Goal: Task Accomplishment & Management: Manage account settings

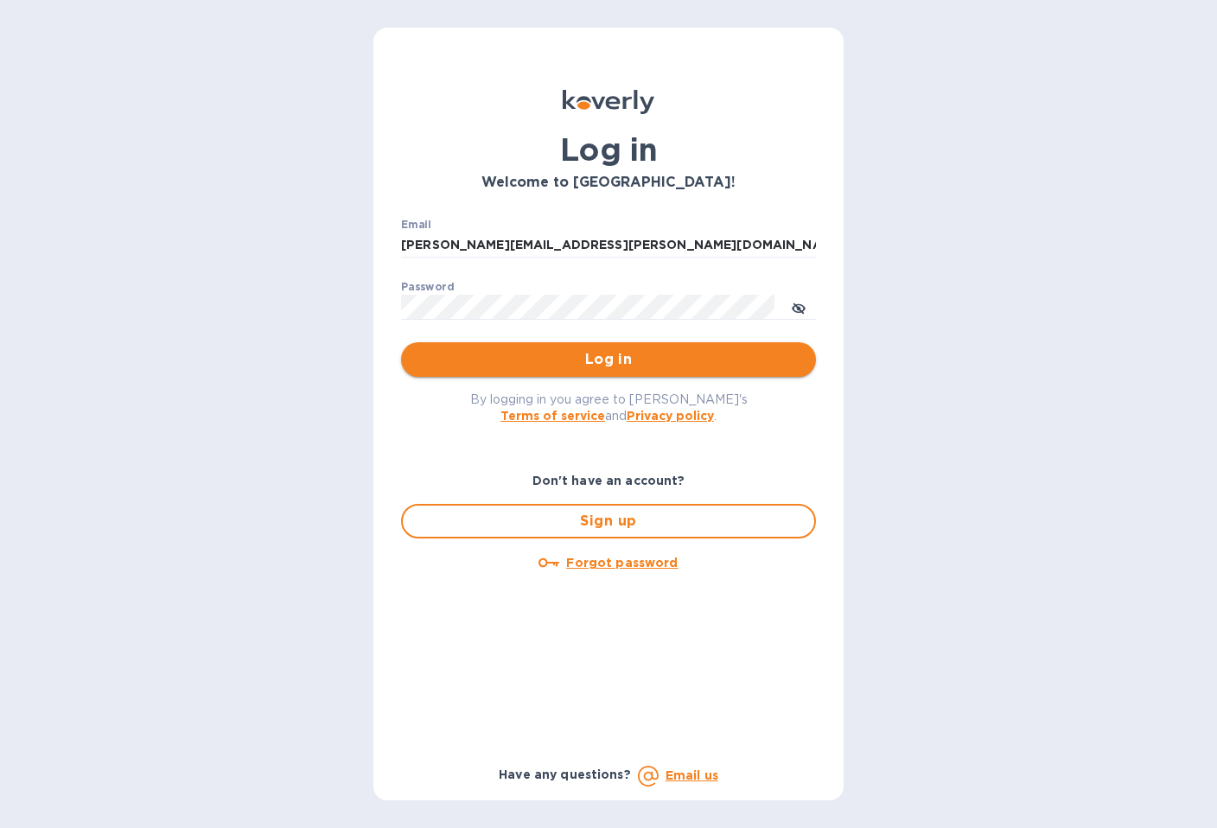
click at [640, 359] on span "Log in" at bounding box center [608, 359] width 387 height 21
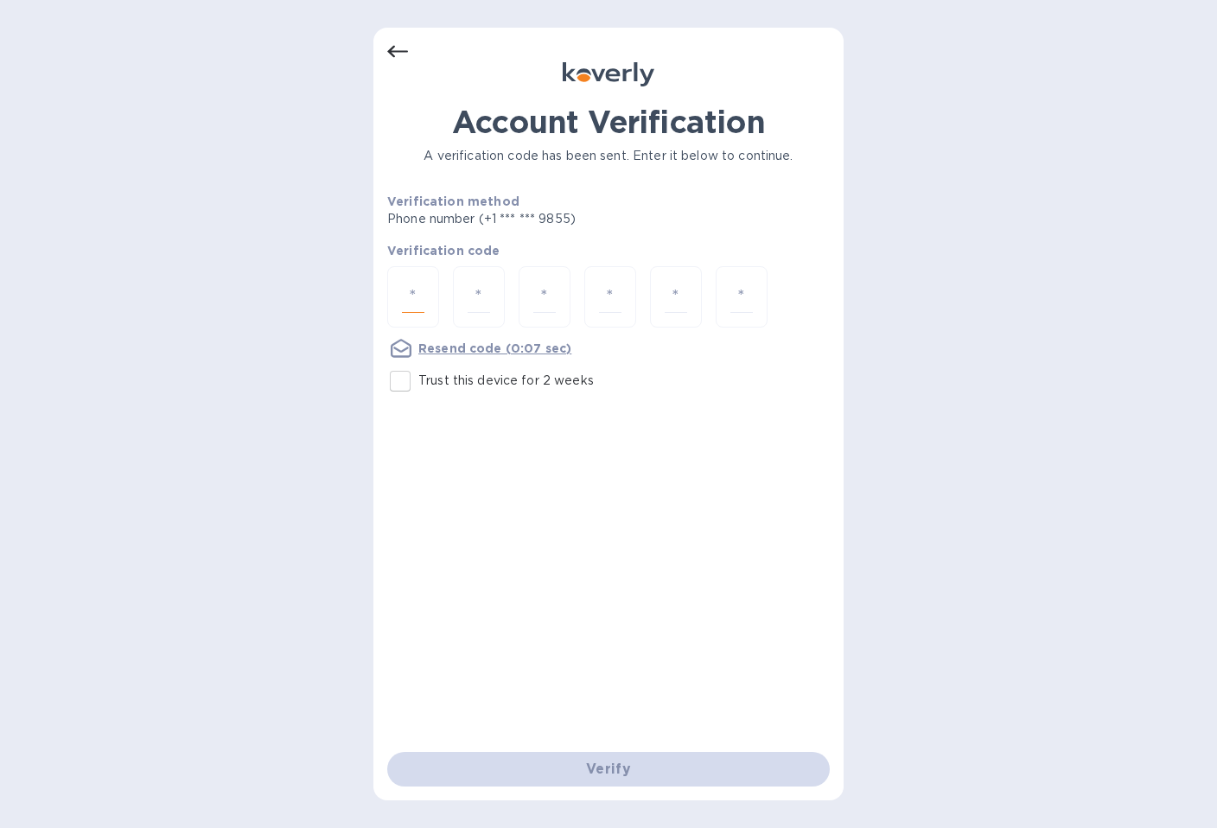
click at [418, 296] on input "number" at bounding box center [413, 297] width 22 height 32
type input "3"
type input "2"
type input "0"
type input "1"
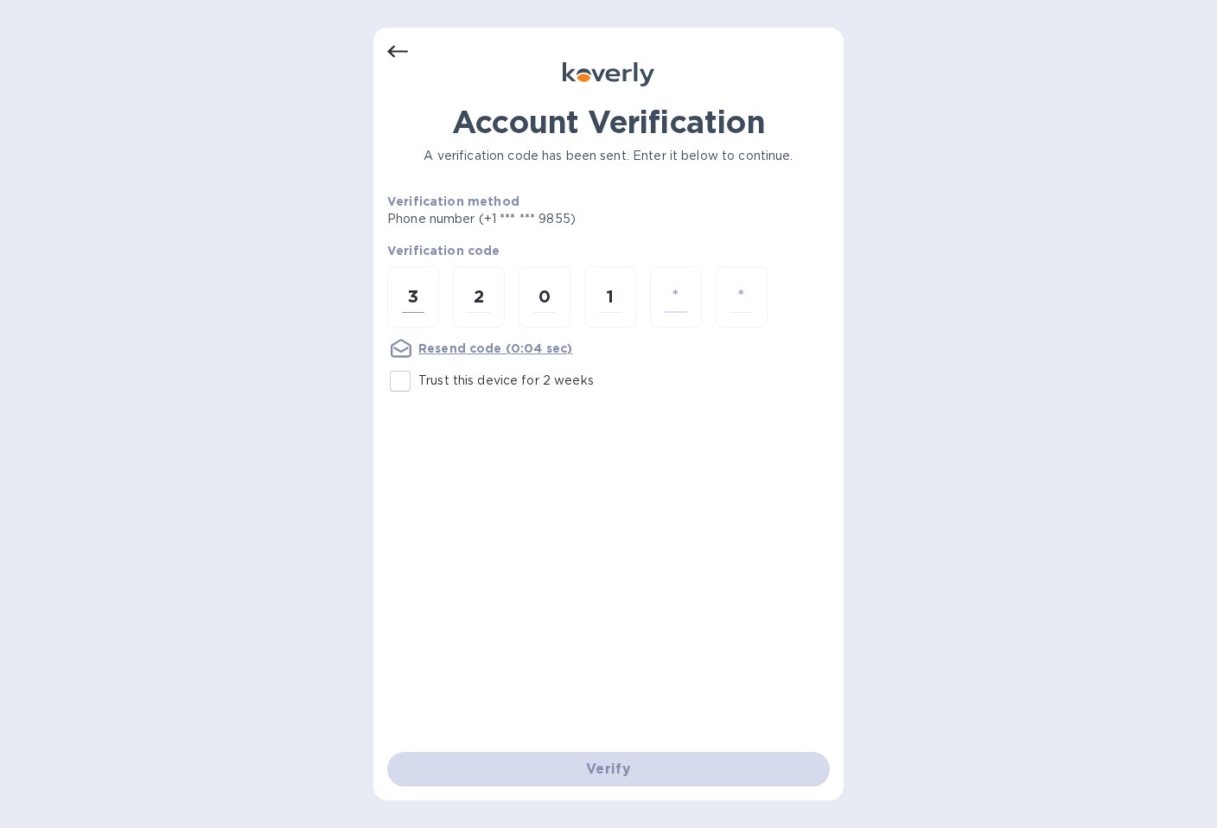
type input "7"
type input "1"
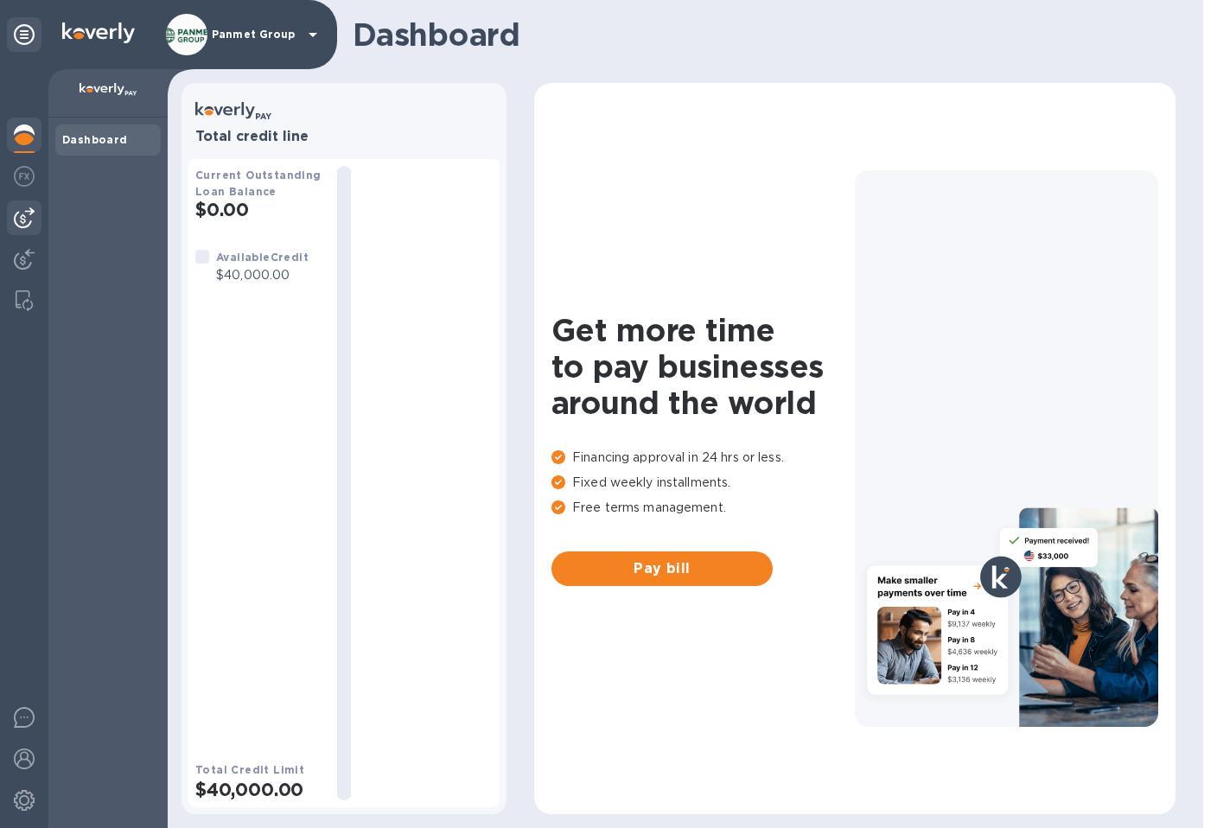
click at [22, 219] on img at bounding box center [24, 217] width 21 height 21
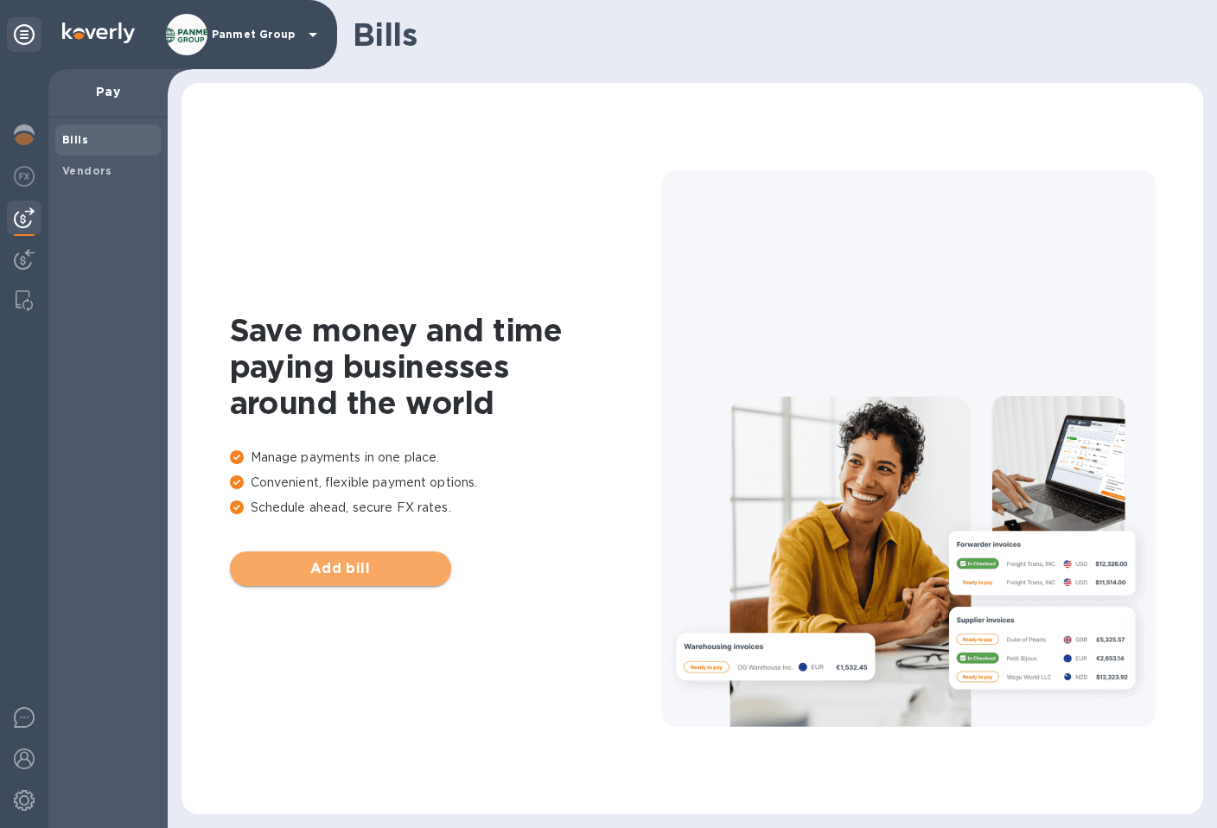
click at [378, 567] on span "Add bill" at bounding box center [341, 568] width 194 height 21
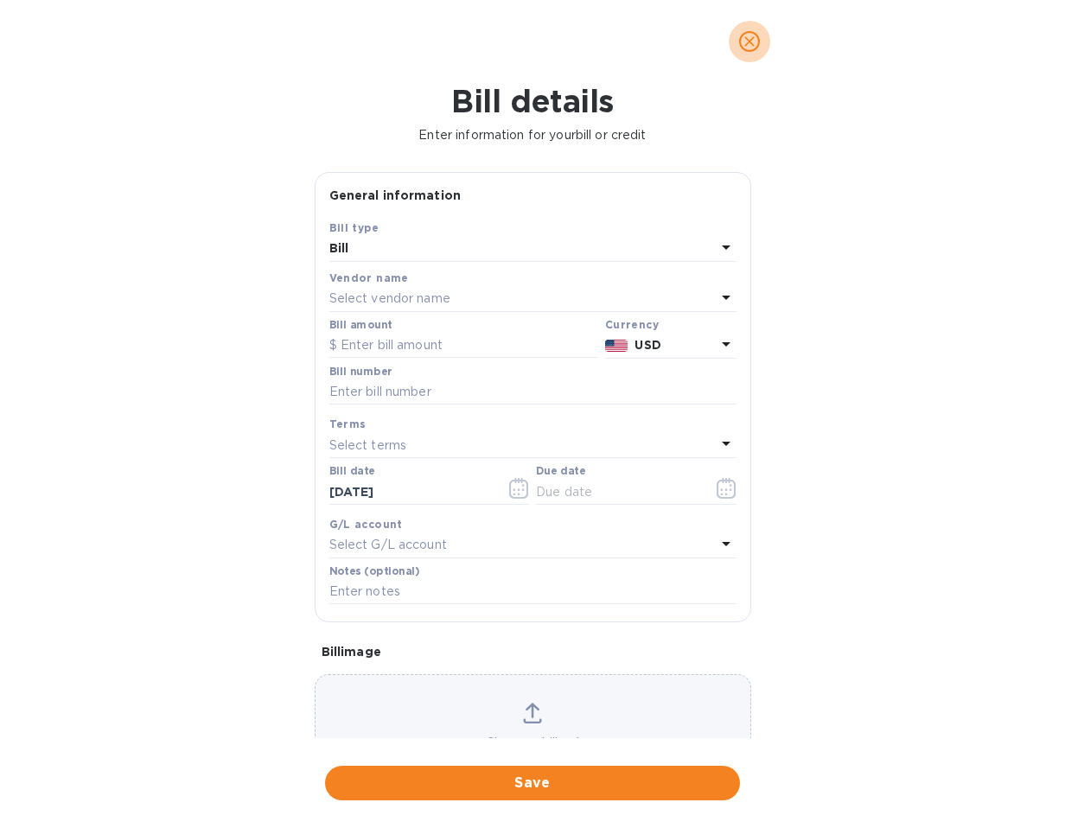
click at [749, 42] on icon "close" at bounding box center [749, 41] width 17 height 17
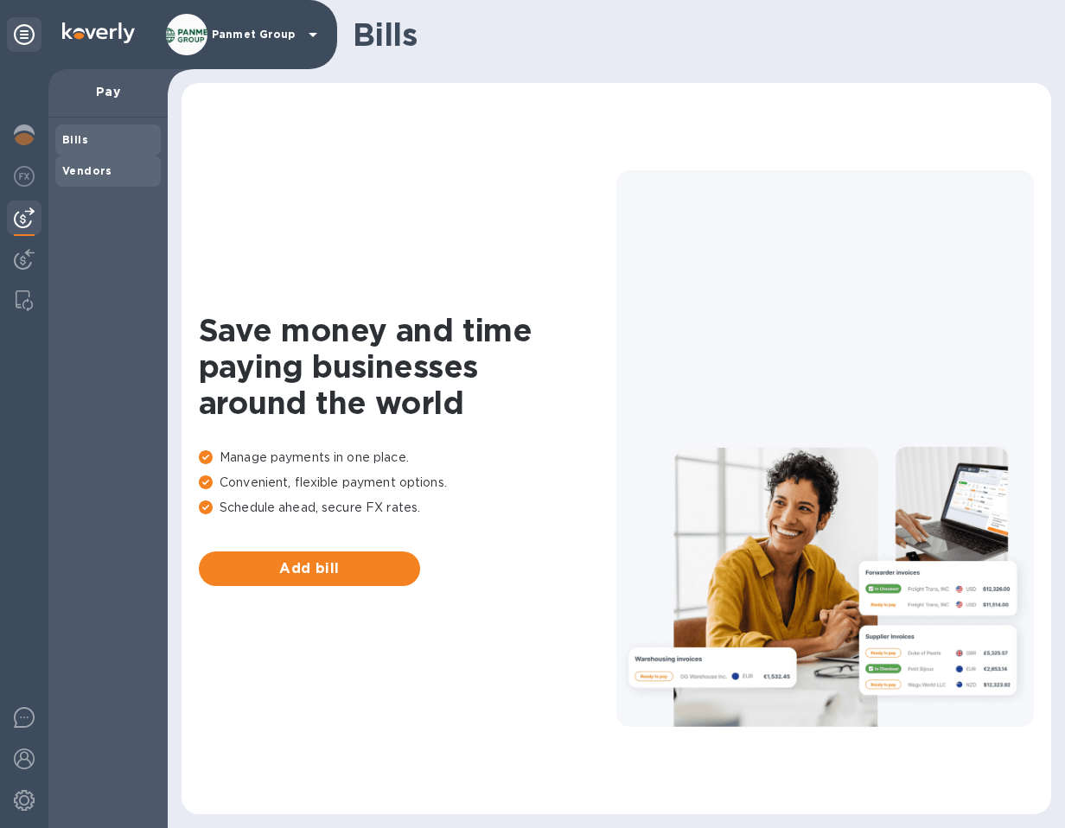
click at [89, 169] on b "Vendors" at bounding box center [87, 170] width 50 height 13
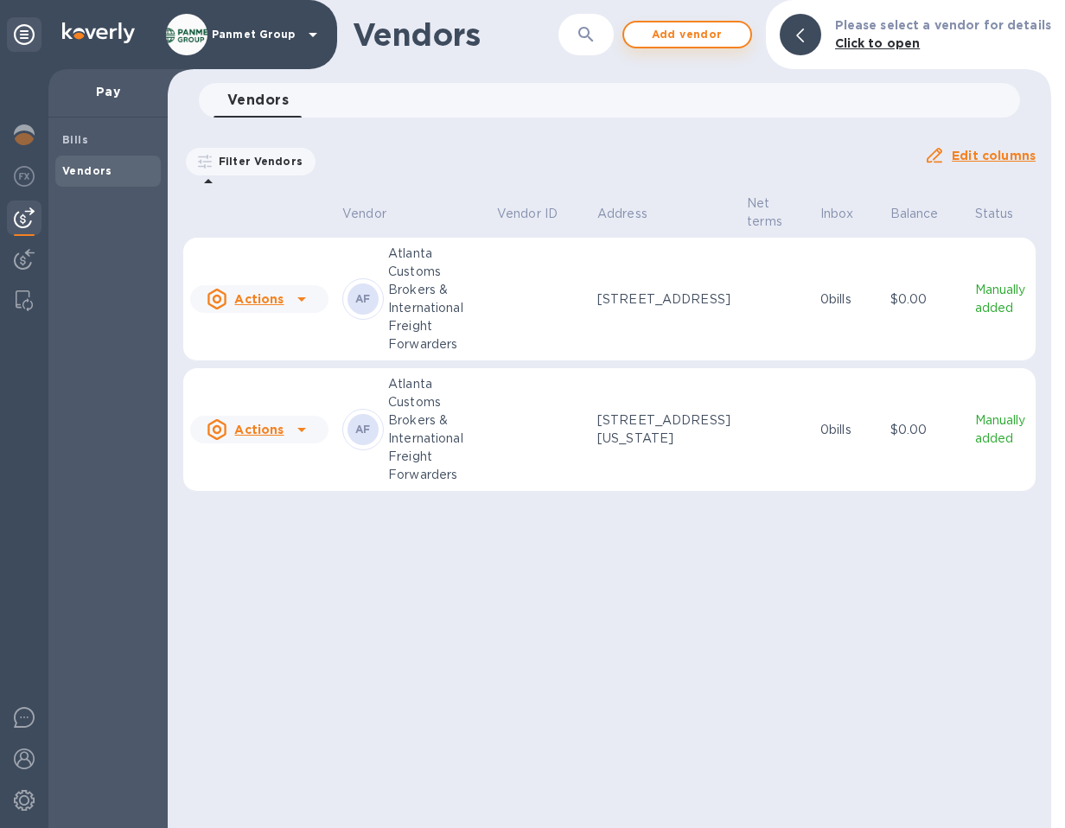
click at [707, 34] on span "Add vendor" at bounding box center [687, 34] width 99 height 21
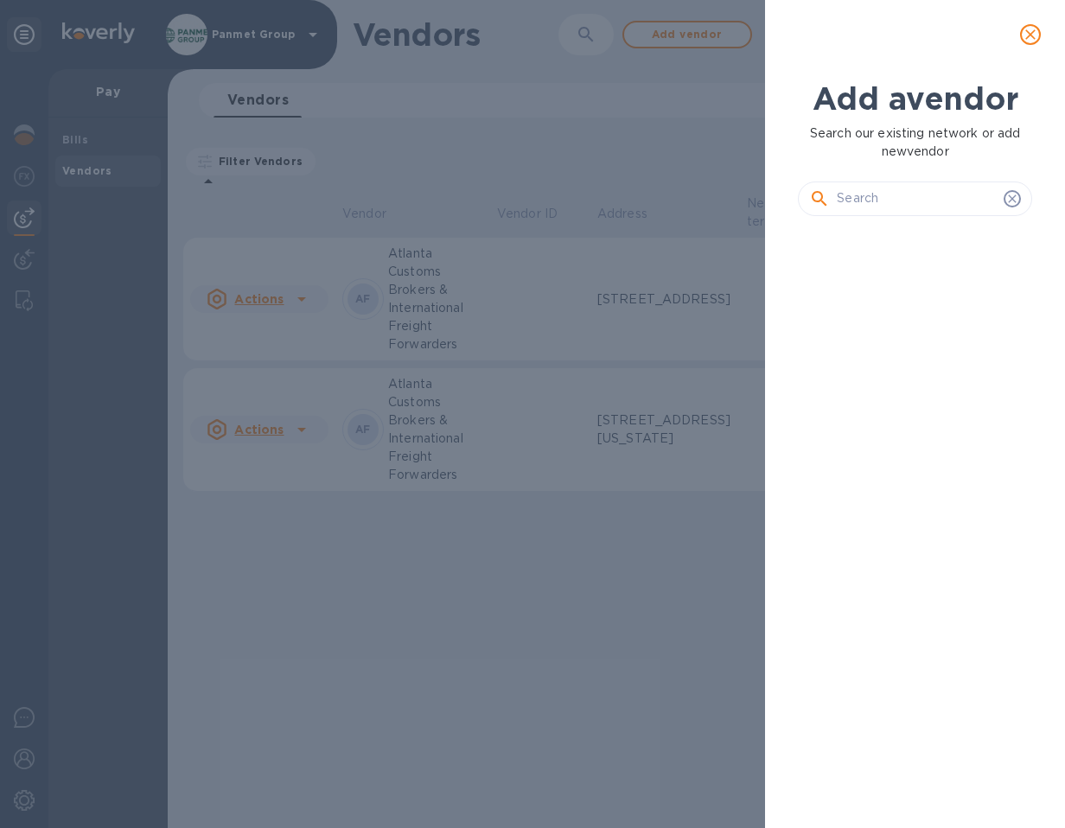
scroll to position [539, 241]
click at [863, 202] on input "text" at bounding box center [917, 199] width 160 height 26
type input "CaroTrans"
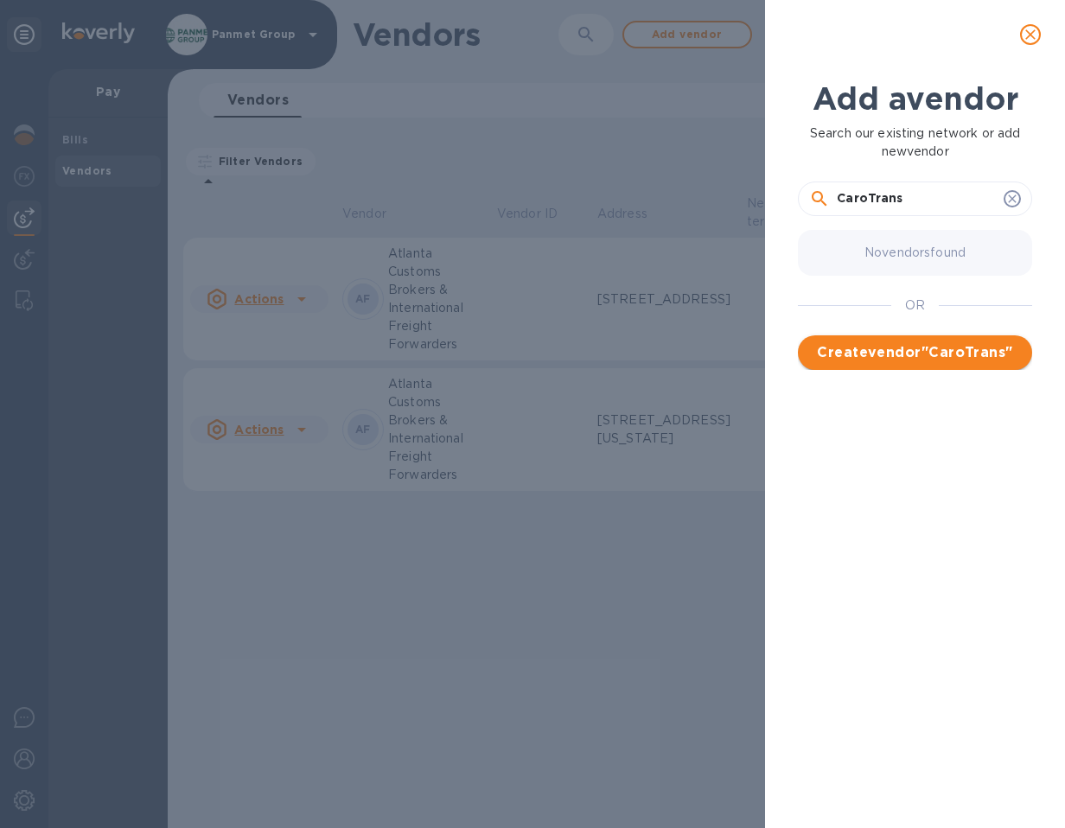
click at [910, 352] on span "Create vendor " CaroTrans "" at bounding box center [915, 352] width 207 height 21
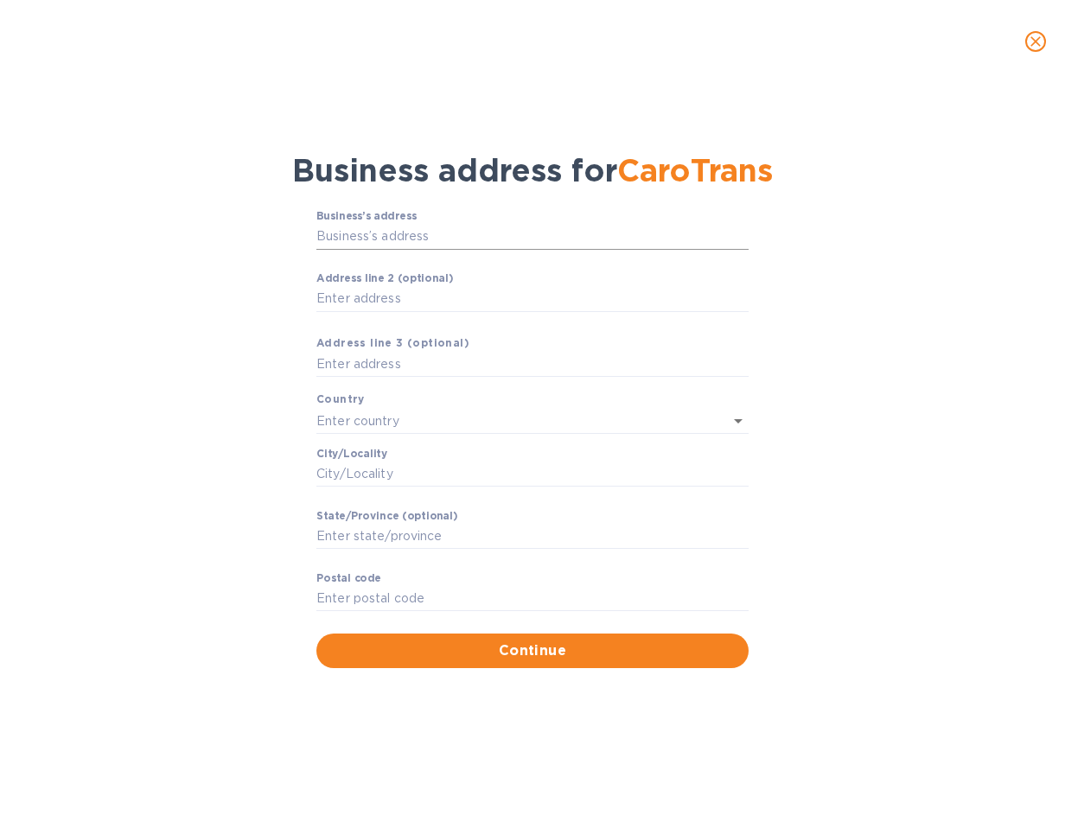
click at [375, 240] on input "Business’s аddress" at bounding box center [532, 237] width 432 height 26
type input "[STREET_ADDRESS][US_STATE]"
type input "[GEOGRAPHIC_DATA]"
type input "GA"
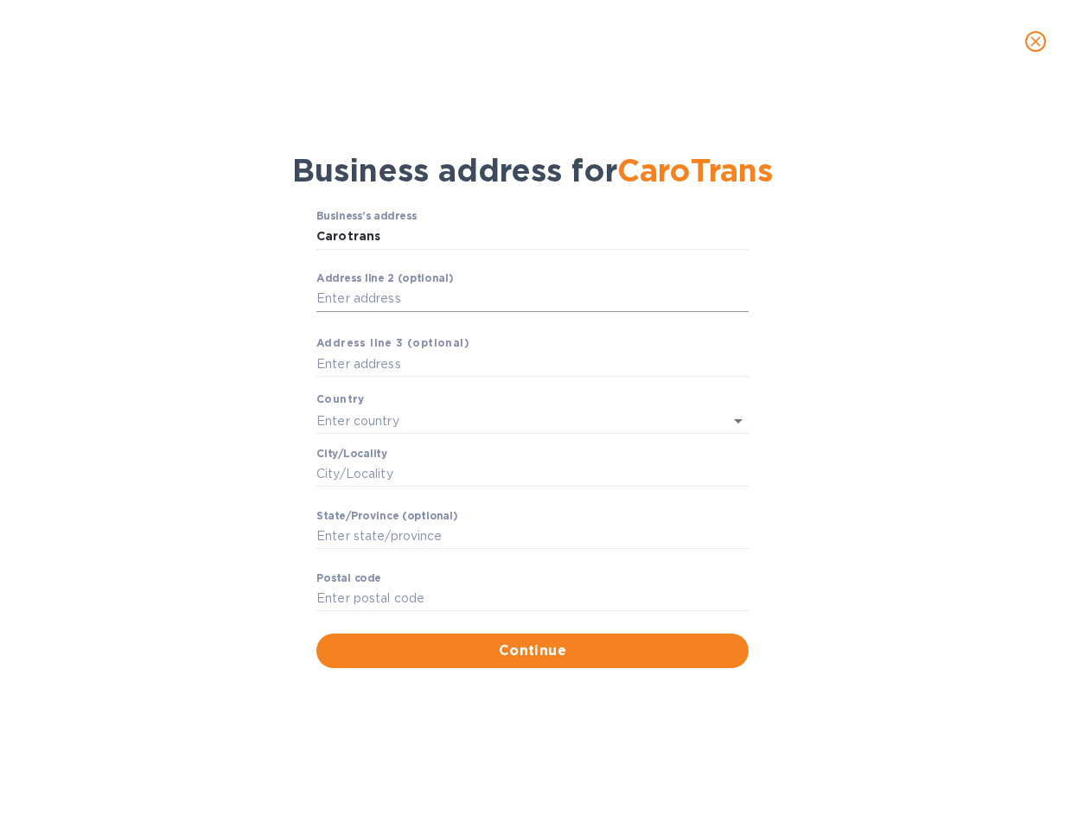
type input "30354"
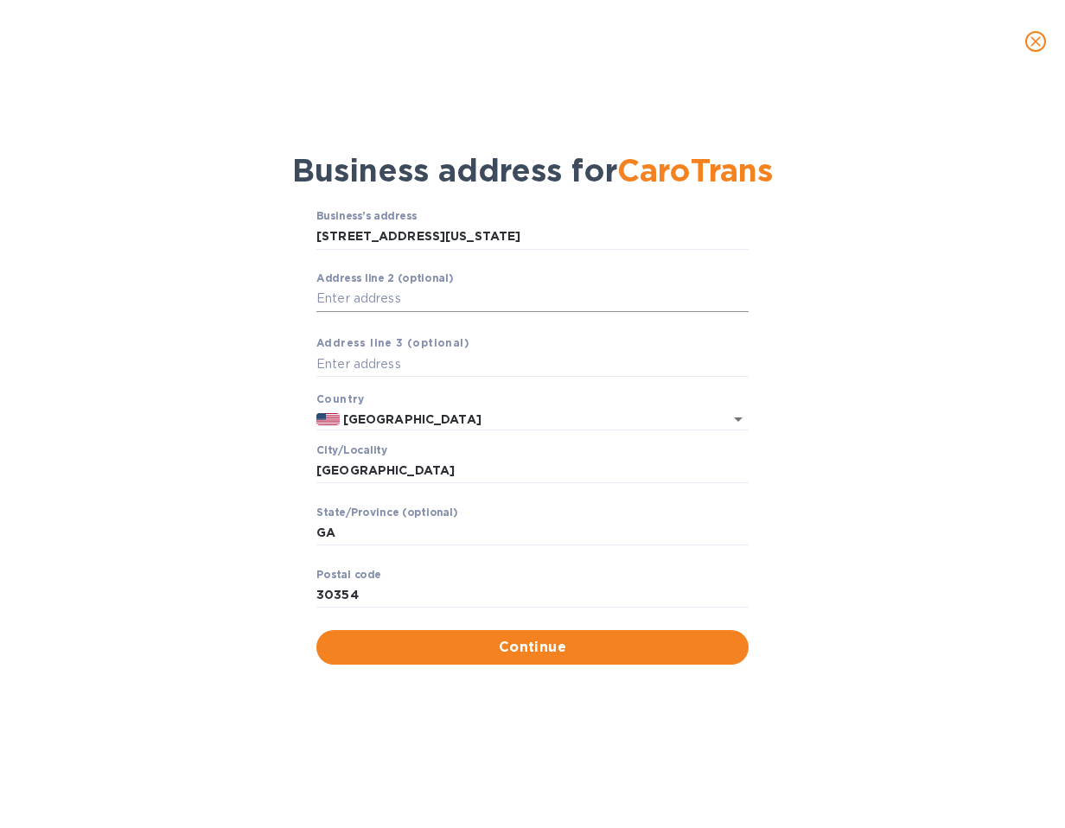
click at [468, 308] on input "Аddress line 2 (optional)" at bounding box center [532, 299] width 432 height 26
click at [416, 355] on input "text" at bounding box center [532, 365] width 432 height 26
drag, startPoint x: 320, startPoint y: 300, endPoint x: 204, endPoint y: 301, distance: 115.8
click at [207, 303] on div "Business’s аddress [STREET_ADDRESS][US_STATE] ​ Аddress line 2 (optional) [STRE…" at bounding box center [532, 437] width 1020 height 475
type input "STE 240"
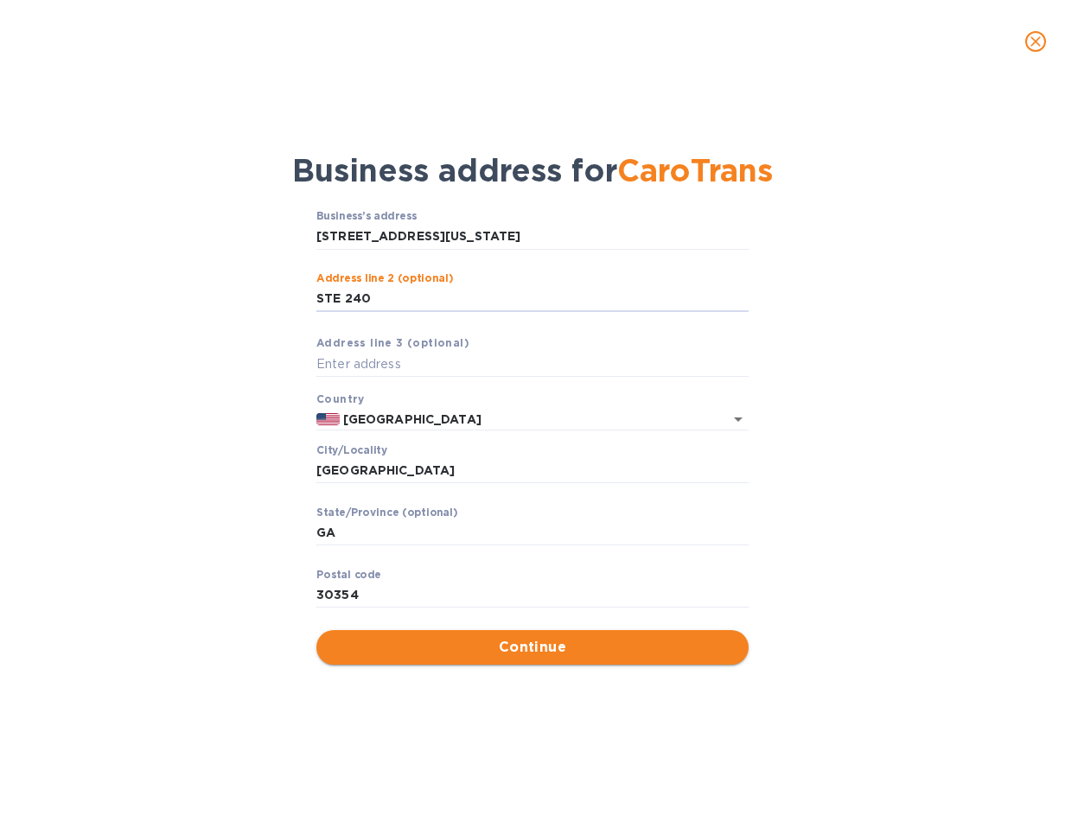
click at [567, 648] on span "Continue" at bounding box center [532, 647] width 404 height 21
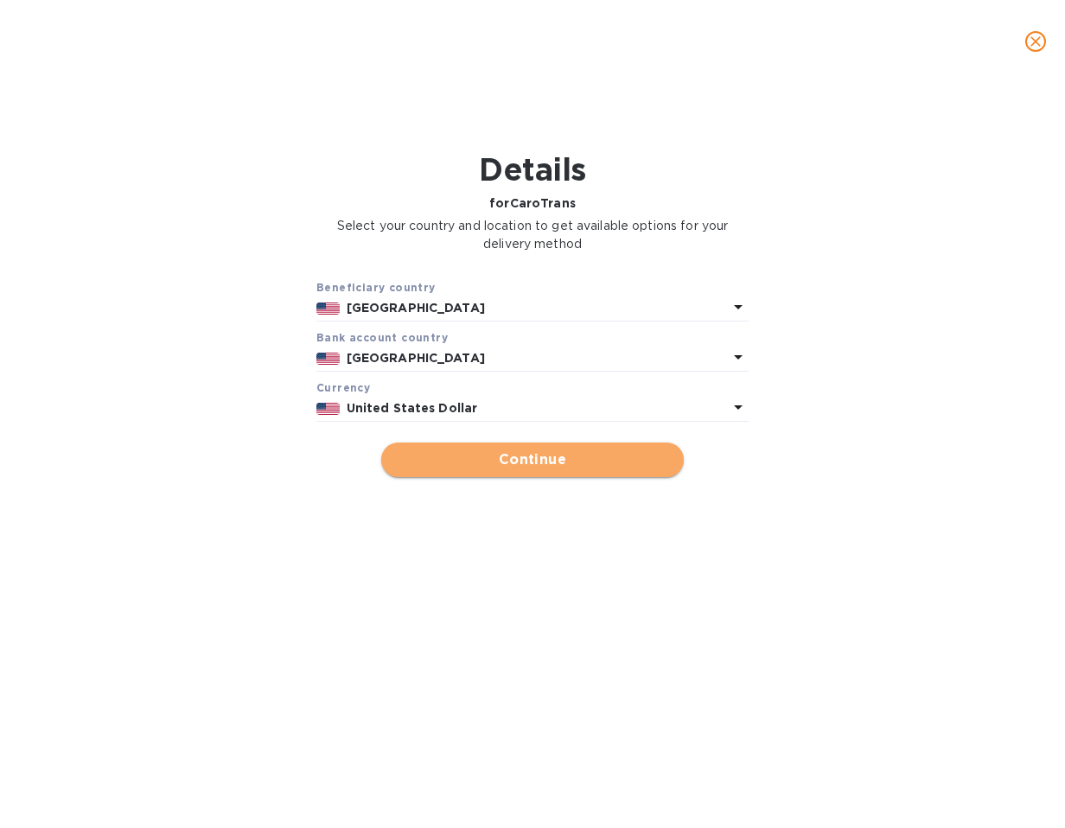
click at [536, 457] on span "Continue" at bounding box center [532, 459] width 275 height 21
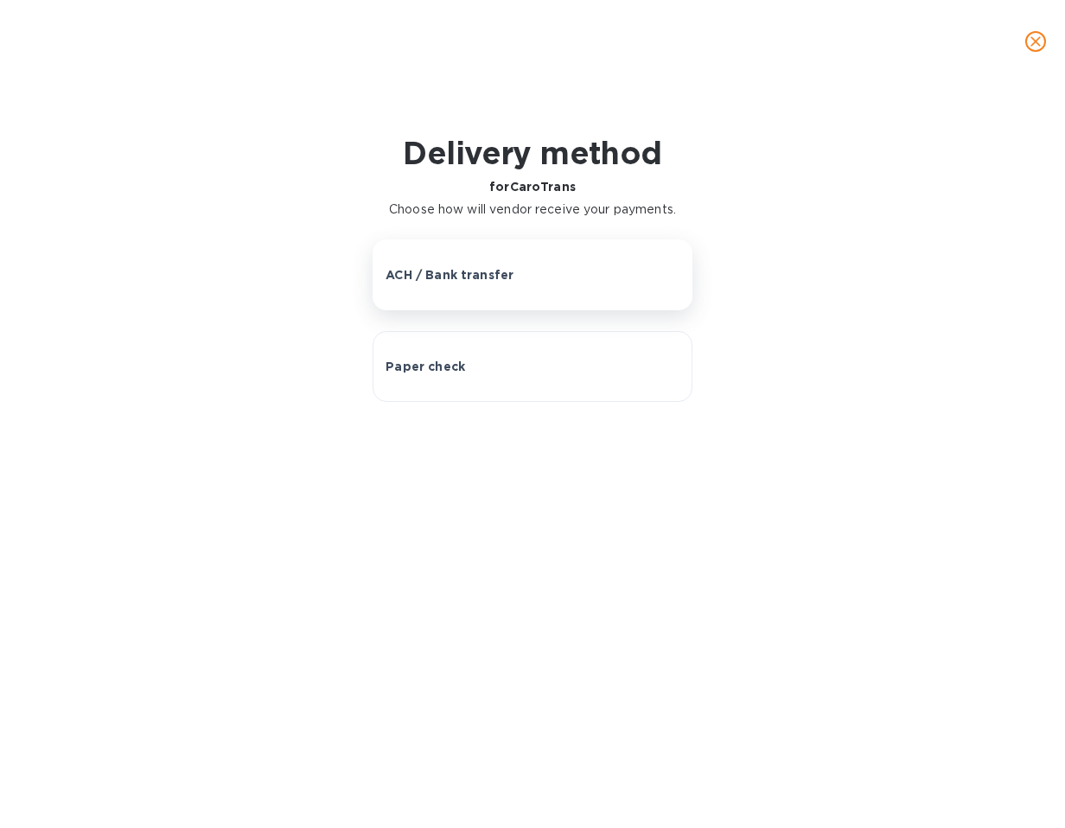
click at [479, 277] on p "ACH / Bank transfer" at bounding box center [449, 274] width 128 height 17
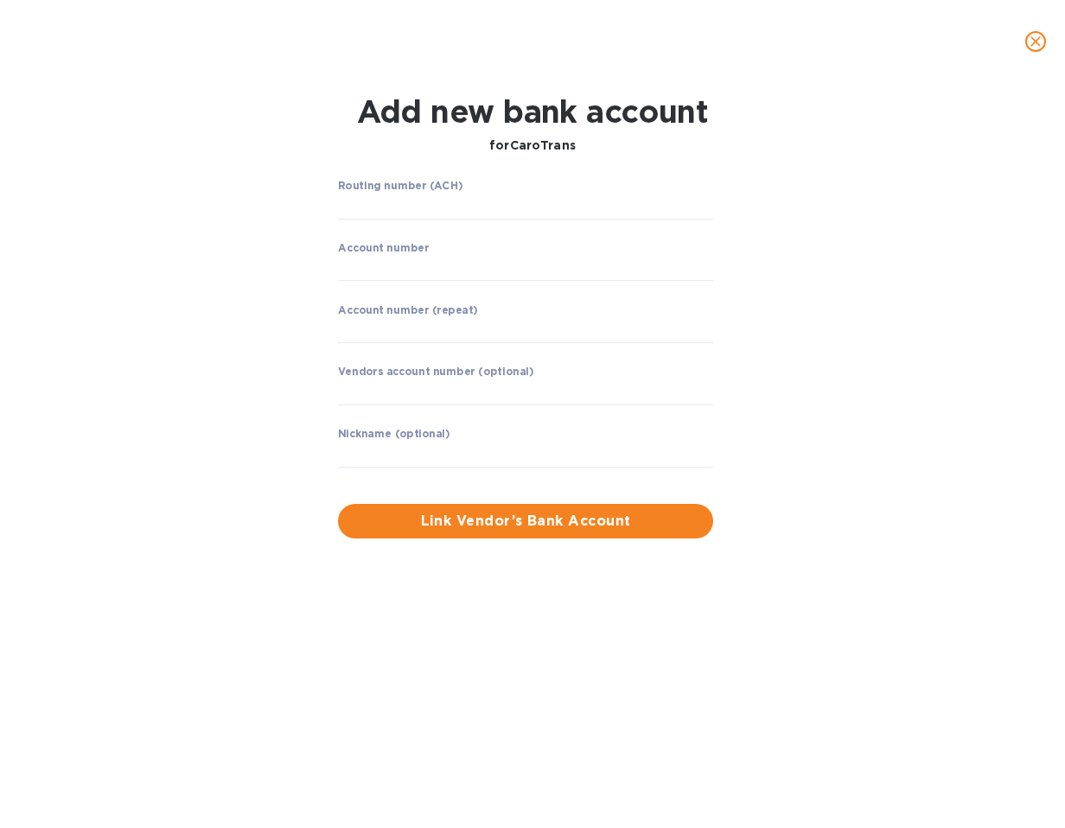
click at [354, 191] on label "Routing number (ACH)" at bounding box center [400, 186] width 124 height 10
click at [370, 201] on input "string" at bounding box center [525, 207] width 375 height 26
click at [370, 264] on input "string" at bounding box center [525, 269] width 375 height 26
type input "2000011603957"
click at [503, 328] on input "string" at bounding box center [525, 331] width 375 height 26
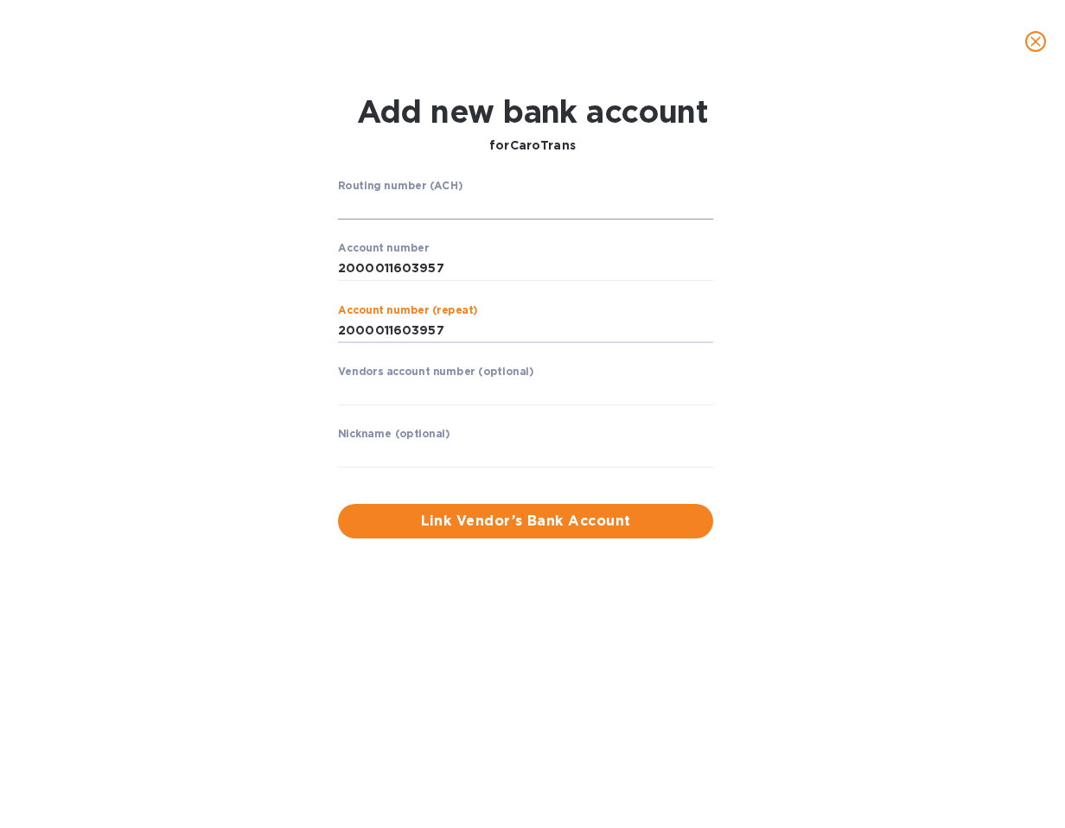
type input "2000011603957"
click at [423, 213] on input "string" at bounding box center [525, 207] width 375 height 26
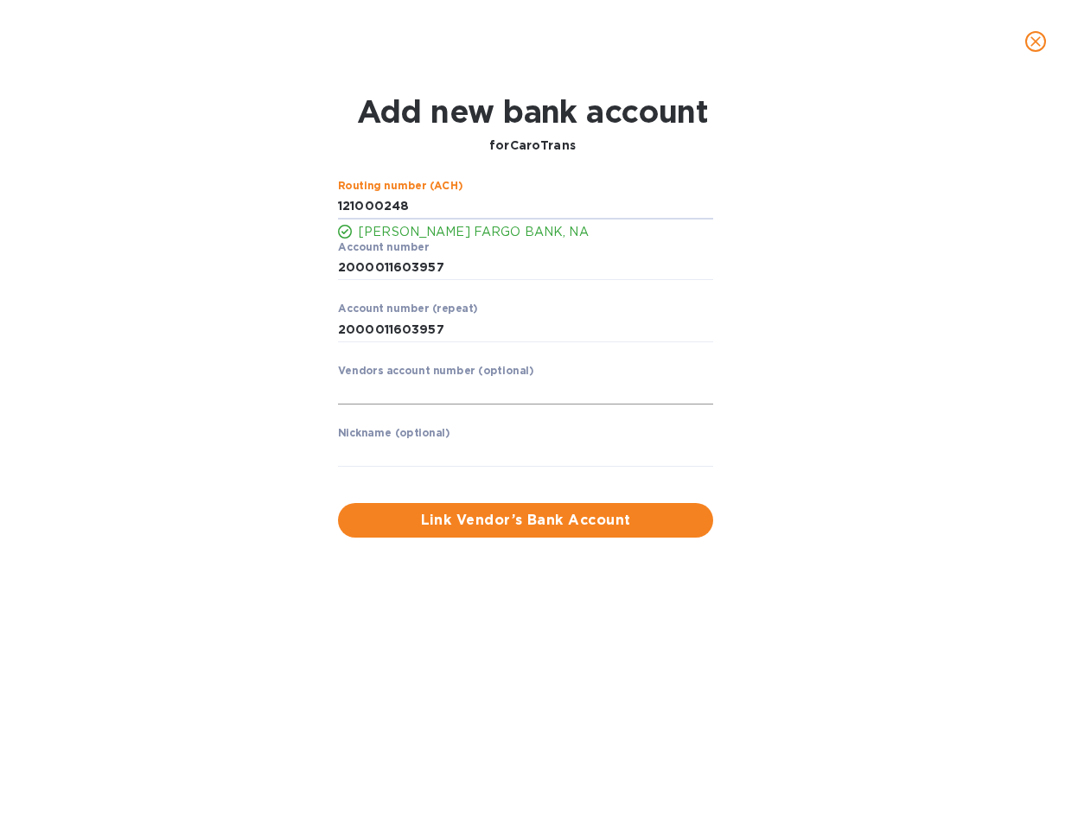
type input "121000248"
click at [462, 397] on input "text" at bounding box center [525, 392] width 375 height 26
type input "PANGROATL"
drag, startPoint x: 394, startPoint y: 453, endPoint x: 374, endPoint y: 436, distance: 25.8
click at [394, 453] on input "text" at bounding box center [525, 454] width 375 height 26
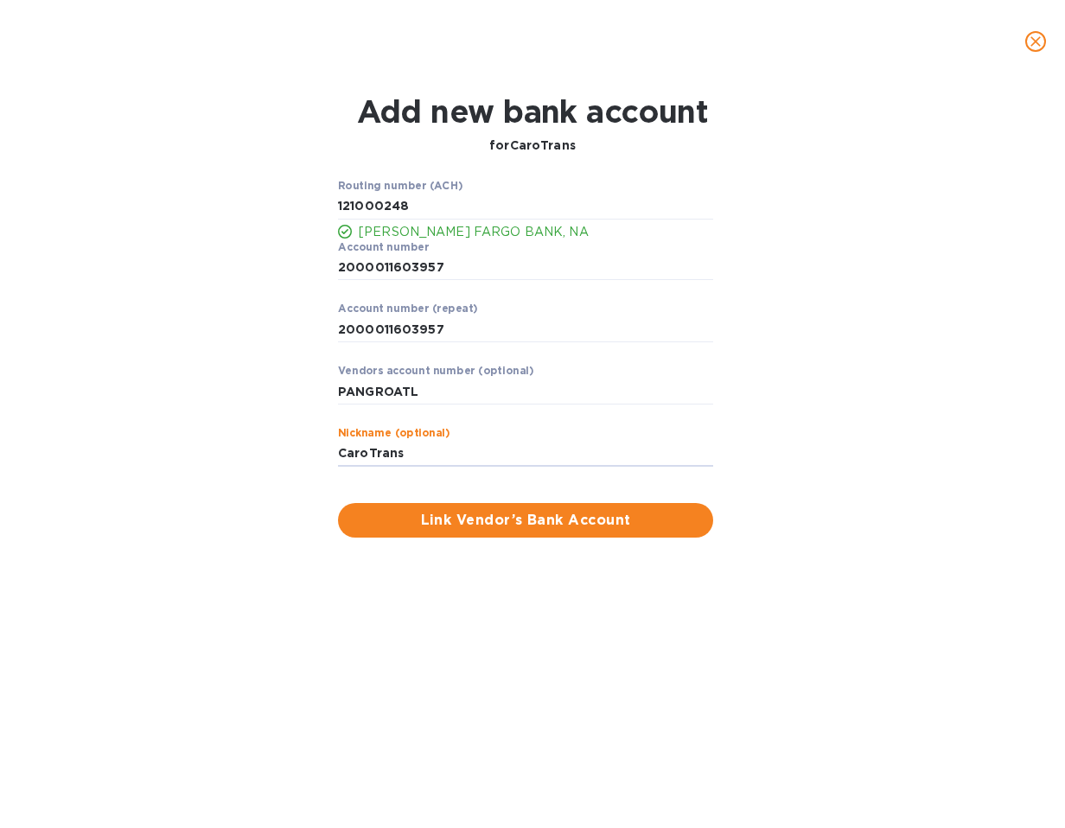
type input "CaroTrans"
click at [220, 509] on div "Routing number (ACH) [PERSON_NAME] FARGO BANK, NA Account number ​ Account numb…" at bounding box center [533, 358] width 680 height 379
click at [381, 398] on input "PANGROATL" at bounding box center [525, 392] width 375 height 26
click at [536, 529] on span "Link Vendor’s Bank Account" at bounding box center [525, 520] width 347 height 21
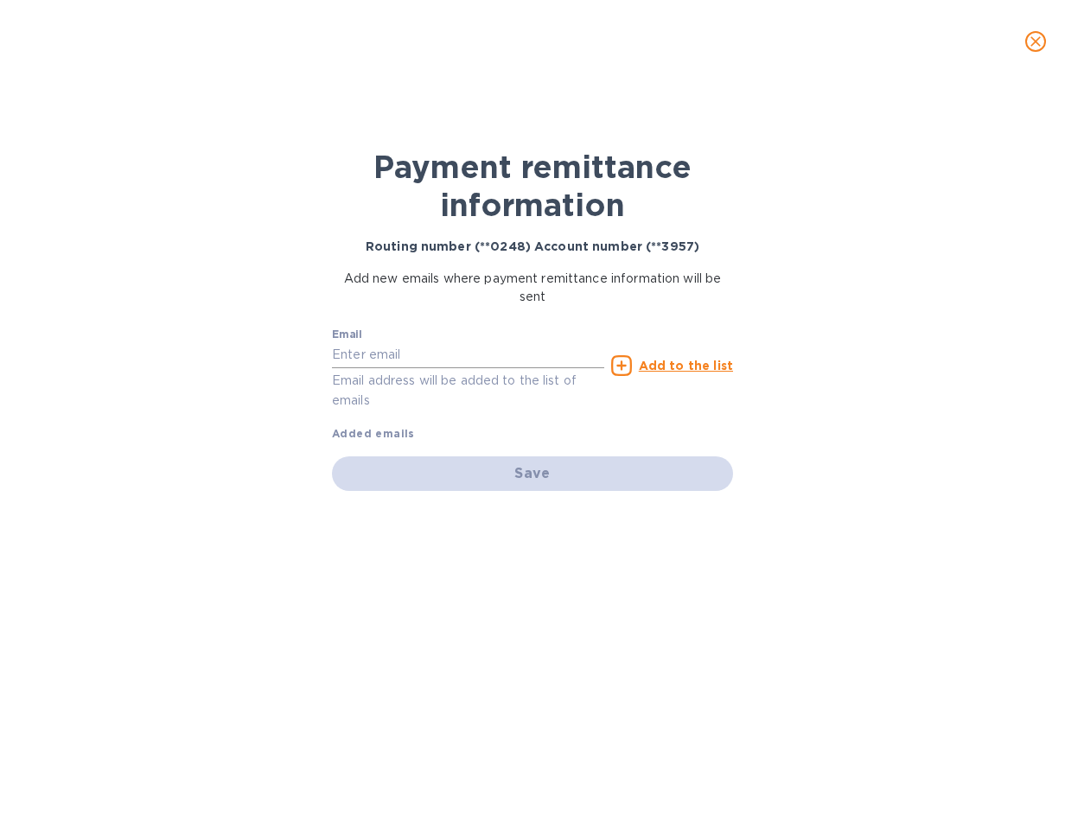
click at [382, 350] on input "text" at bounding box center [468, 355] width 272 height 26
type input "[EMAIL_ADDRESS][DOMAIN_NAME]"
click at [551, 472] on div "Save" at bounding box center [532, 473] width 401 height 35
click at [683, 360] on u "Add to the list" at bounding box center [686, 366] width 94 height 14
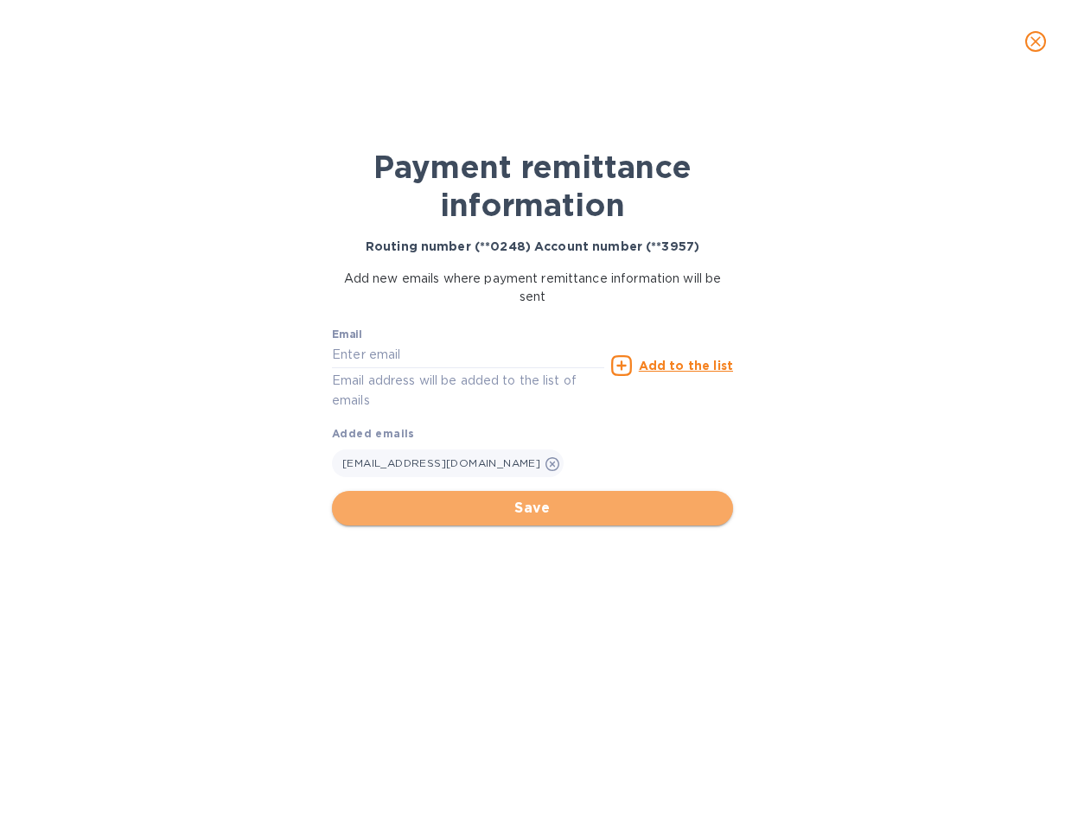
click at [564, 511] on span "Save" at bounding box center [532, 508] width 373 height 21
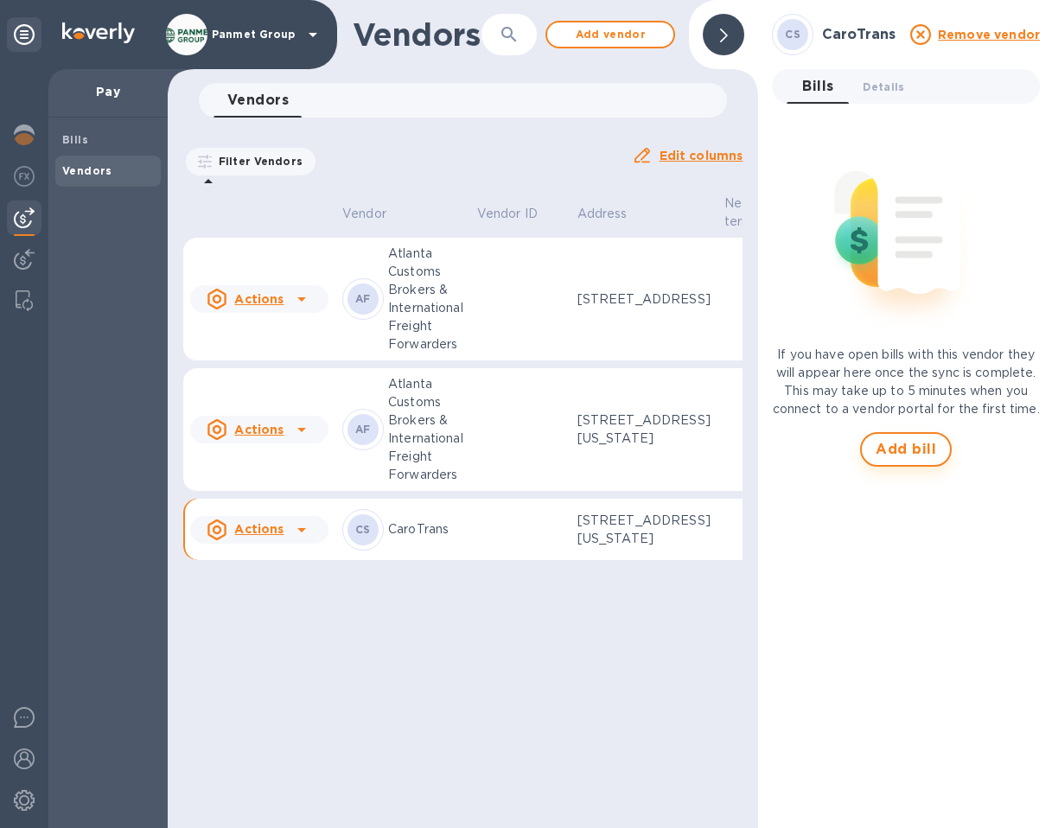
click at [912, 460] on span "Add bill" at bounding box center [906, 449] width 61 height 21
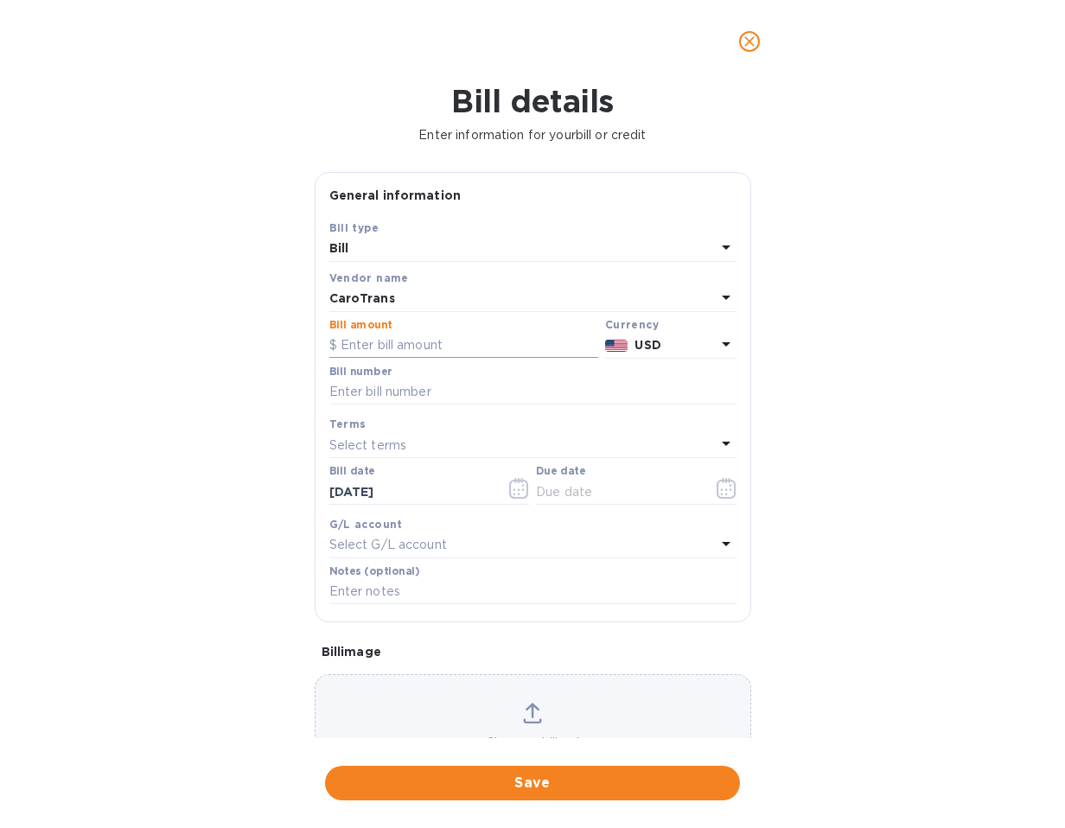
click at [373, 341] on input "text" at bounding box center [463, 346] width 269 height 26
type input "731.42"
click at [228, 462] on div "Bill details Enter information for your bill or credit General information Save…" at bounding box center [532, 455] width 1065 height 745
click at [353, 392] on input "text" at bounding box center [532, 392] width 407 height 26
paste input "00063330"
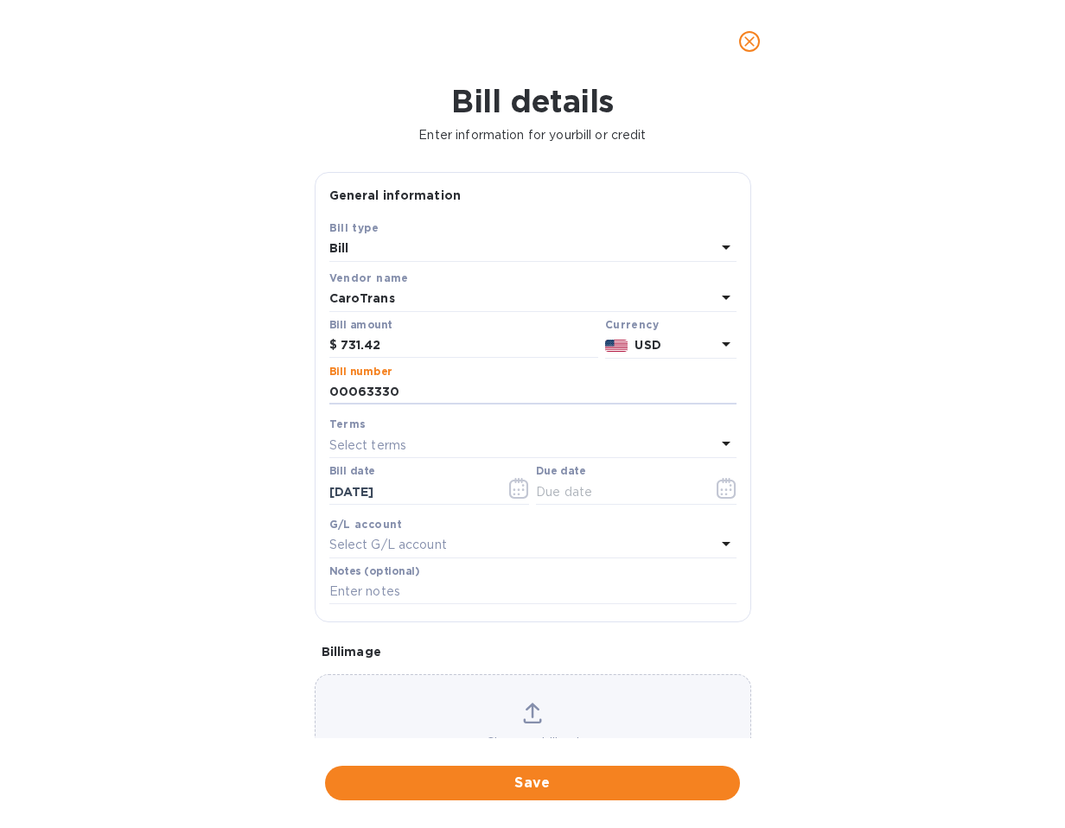
type input "00063330"
click at [400, 448] on p "Select terms" at bounding box center [368, 445] width 78 height 18
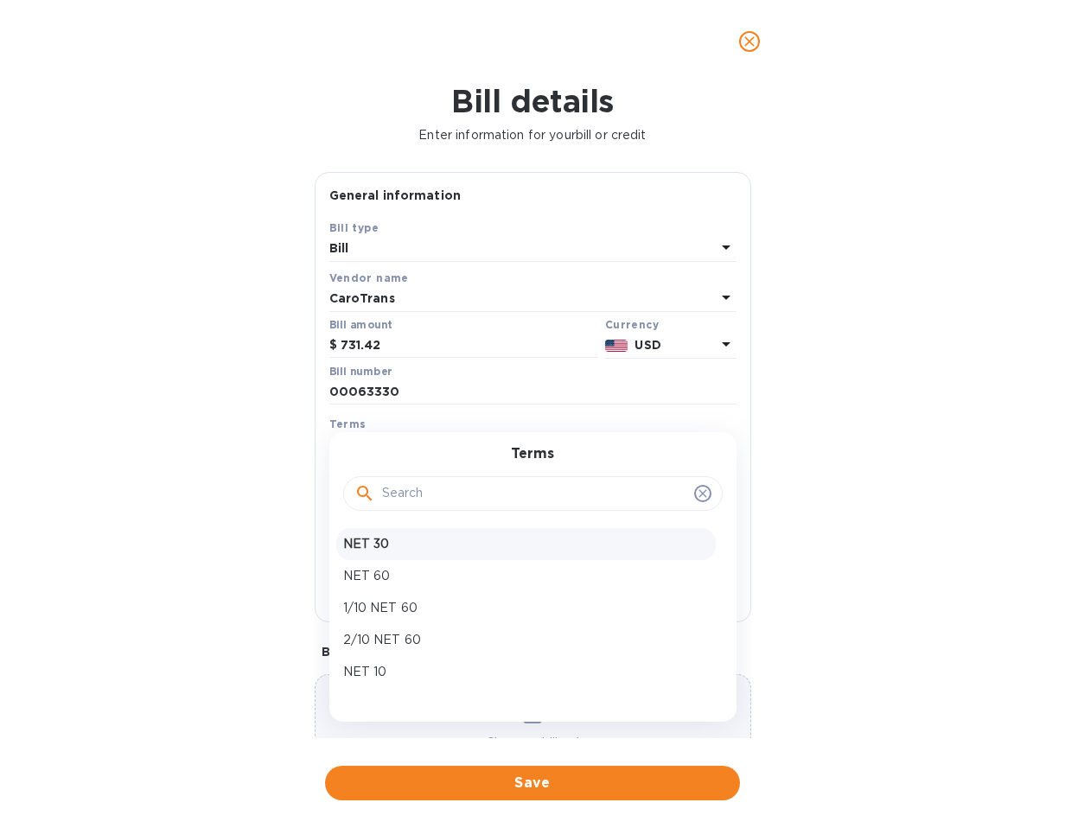
click at [479, 536] on p "NET 30" at bounding box center [526, 544] width 366 height 18
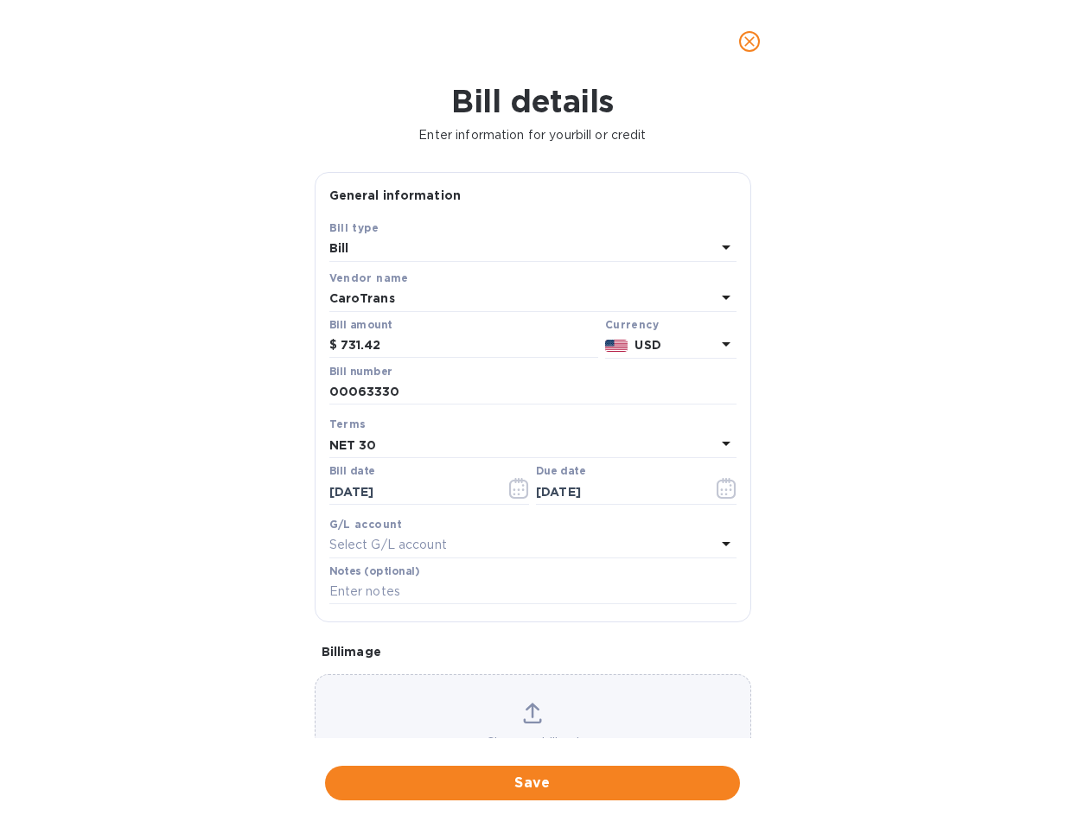
type input "[DATE]"
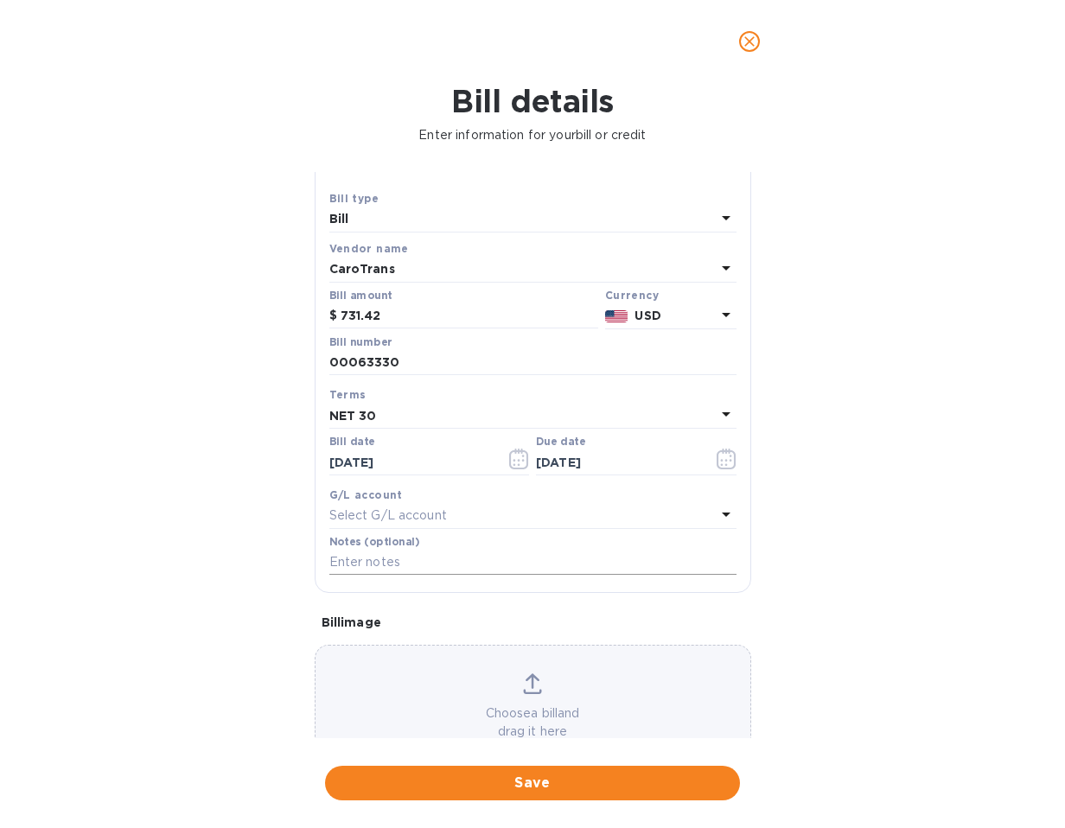
scroll to position [30, 0]
click at [381, 519] on p "Select G/L account" at bounding box center [388, 515] width 118 height 18
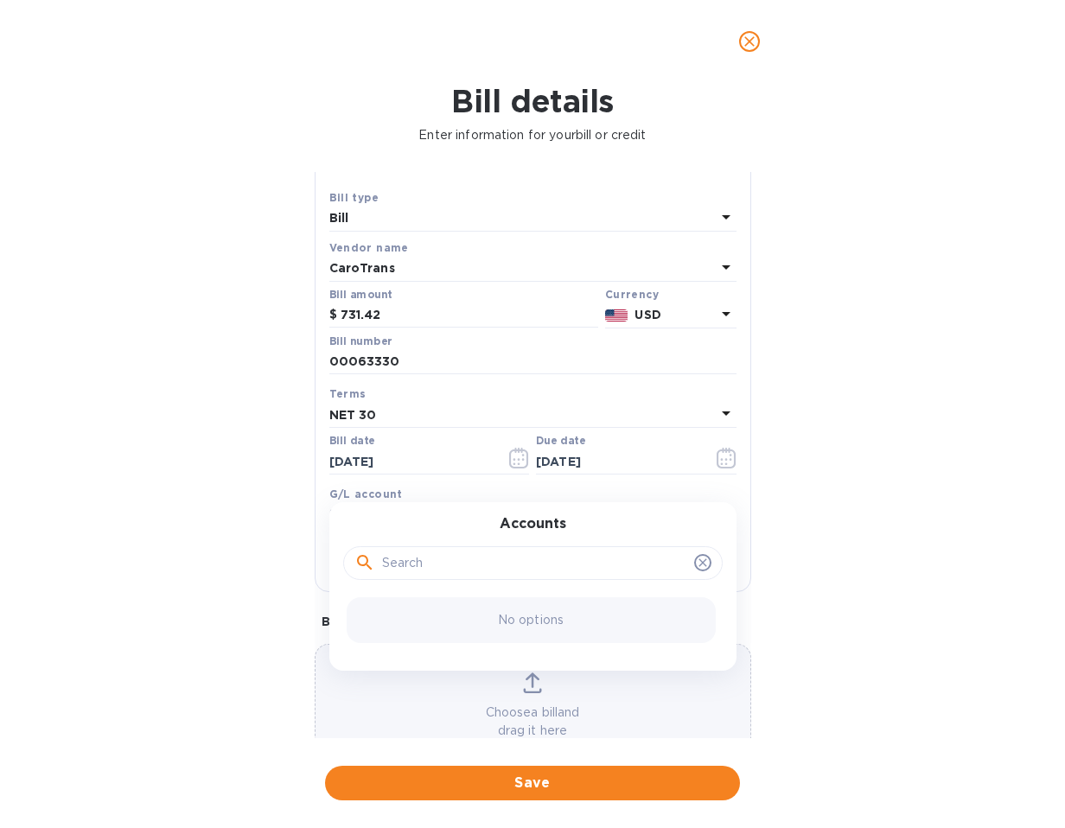
drag, startPoint x: 258, startPoint y: 502, endPoint x: 372, endPoint y: 561, distance: 128.3
click at [258, 502] on div "Bill details Enter information for your bill or credit General information Save…" at bounding box center [532, 455] width 1065 height 745
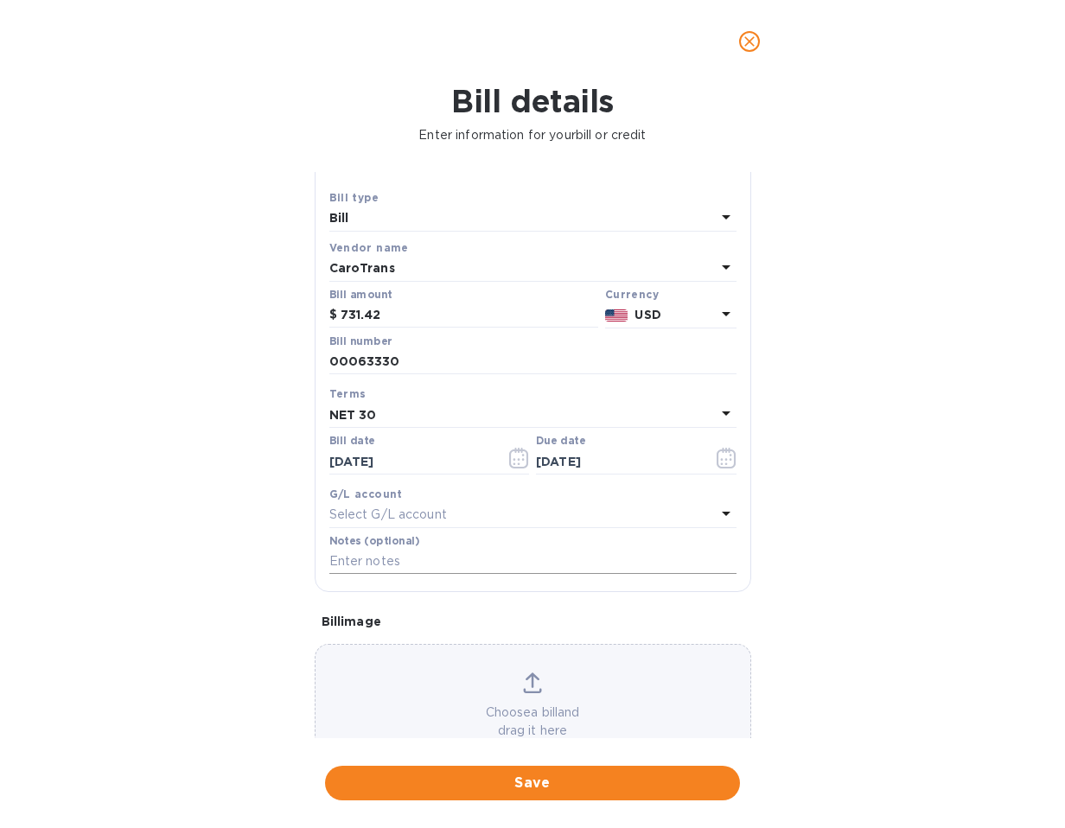
click at [412, 564] on input "text" at bounding box center [532, 562] width 407 height 26
paste input "S00236016"
type input "S00236016"
click at [232, 559] on div "Bill details Enter information for your bill or credit General information Save…" at bounding box center [532, 455] width 1065 height 745
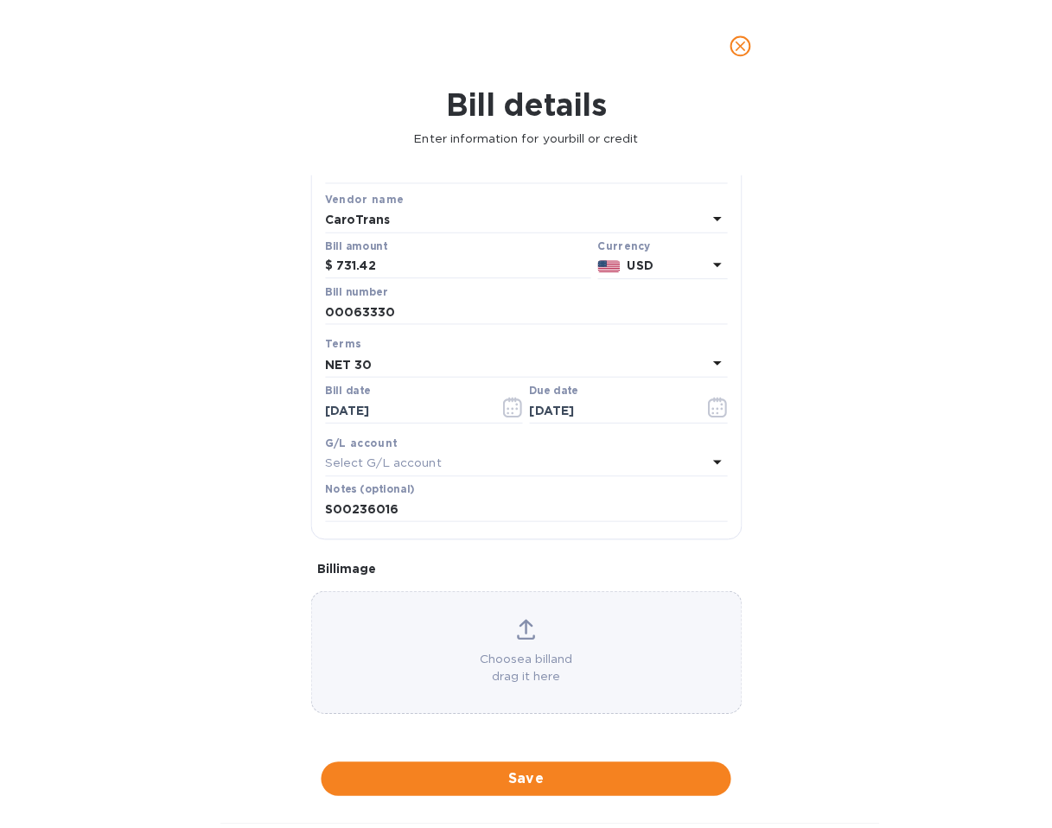
scroll to position [84, 0]
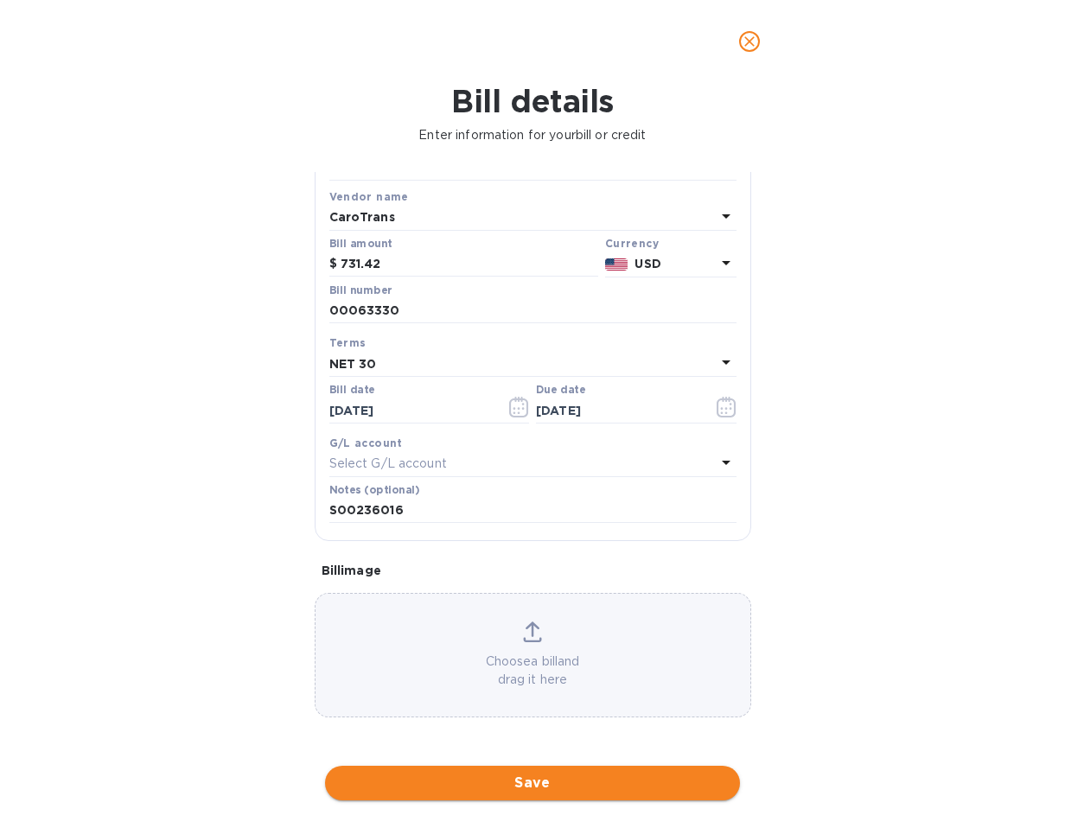
click at [538, 785] on span "Save" at bounding box center [532, 783] width 387 height 21
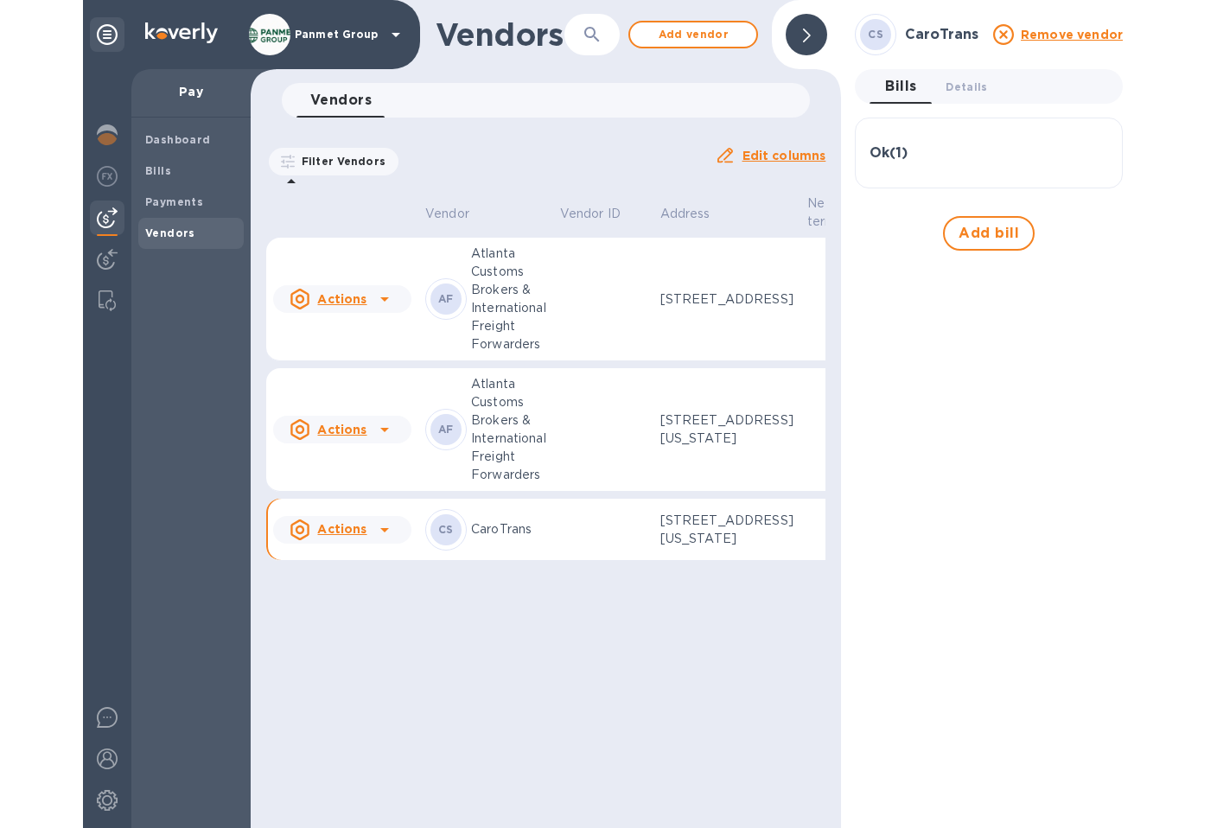
scroll to position [0, 0]
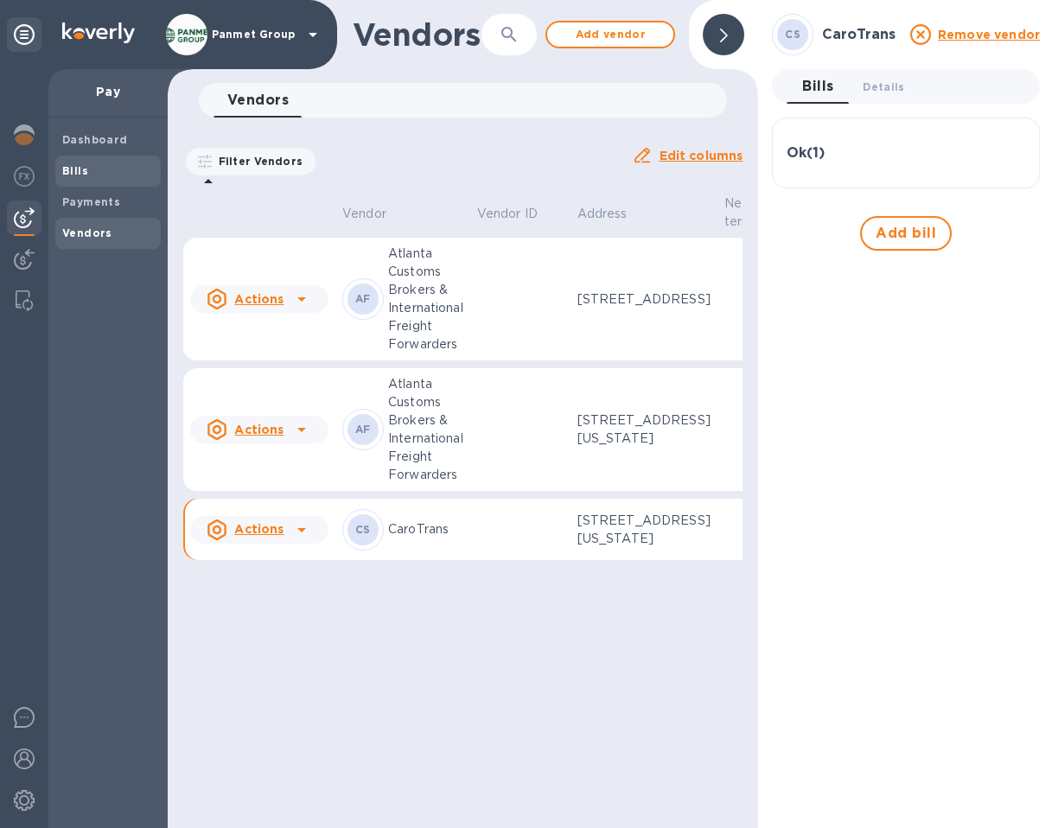
click at [80, 169] on b "Bills" at bounding box center [75, 170] width 26 height 13
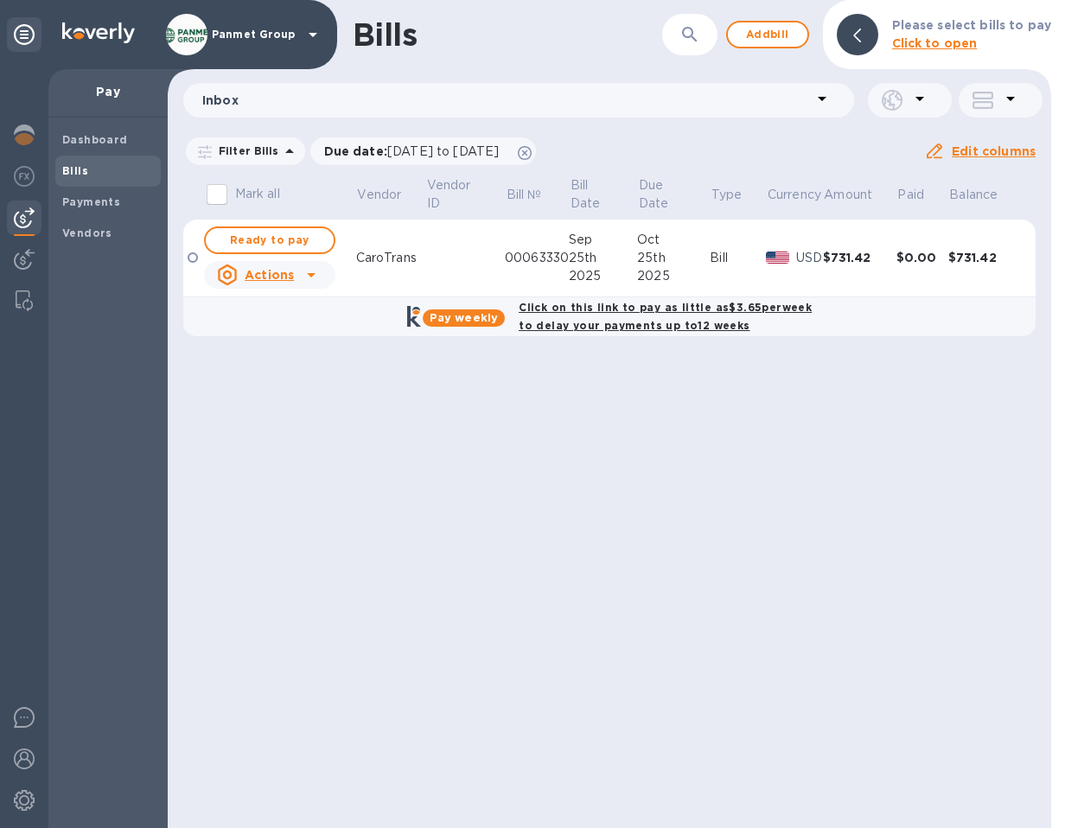
click at [636, 469] on div "Bills ​ Add bill Please select bills to pay Click to open Inbox Filter Bills Du…" at bounding box center [609, 414] width 883 height 828
click at [785, 35] on span "Add bill" at bounding box center [768, 34] width 52 height 21
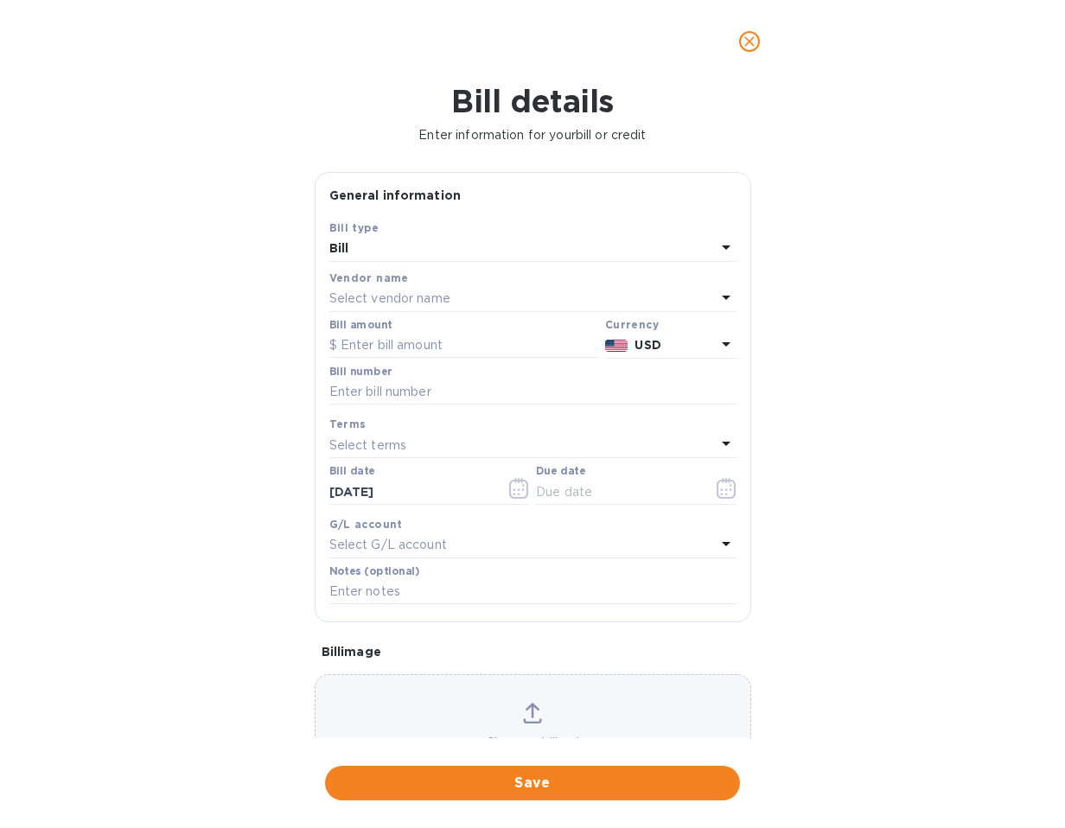
click at [369, 303] on p "Select vendor name" at bounding box center [389, 299] width 121 height 18
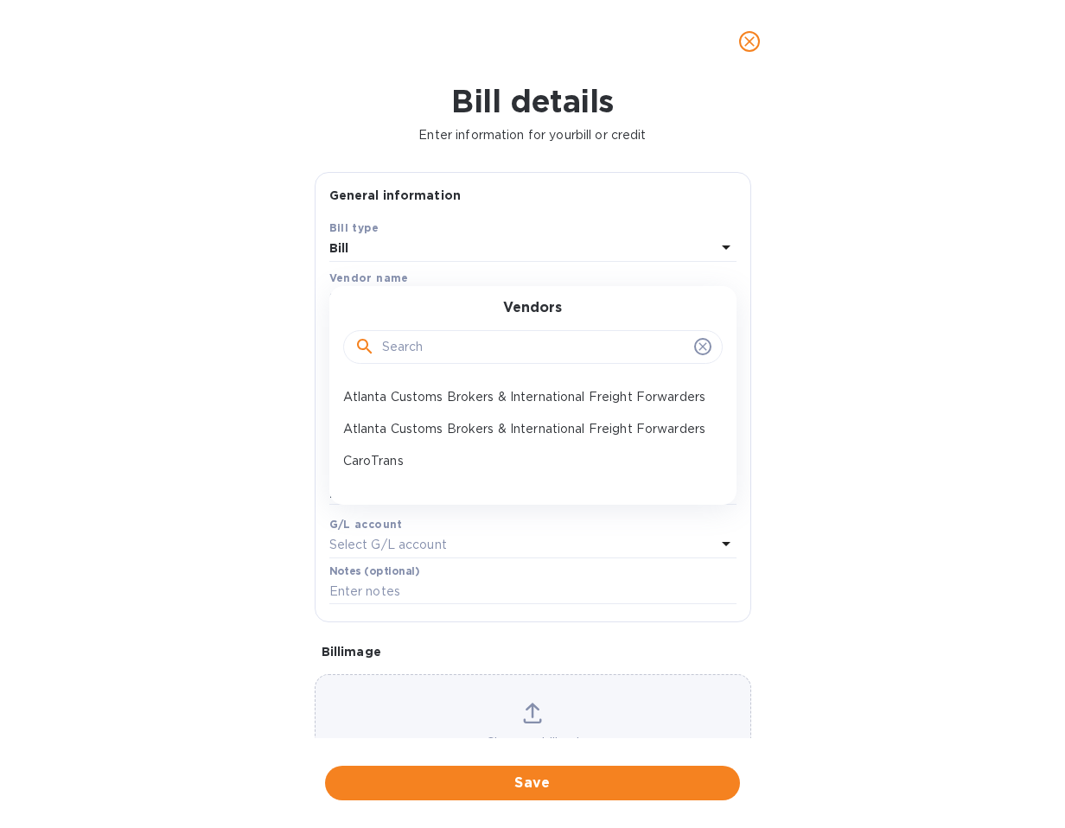
click at [408, 347] on input "text" at bounding box center [534, 347] width 305 height 26
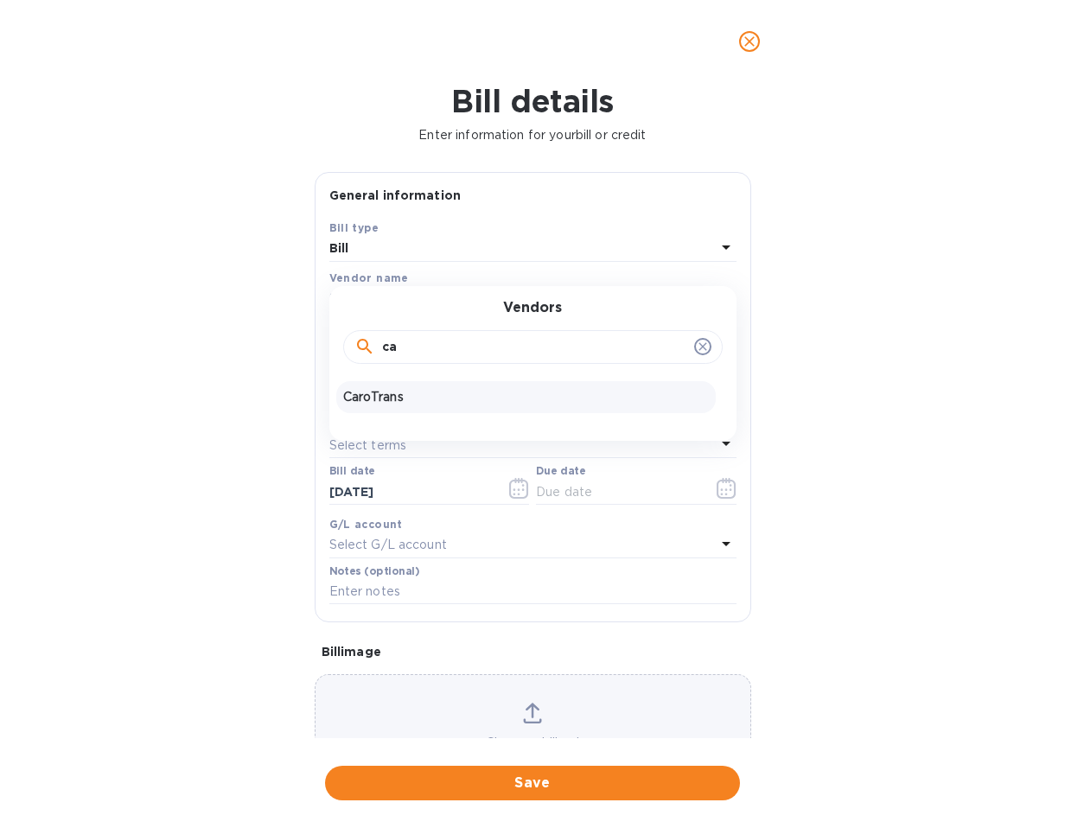
type input "ca"
click at [421, 394] on p "CaroTrans" at bounding box center [526, 397] width 366 height 18
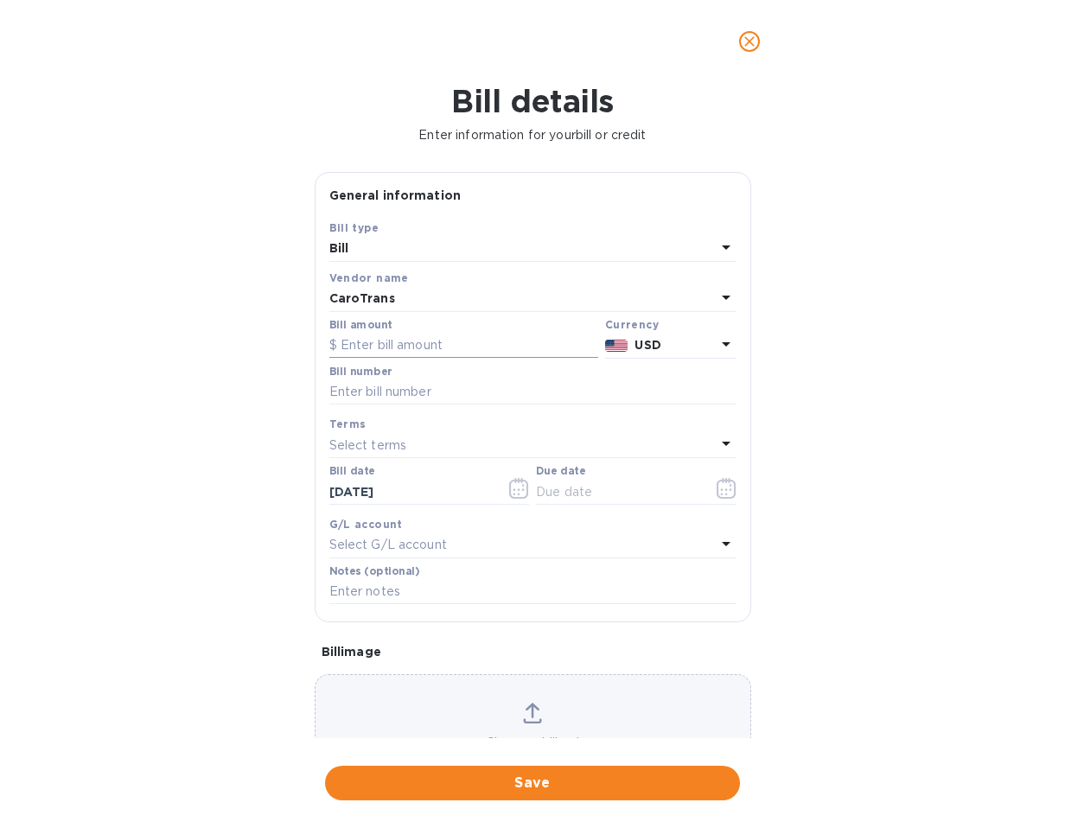
click at [360, 343] on input "text" at bounding box center [463, 346] width 269 height 26
type input "1,664.86"
click at [344, 392] on input "text" at bounding box center [532, 392] width 407 height 26
click at [394, 398] on input "text" at bounding box center [532, 392] width 407 height 26
paste input "00064340"
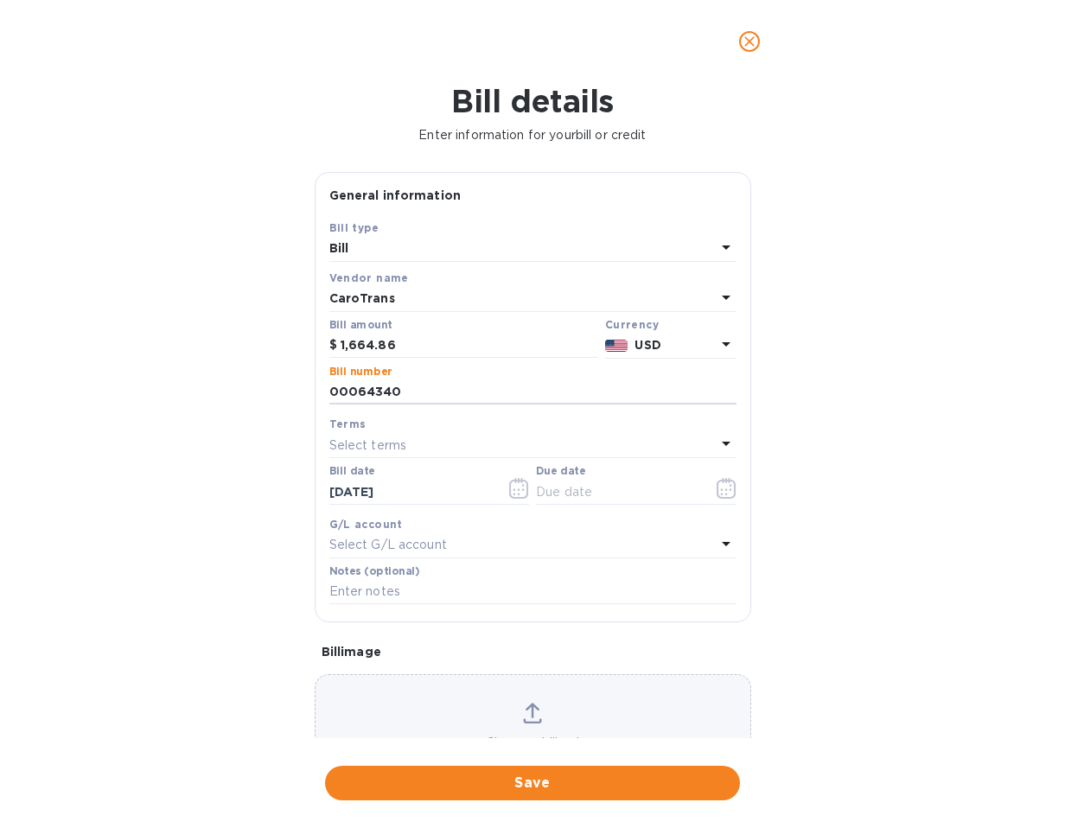
type input "00064340"
click at [375, 446] on p "Select terms" at bounding box center [368, 445] width 78 height 18
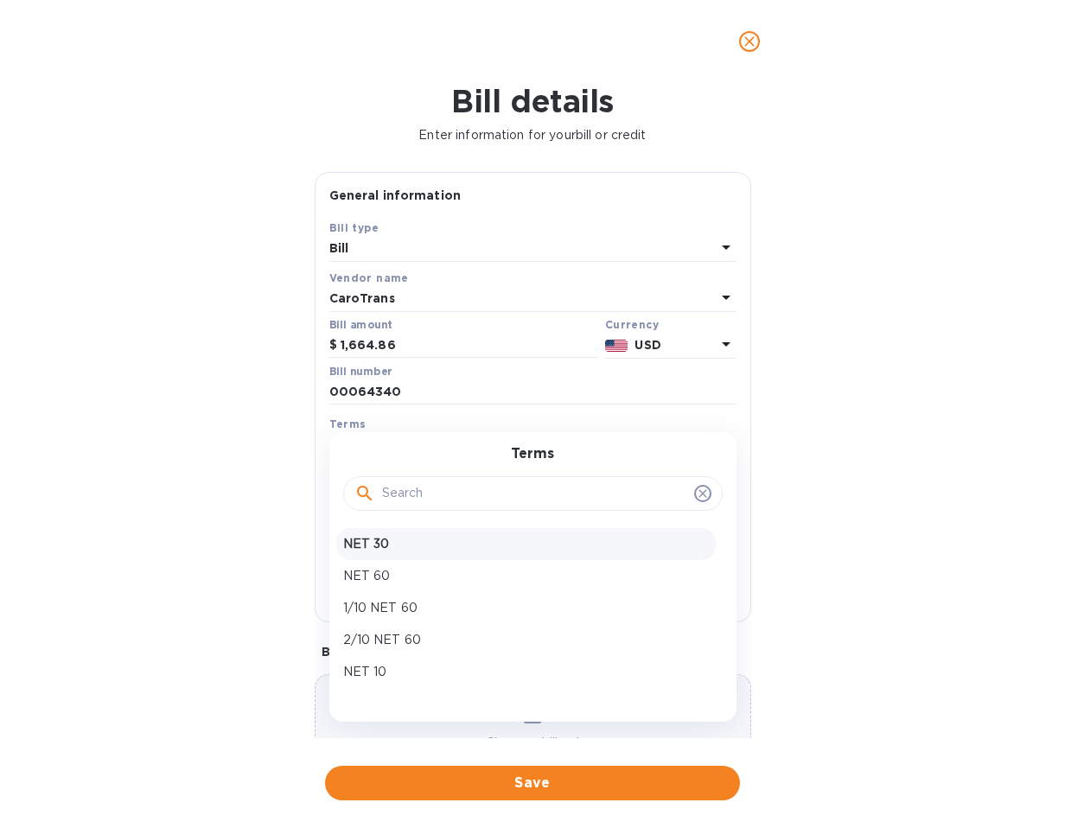
click at [436, 530] on div "NET 30" at bounding box center [525, 544] width 379 height 32
type input "[DATE]"
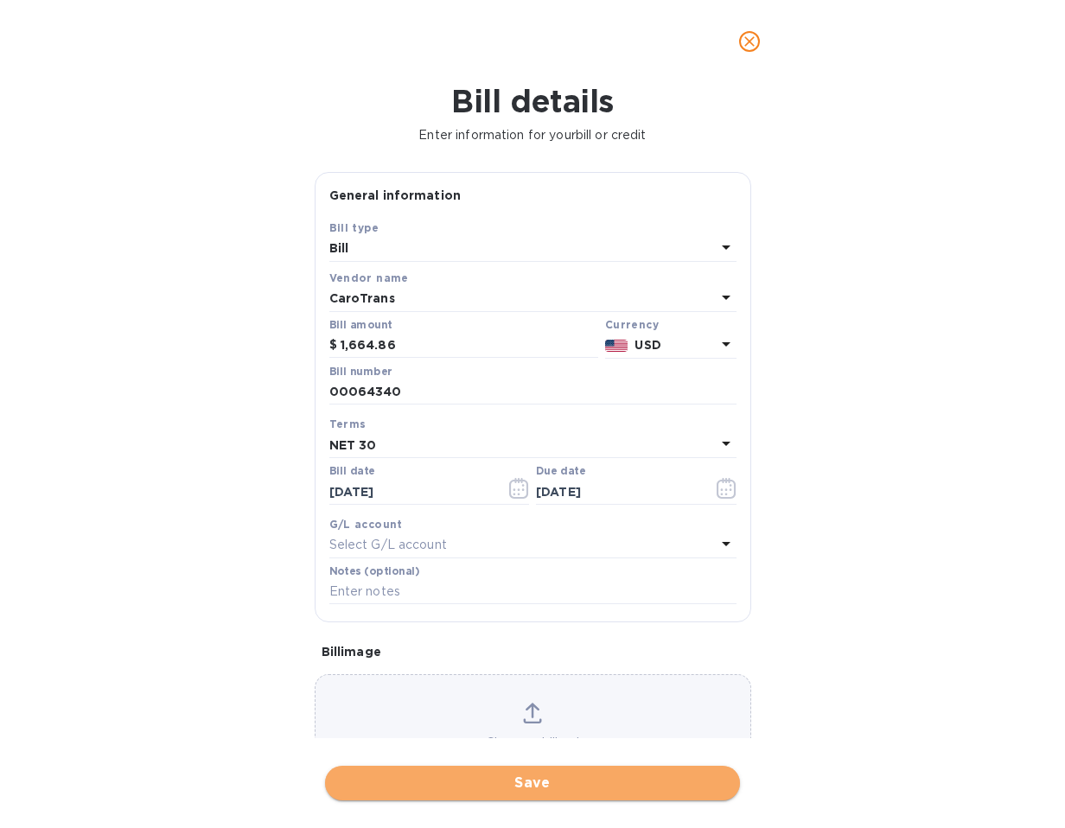
click at [537, 787] on span "Save" at bounding box center [532, 783] width 387 height 21
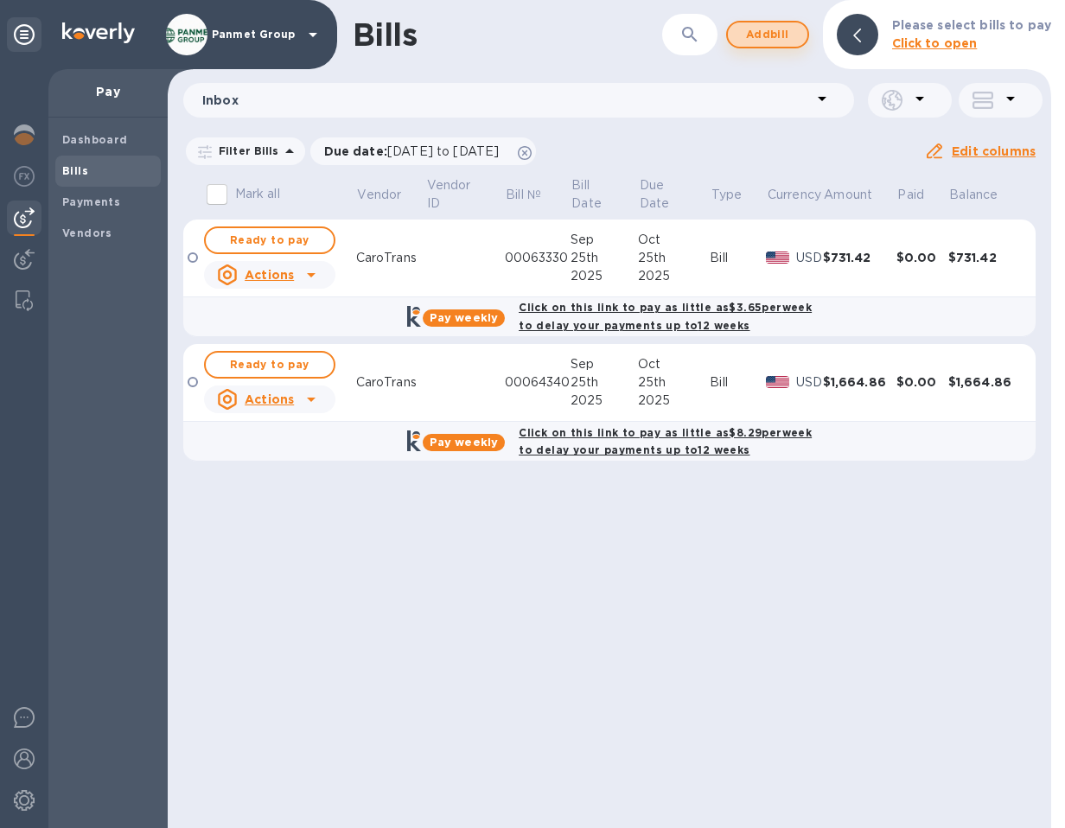
click at [787, 41] on span "Add bill" at bounding box center [768, 34] width 52 height 21
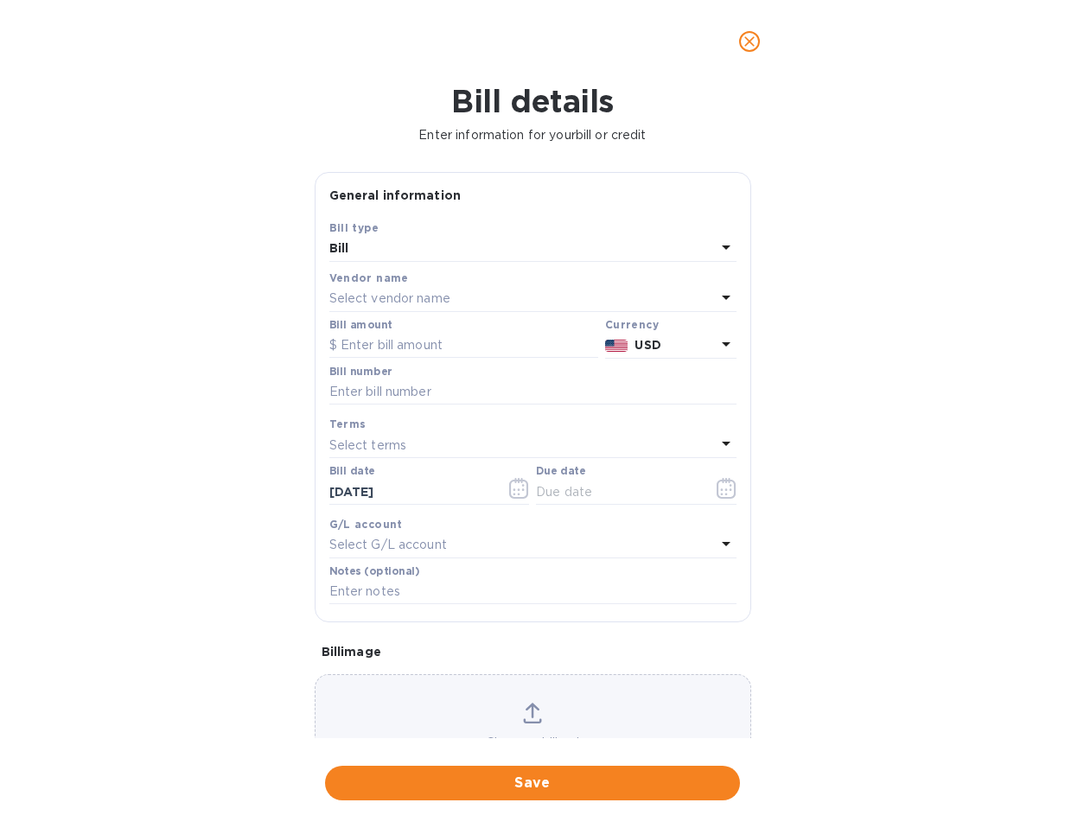
click at [383, 294] on p "Select vendor name" at bounding box center [389, 299] width 121 height 18
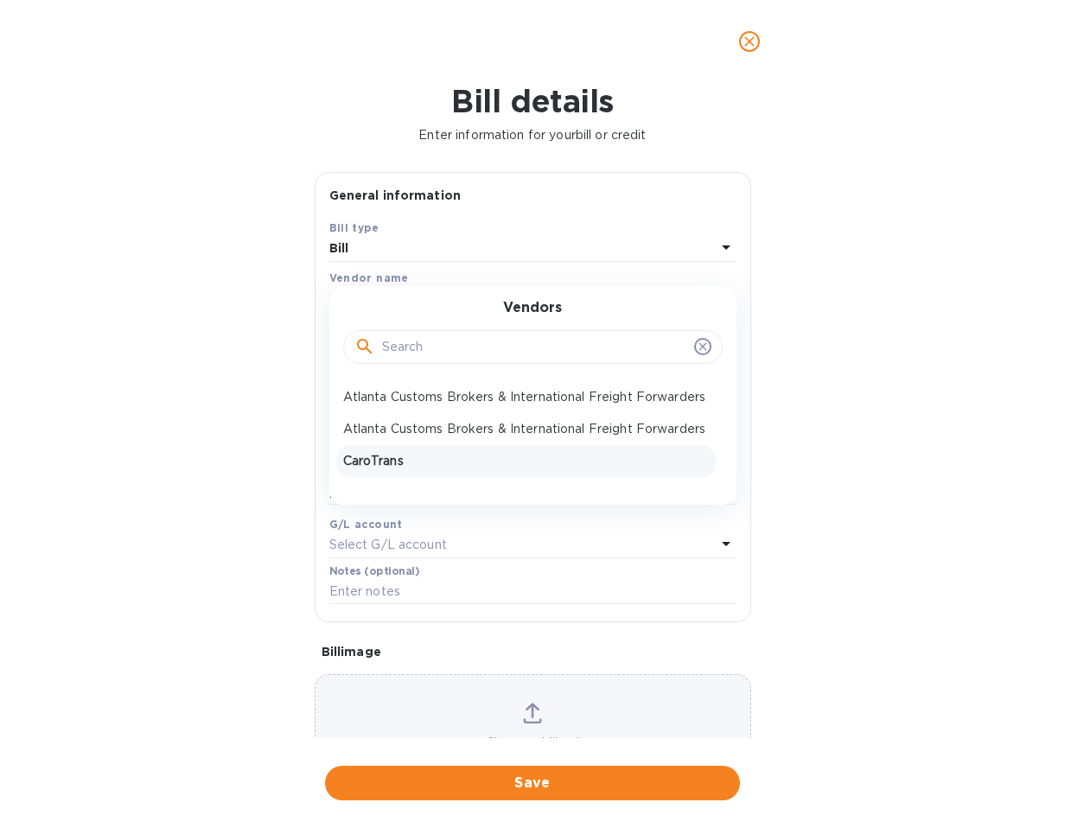
click at [388, 470] on p "CaroTrans" at bounding box center [526, 461] width 366 height 18
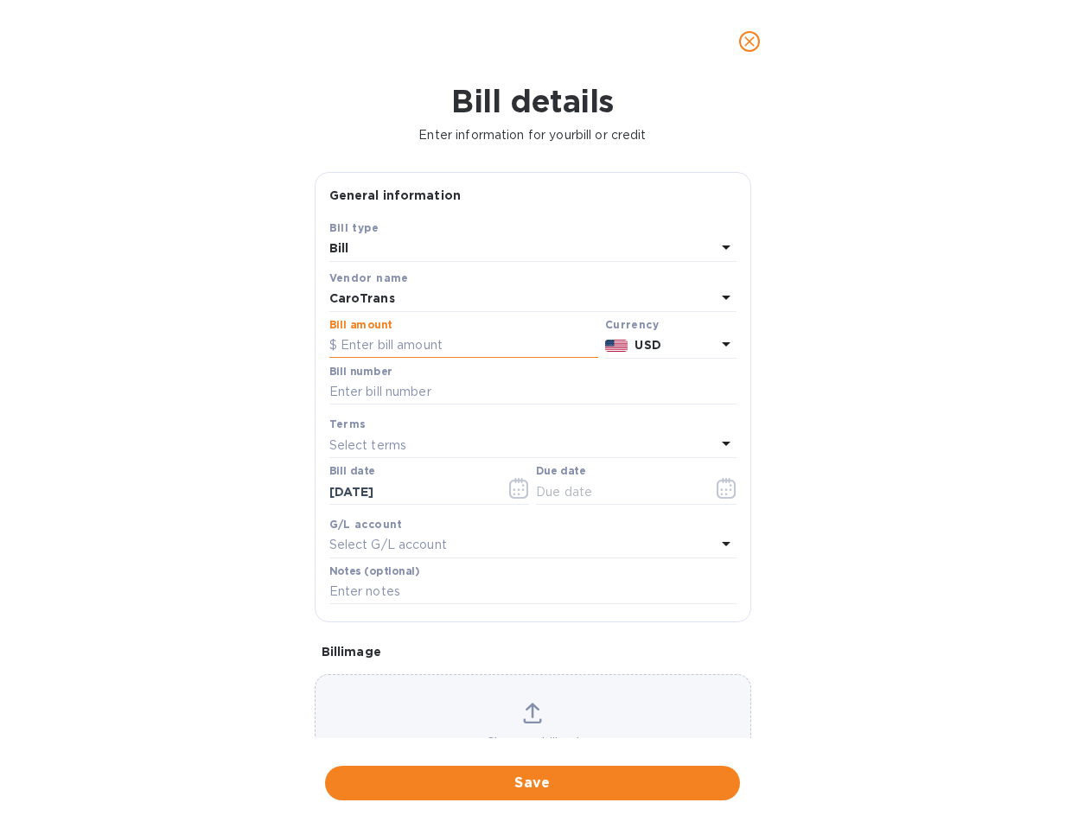
click at [397, 349] on input "text" at bounding box center [463, 346] width 269 height 26
click at [374, 392] on input "text" at bounding box center [532, 392] width 407 height 26
paste input "00065475"
type input "00065475"
click at [389, 349] on input "text" at bounding box center [463, 346] width 269 height 26
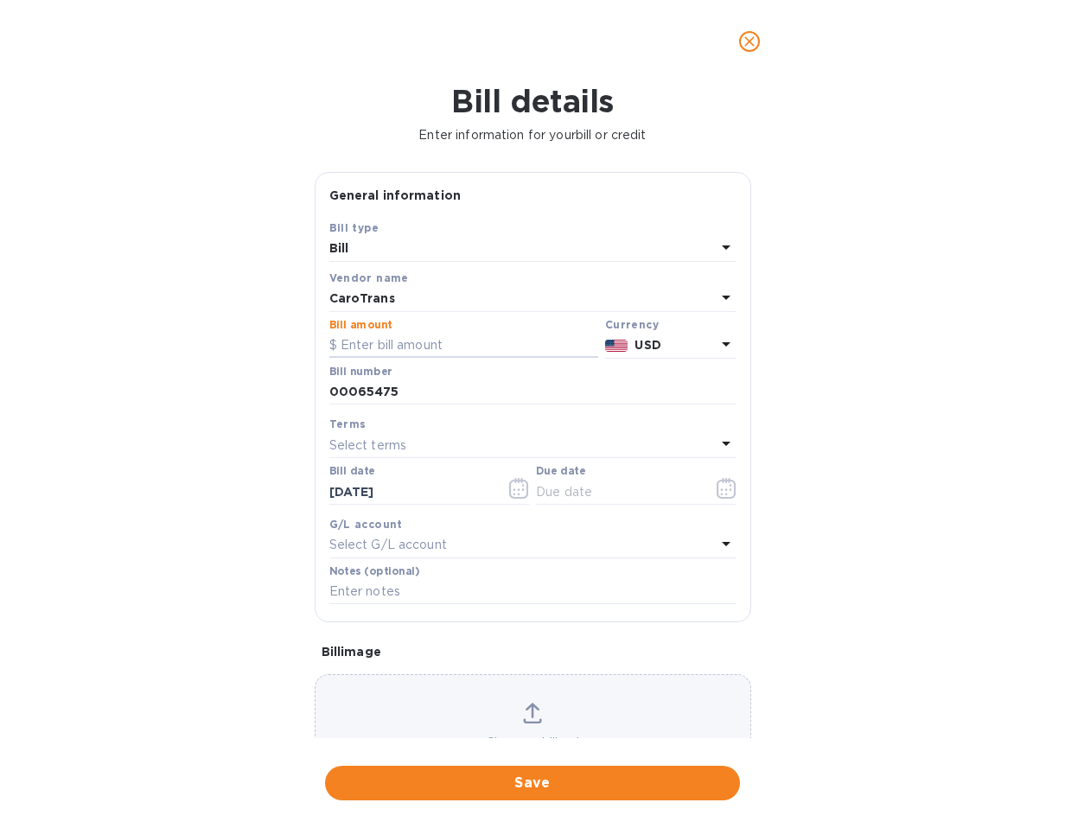
paste input "3,845.56"
type input "3,845.56"
drag, startPoint x: 847, startPoint y: 516, endPoint x: 844, endPoint y: 528, distance: 12.4
click at [847, 516] on div "Bill details Enter information for your bill or credit General information Save…" at bounding box center [532, 455] width 1065 height 745
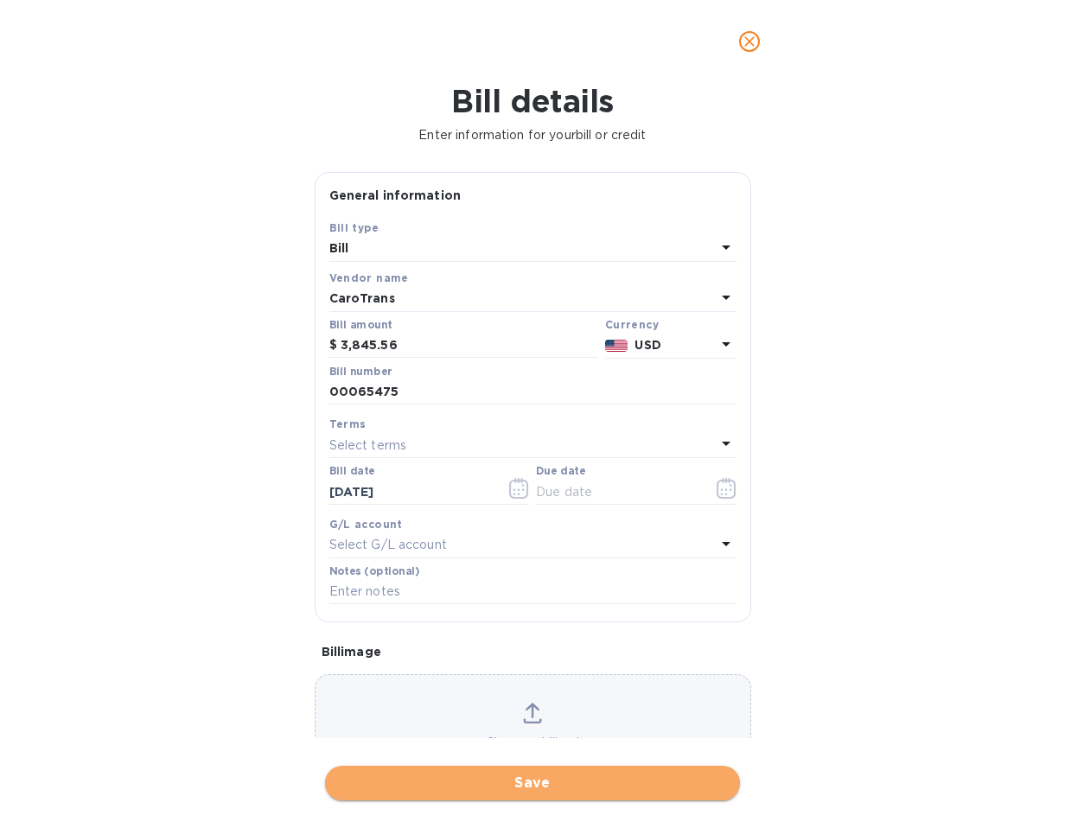
click at [533, 787] on span "Save" at bounding box center [532, 783] width 387 height 21
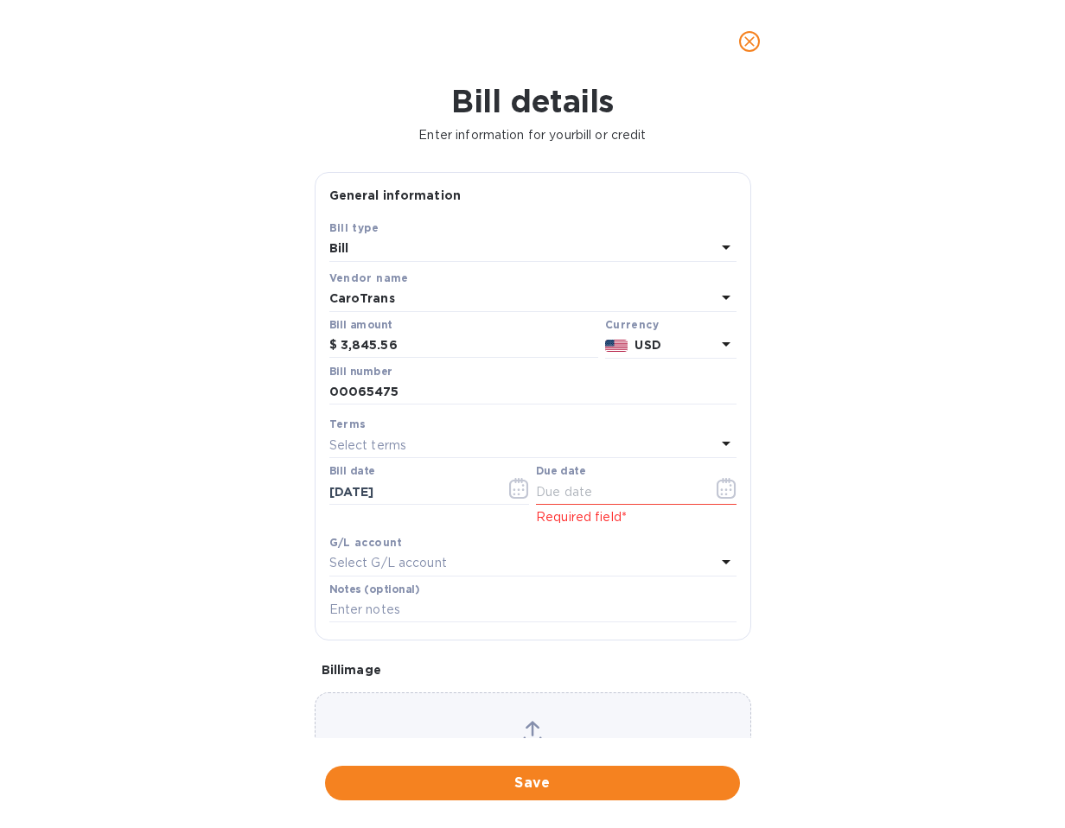
click at [409, 447] on div "Select terms" at bounding box center [522, 445] width 386 height 24
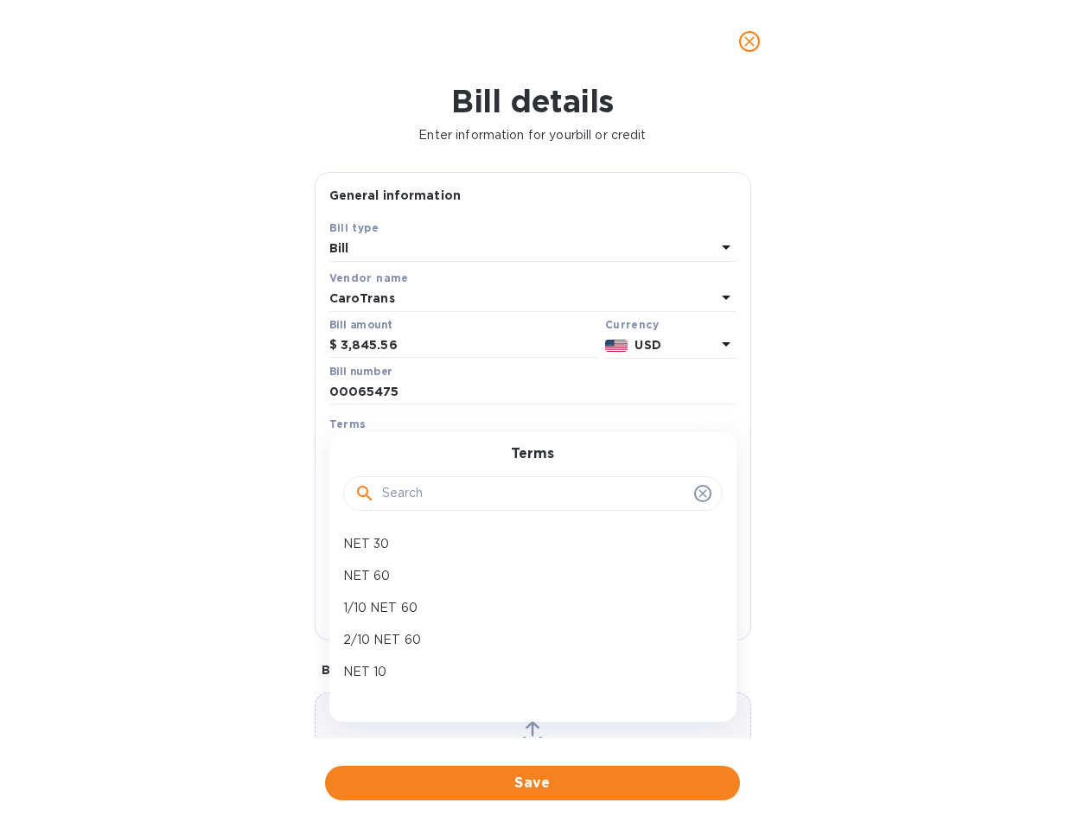
click at [398, 547] on p "NET 30" at bounding box center [526, 544] width 366 height 18
type input "[DATE]"
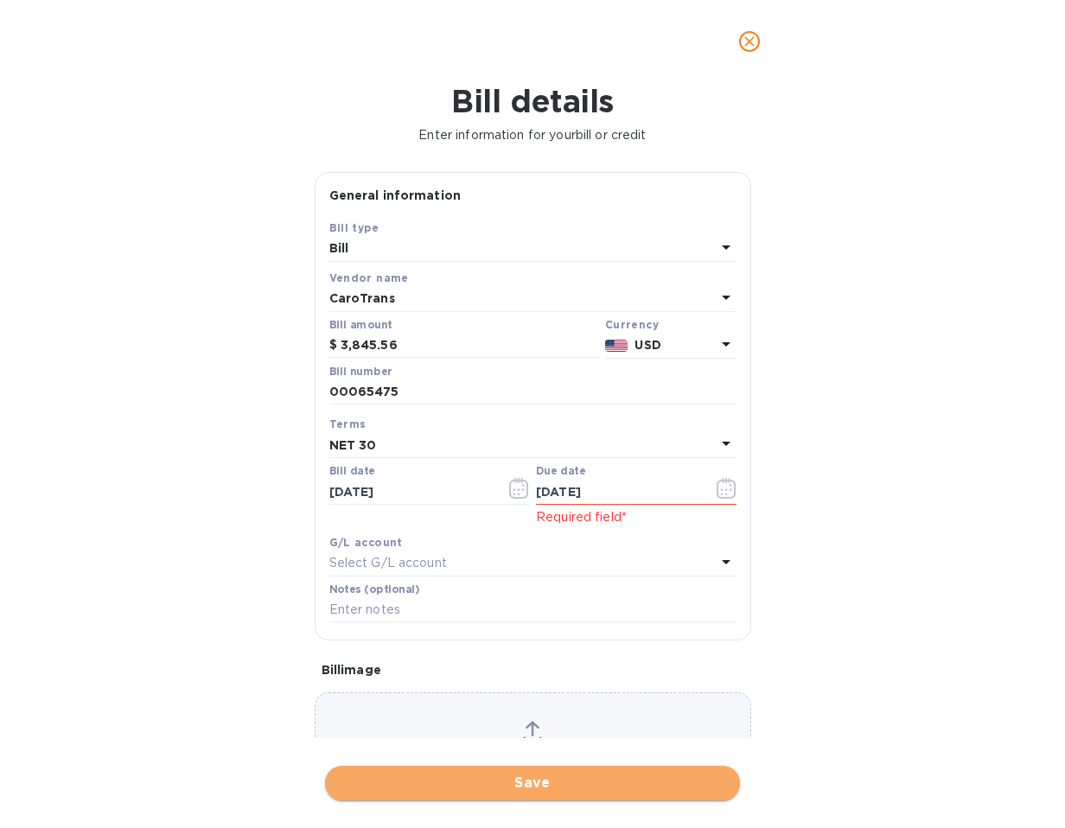
click at [540, 778] on span "Save" at bounding box center [532, 783] width 387 height 21
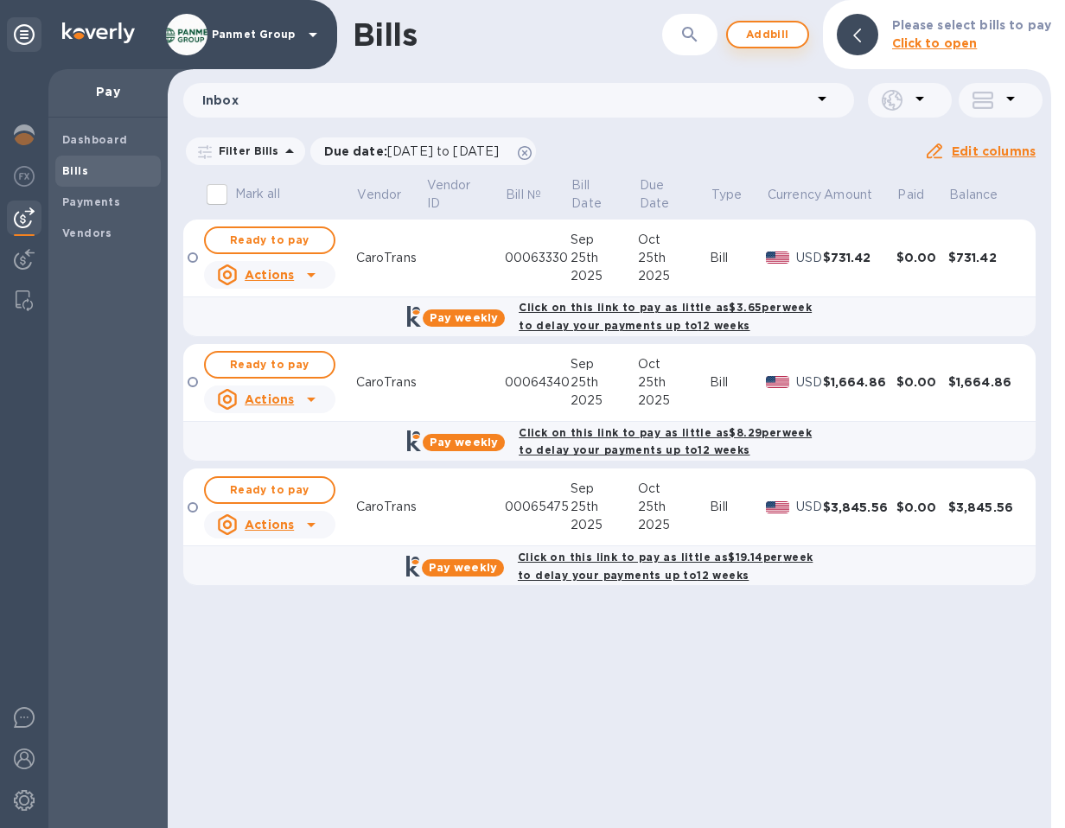
click at [781, 31] on span "Add bill" at bounding box center [768, 34] width 52 height 21
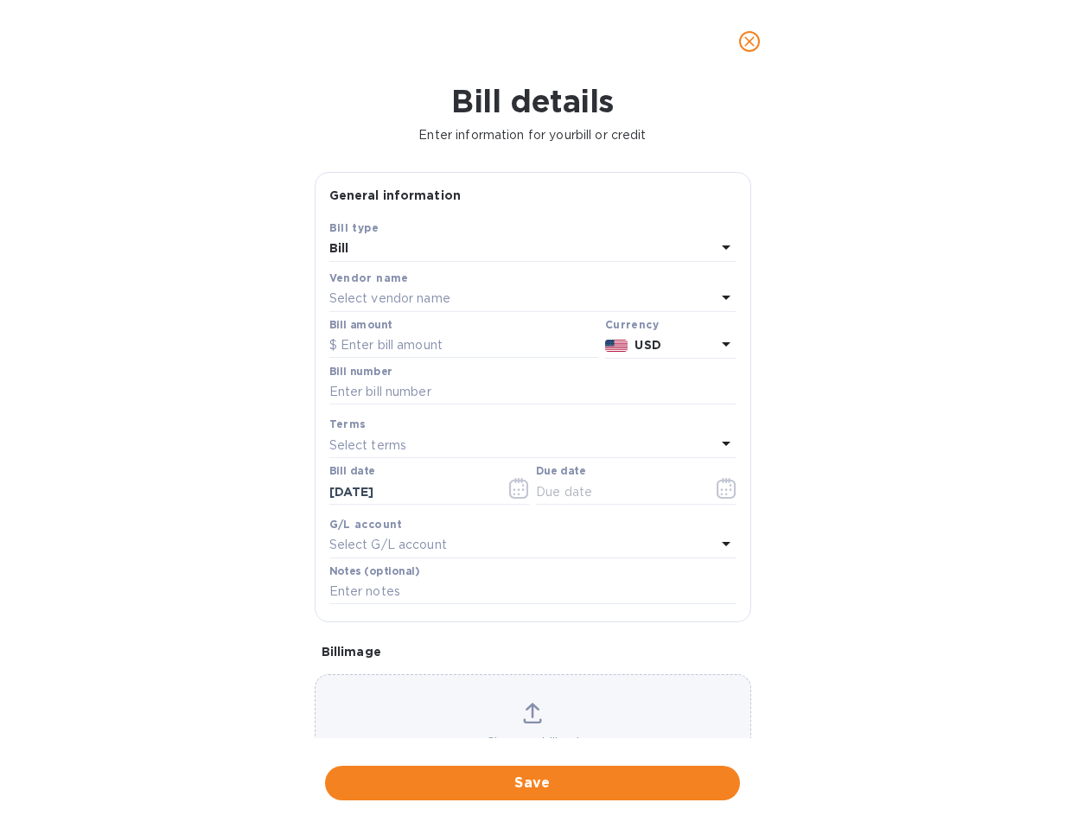
click at [386, 301] on p "Select vendor name" at bounding box center [389, 299] width 121 height 18
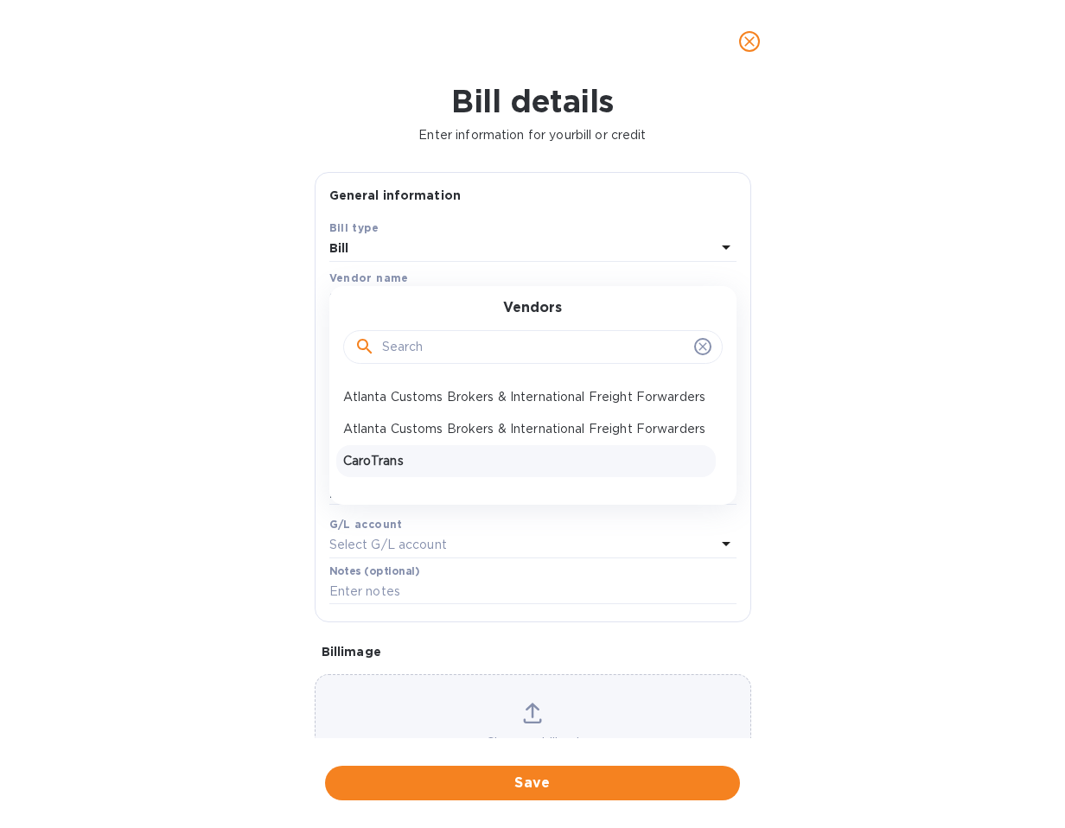
click at [417, 477] on div "CaroTrans" at bounding box center [525, 461] width 379 height 32
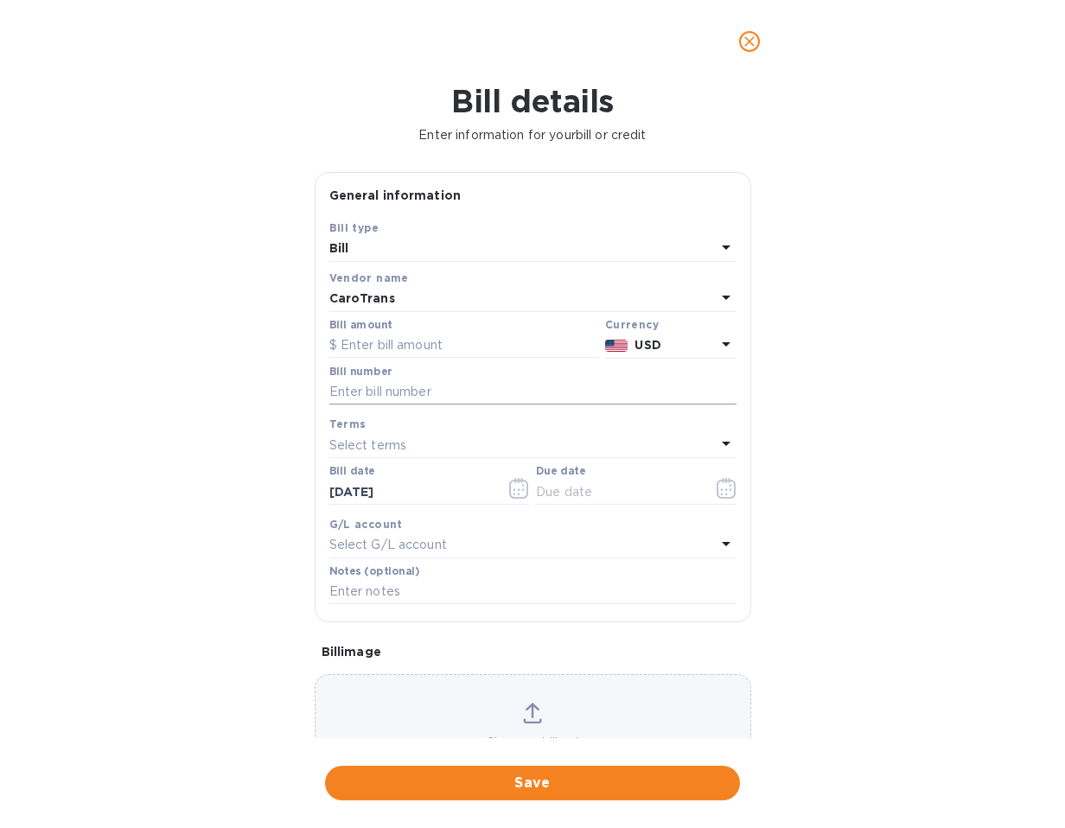
click at [373, 389] on input "text" at bounding box center [532, 392] width 407 height 26
paste input "00065799"
type input "00065799"
click at [267, 496] on div "Bill details Enter information for your bill or credit General information Save…" at bounding box center [532, 455] width 1065 height 745
click at [358, 443] on p "Select terms" at bounding box center [368, 445] width 78 height 18
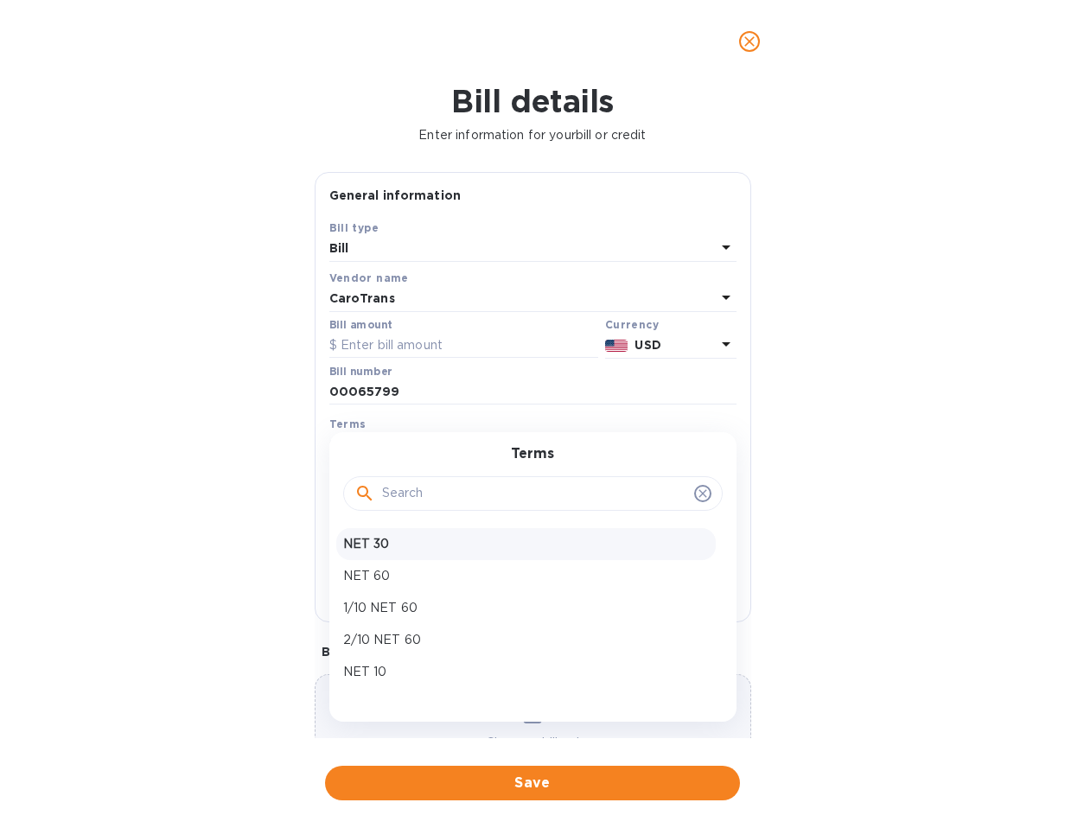
click at [383, 547] on p "NET 30" at bounding box center [526, 544] width 366 height 18
type input "[DATE]"
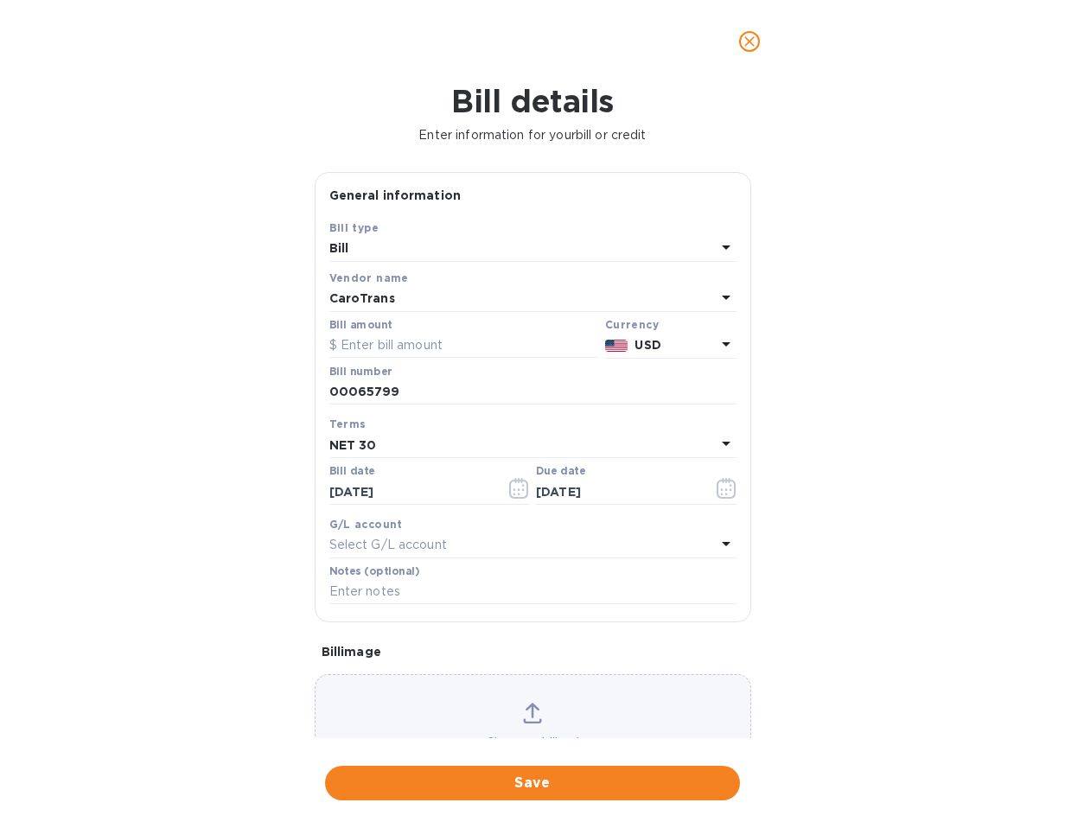
click at [233, 341] on div "Bill details Enter information for your bill or credit General information Save…" at bounding box center [532, 455] width 1065 height 745
click at [421, 351] on input "text" at bounding box center [463, 346] width 269 height 26
paste input "5,395"
type input "5,395"
click at [252, 441] on div "Bill details Enter information for your bill or credit General information Save…" at bounding box center [532, 455] width 1065 height 745
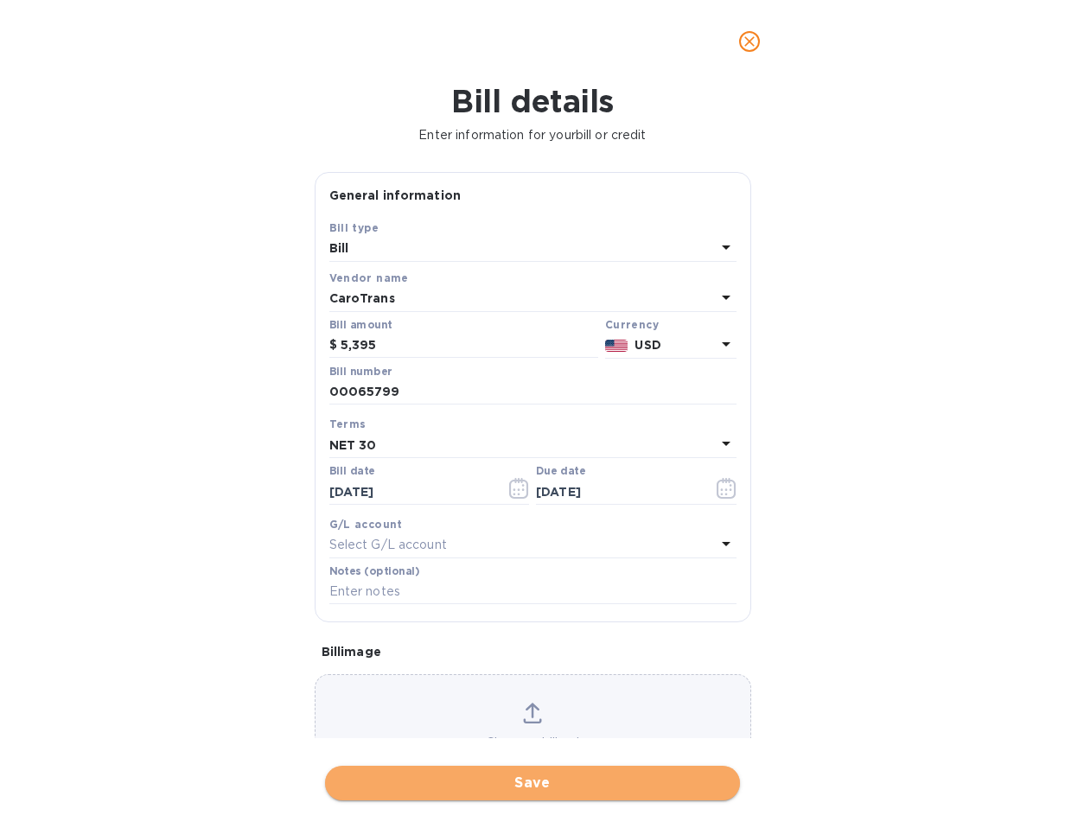
click at [569, 788] on span "Save" at bounding box center [532, 783] width 387 height 21
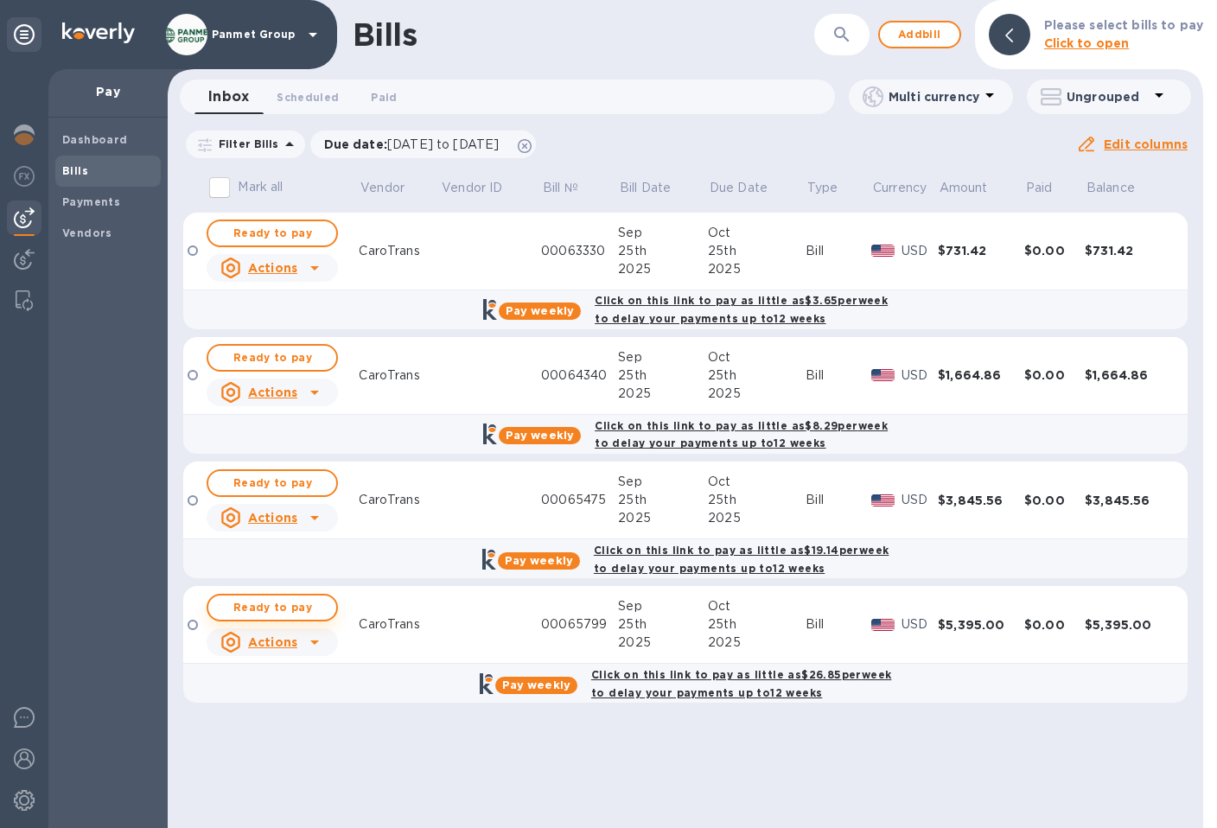
click at [299, 611] on span "Ready to pay" at bounding box center [272, 607] width 100 height 21
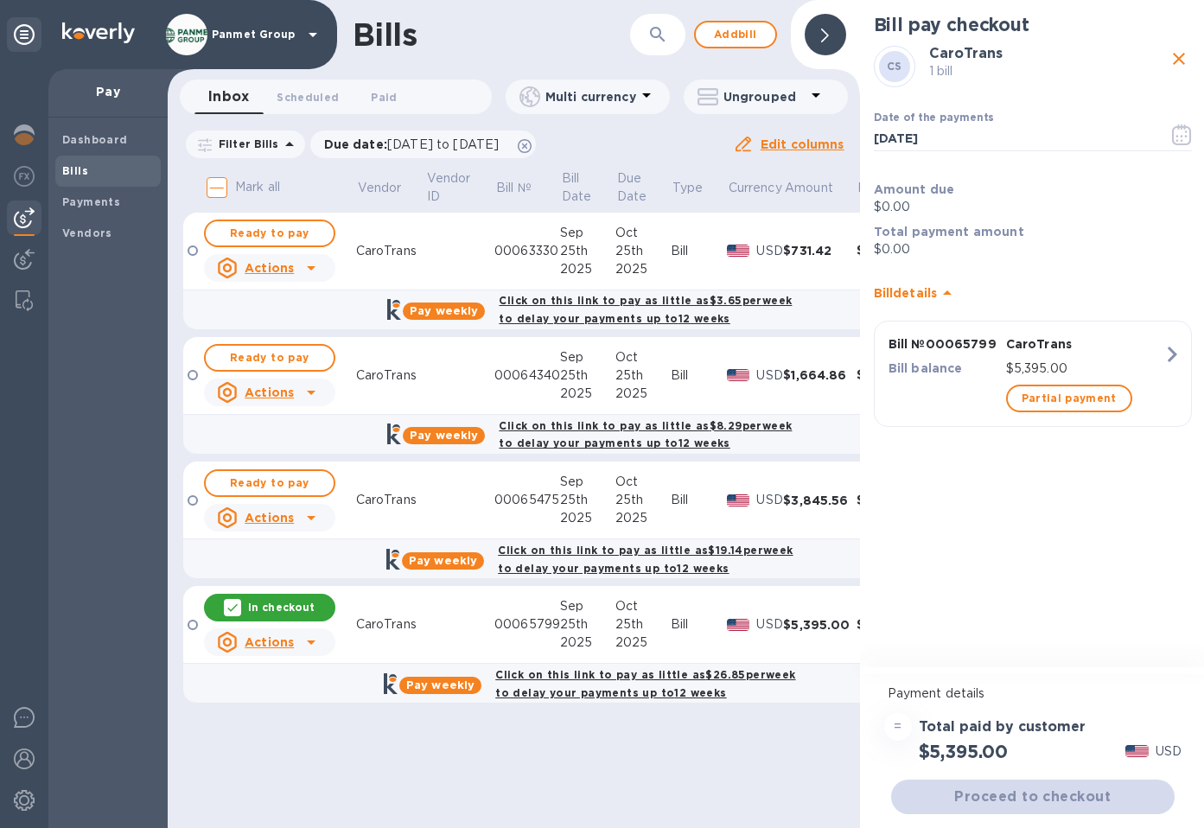
click at [272, 611] on p "In checkout" at bounding box center [281, 607] width 67 height 15
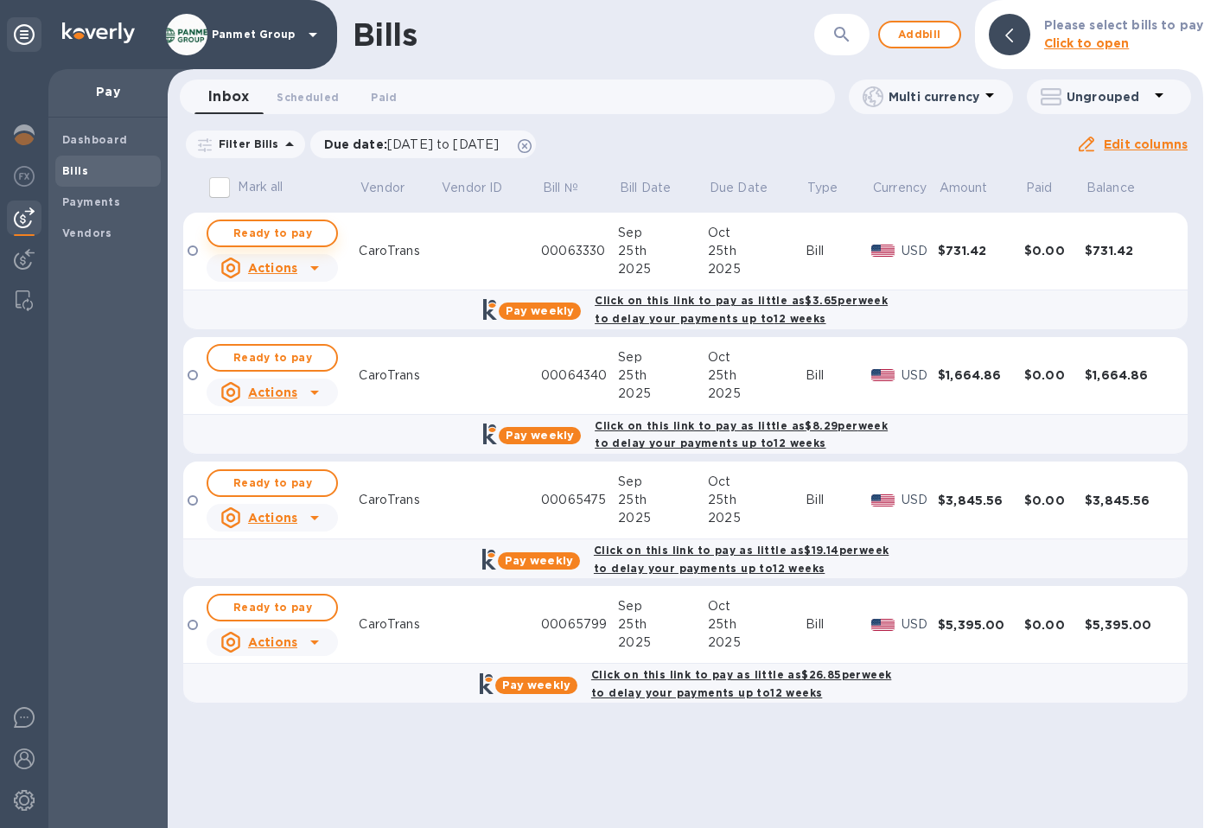
click at [286, 234] on span "Ready to pay" at bounding box center [272, 233] width 100 height 21
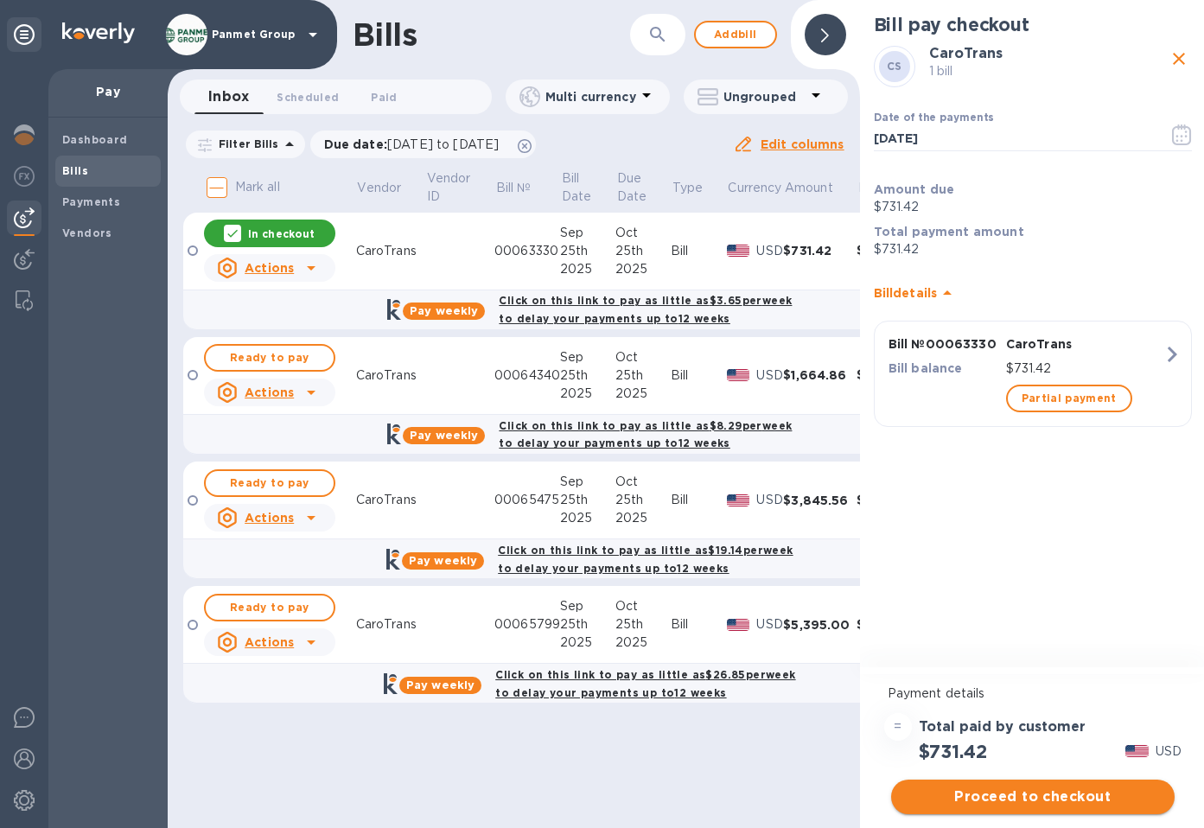
click at [1066, 799] on span "Proceed to checkout" at bounding box center [1033, 797] width 256 height 21
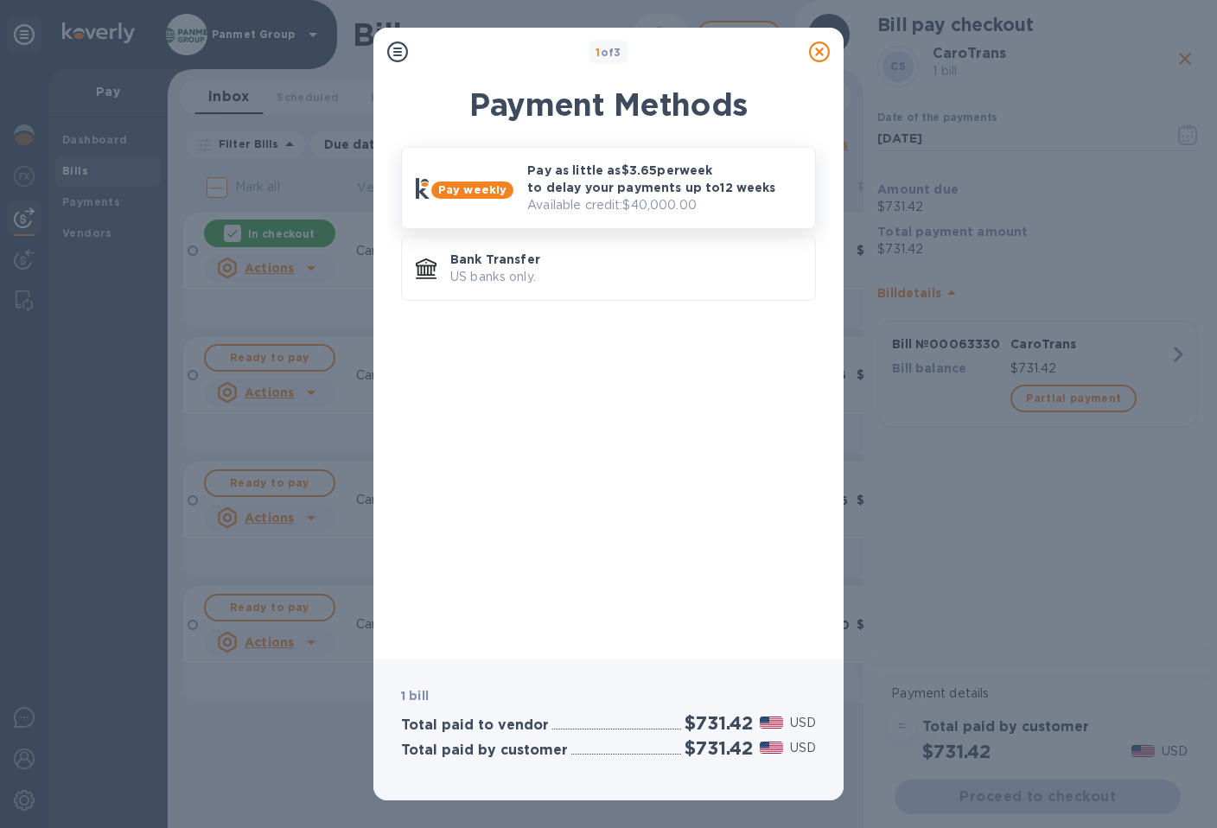
click at [583, 201] on p "Available credit: $40,000.00" at bounding box center [664, 205] width 274 height 18
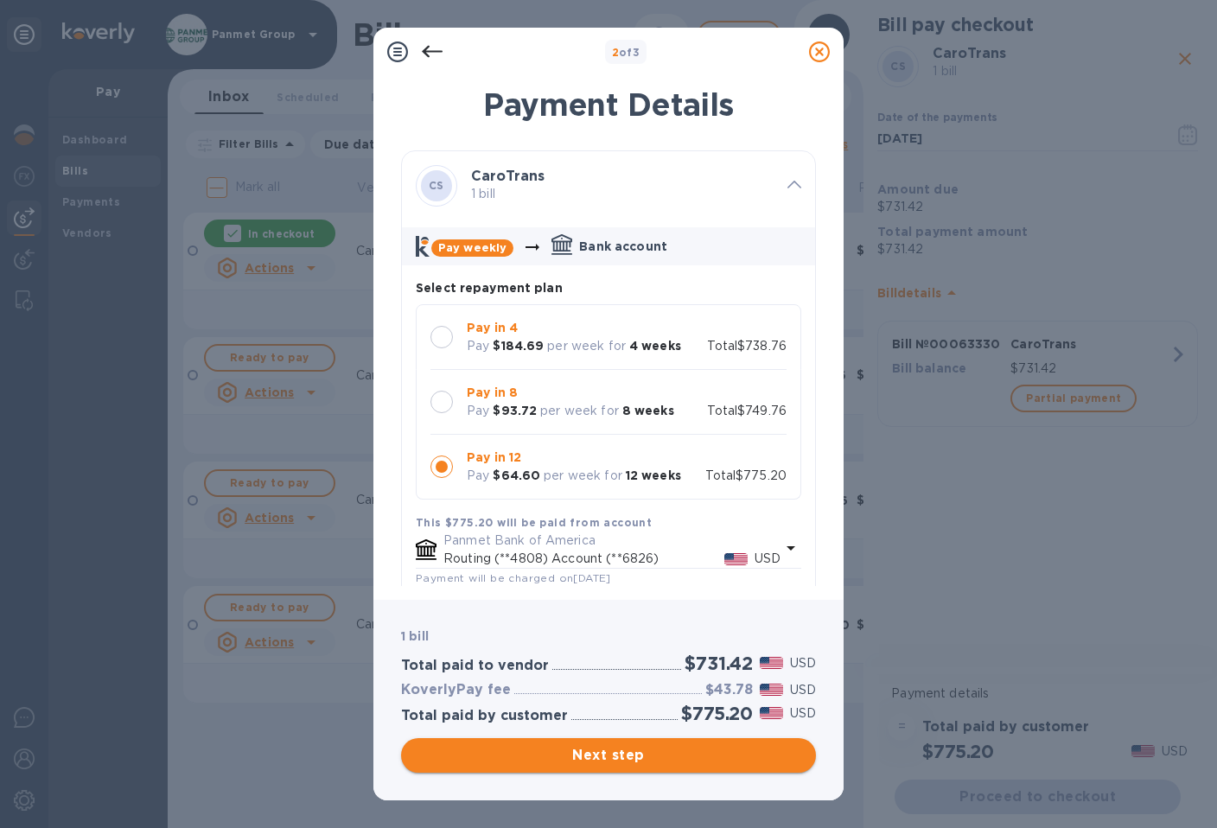
click at [640, 757] on span "Next step" at bounding box center [608, 755] width 387 height 21
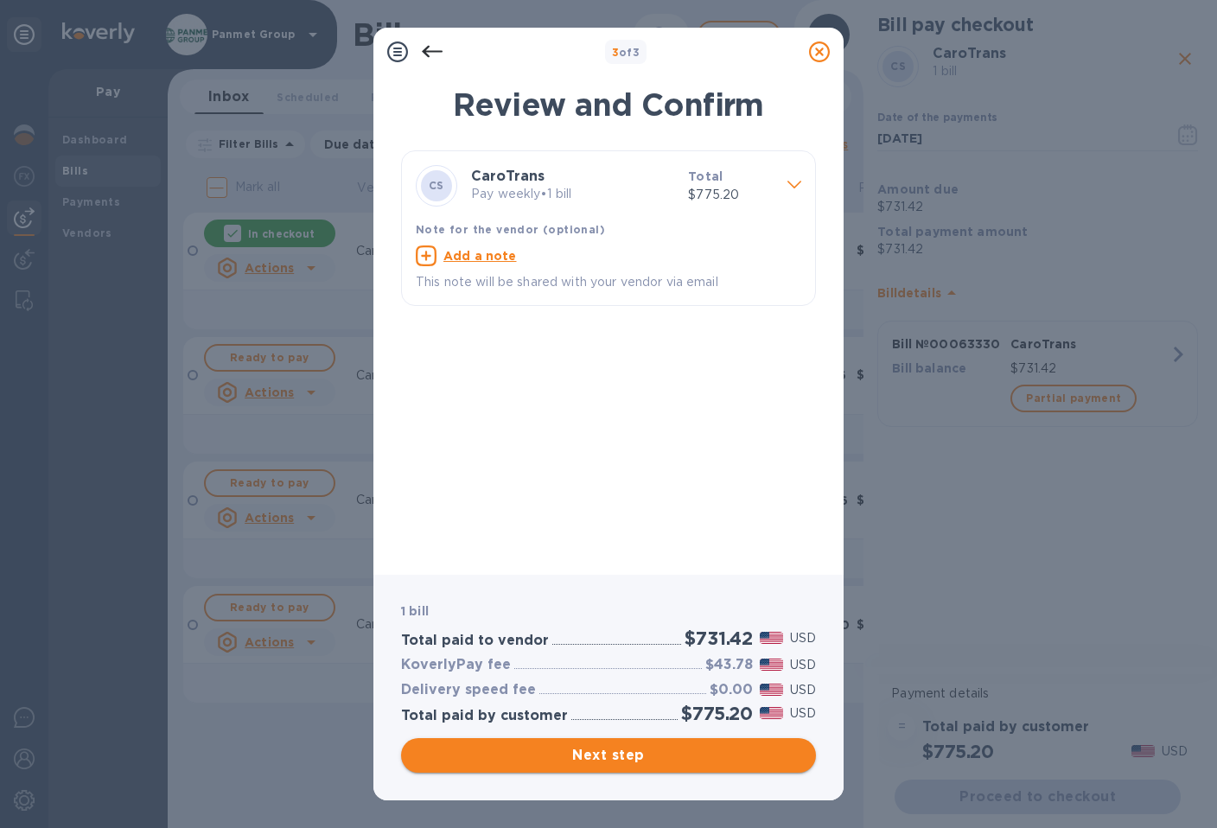
click at [617, 756] on span "Next step" at bounding box center [608, 755] width 387 height 21
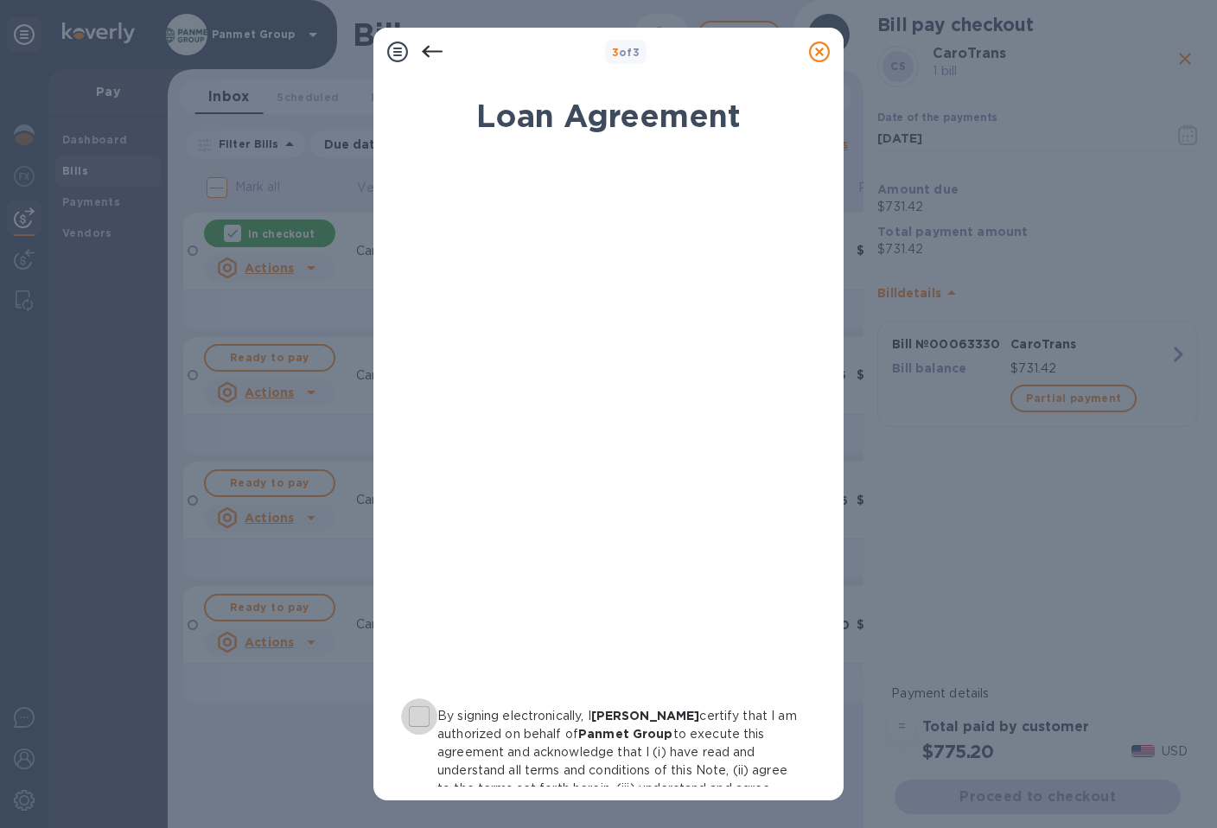
click at [417, 714] on input "By signing electronically, I [PERSON_NAME] certify that I am authorized on beha…" at bounding box center [419, 716] width 36 height 36
checkbox input "true"
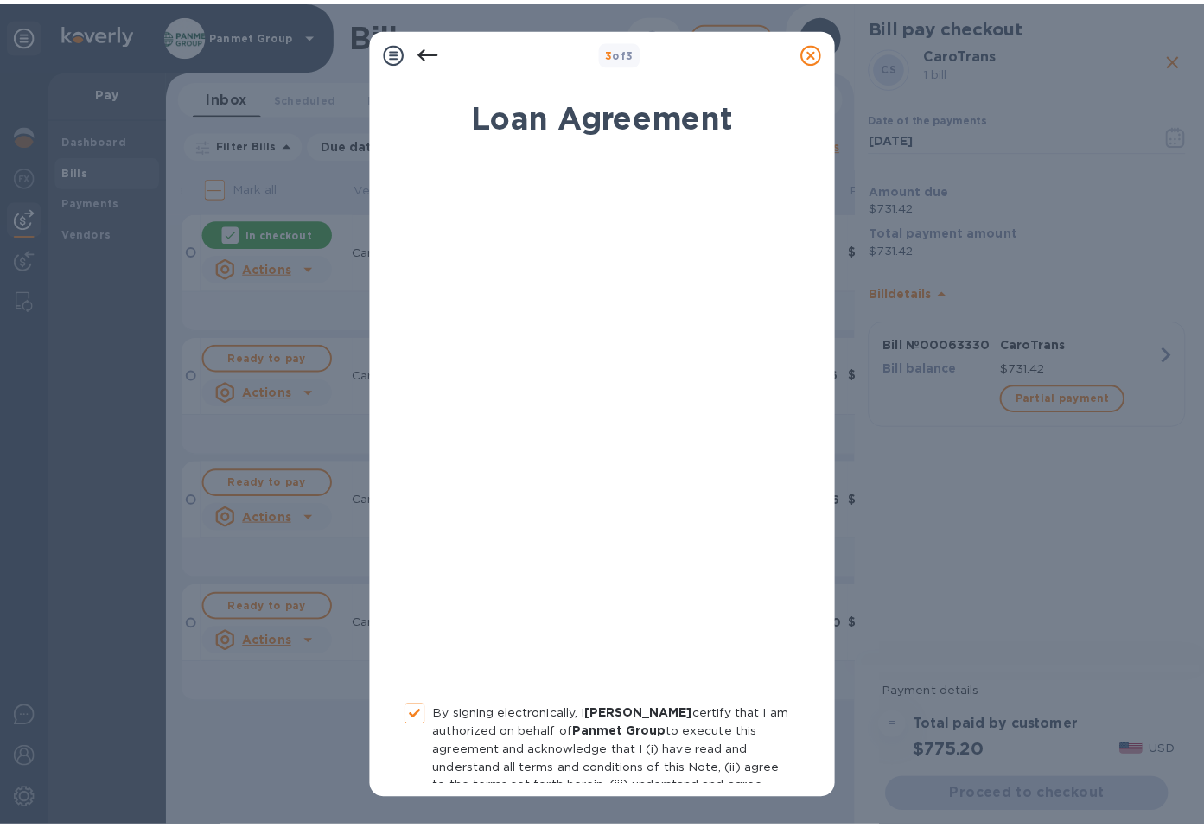
scroll to position [137, 0]
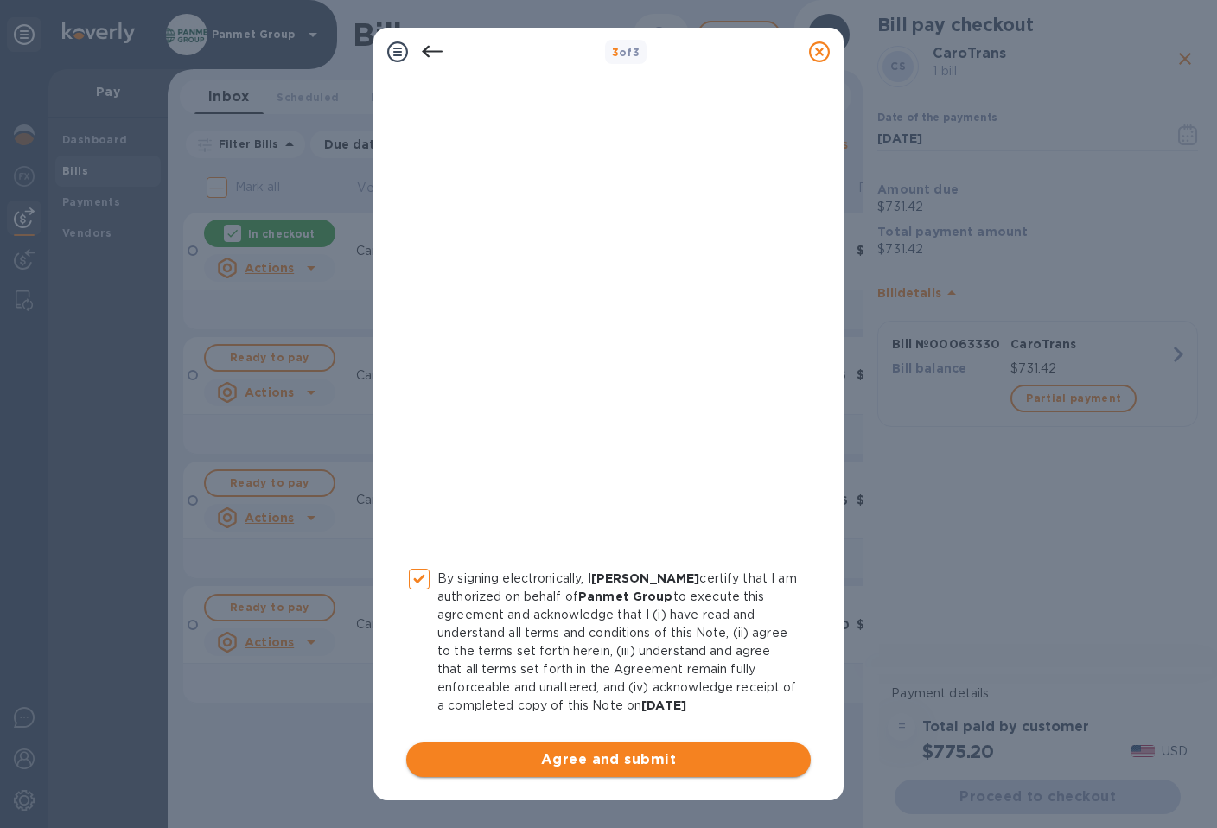
click at [623, 760] on span "Agree and submit" at bounding box center [608, 759] width 377 height 21
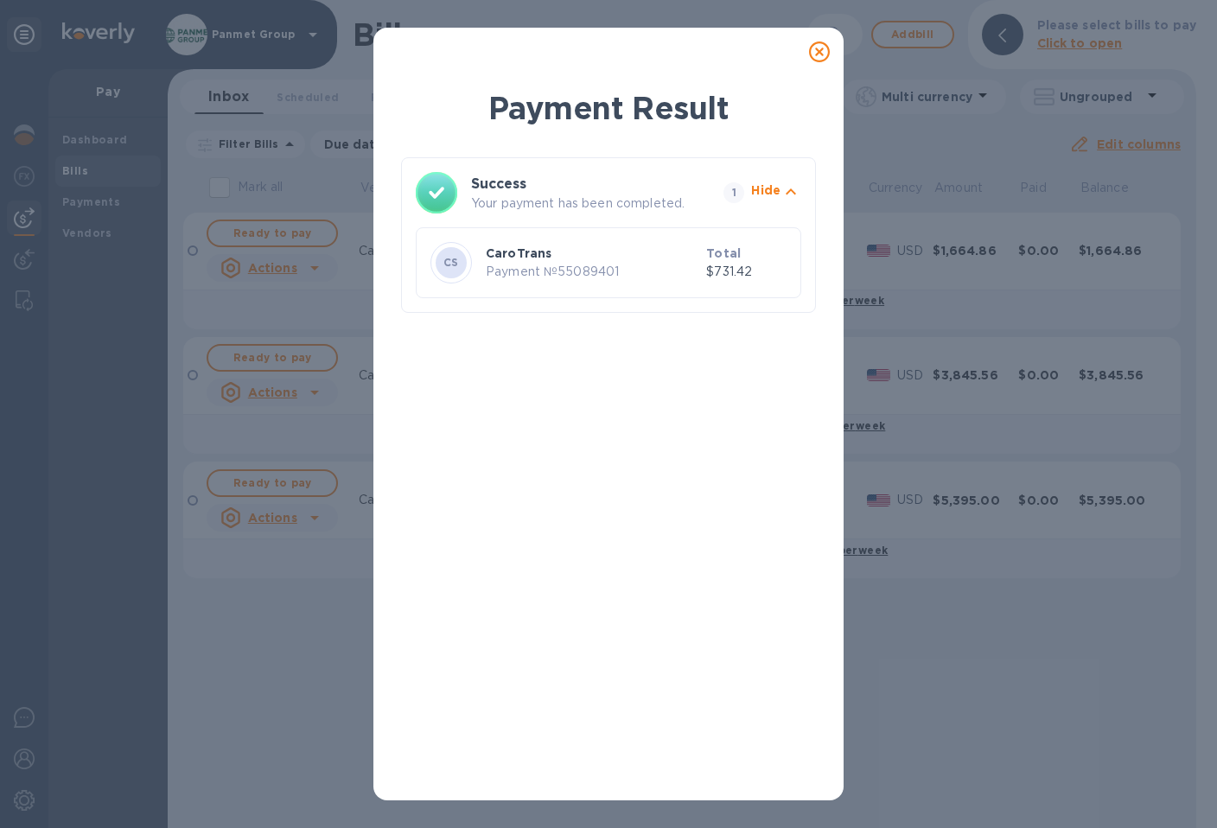
click at [584, 277] on p "Payment № 55089401" at bounding box center [592, 272] width 213 height 18
drag, startPoint x: 621, startPoint y: 270, endPoint x: 543, endPoint y: 270, distance: 78.7
click at [543, 270] on p "Payment № 55089401" at bounding box center [592, 272] width 213 height 18
copy p "№ 55089401"
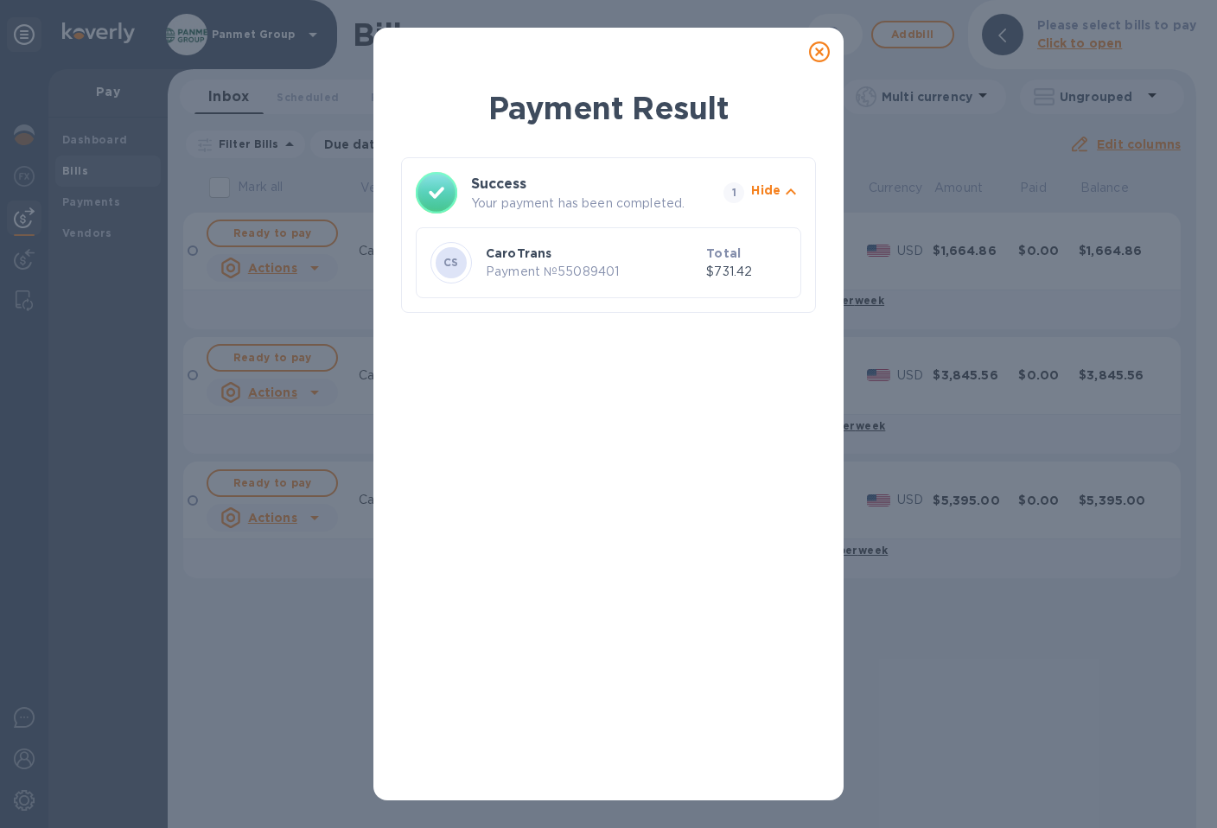
click at [822, 50] on icon at bounding box center [819, 51] width 21 height 21
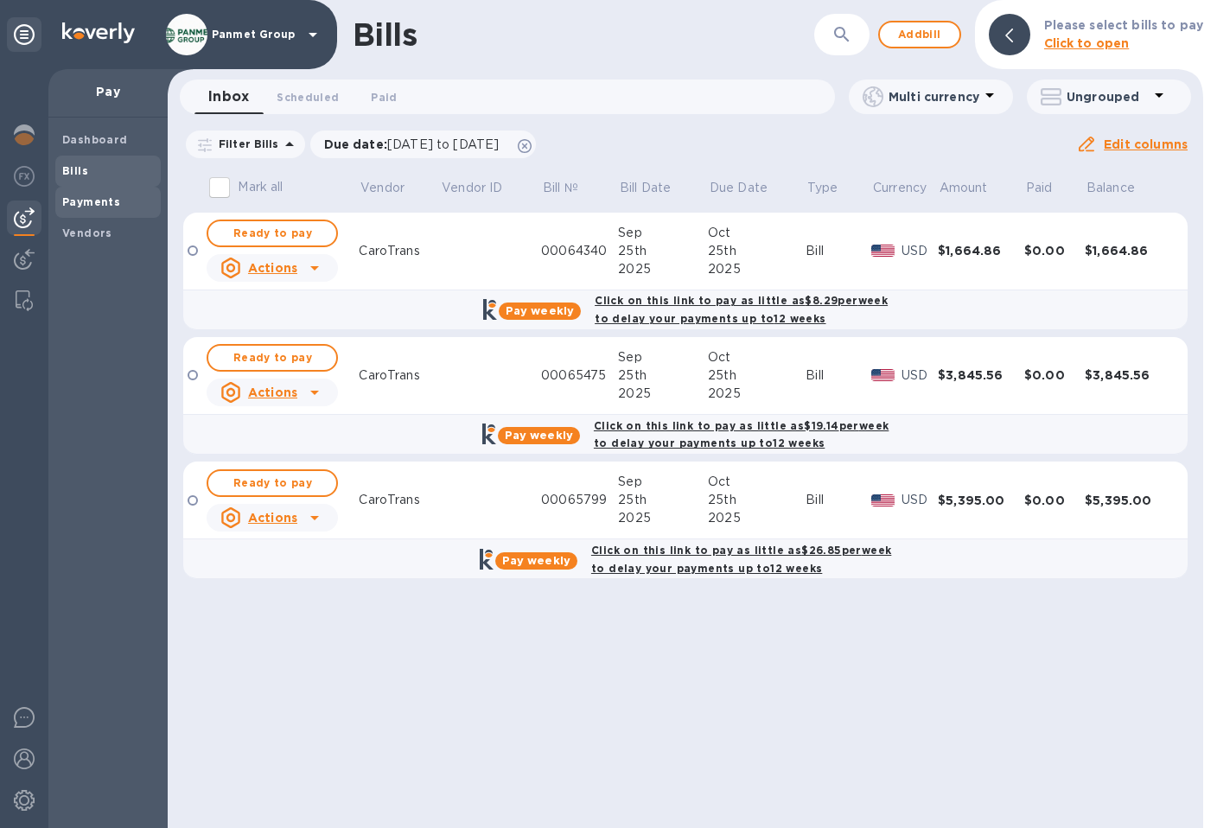
click at [97, 213] on div "Payments" at bounding box center [107, 202] width 105 height 31
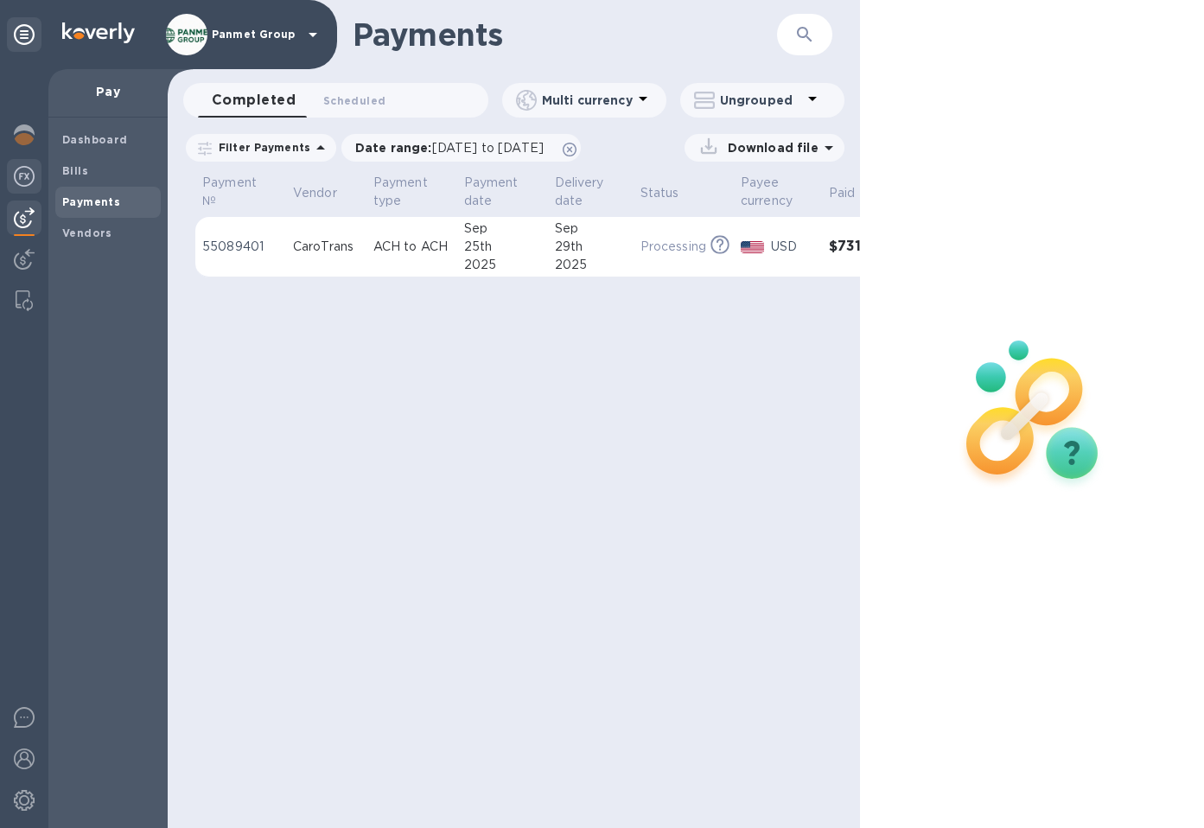
click at [16, 175] on img at bounding box center [24, 176] width 21 height 21
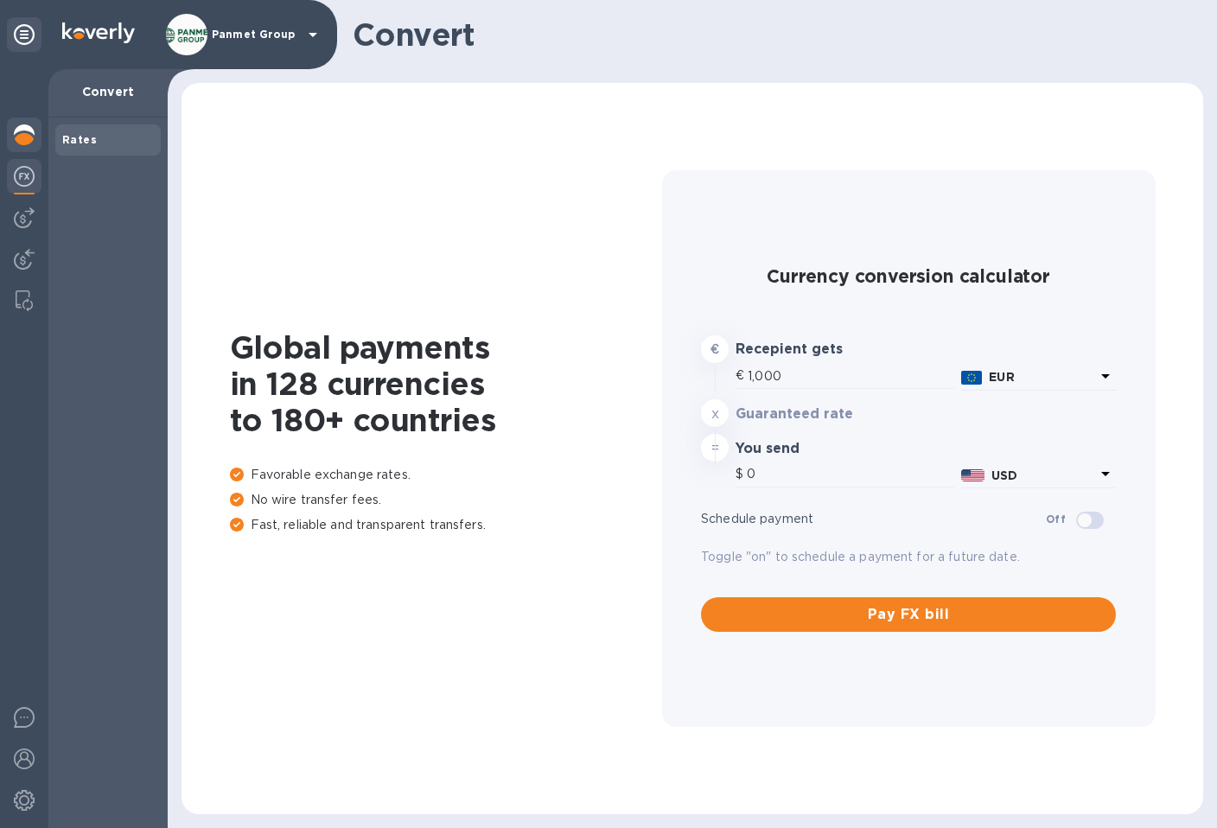
click at [23, 131] on img at bounding box center [24, 134] width 21 height 21
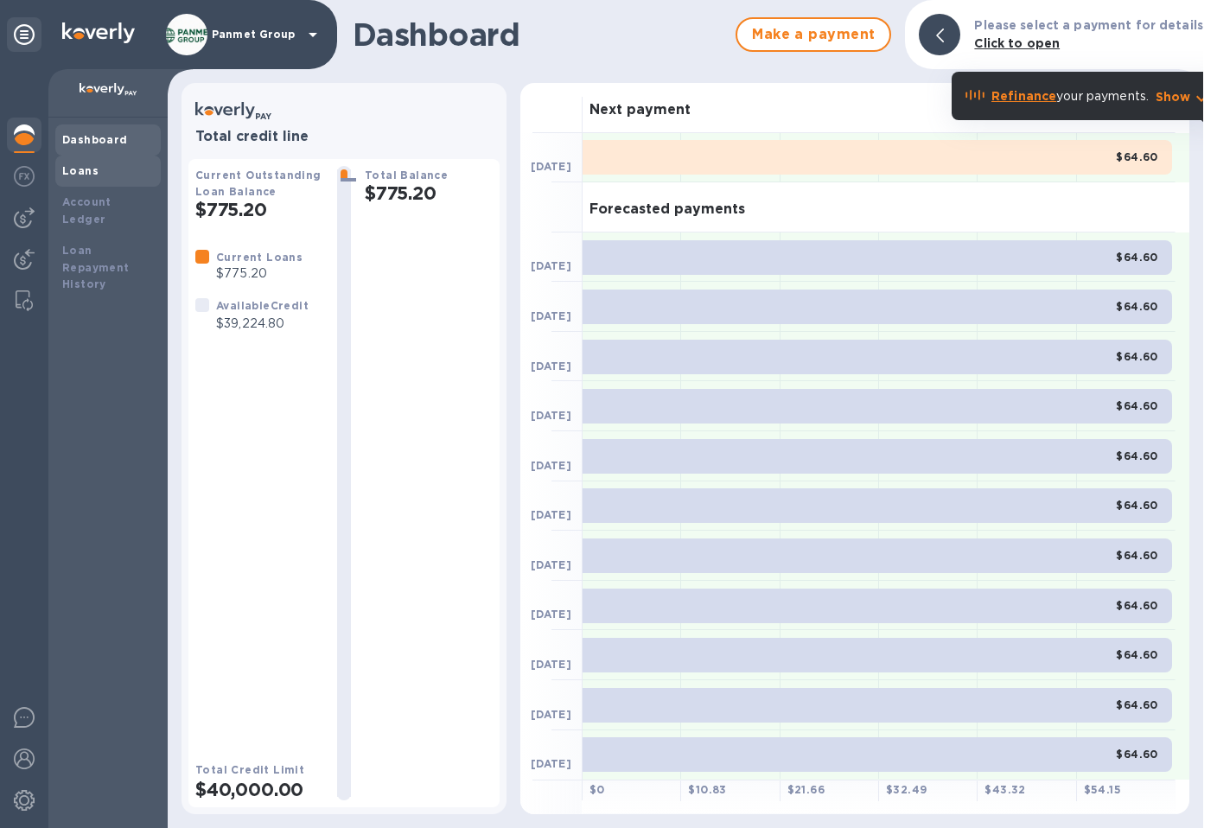
click at [82, 177] on div "Loans" at bounding box center [108, 170] width 92 height 17
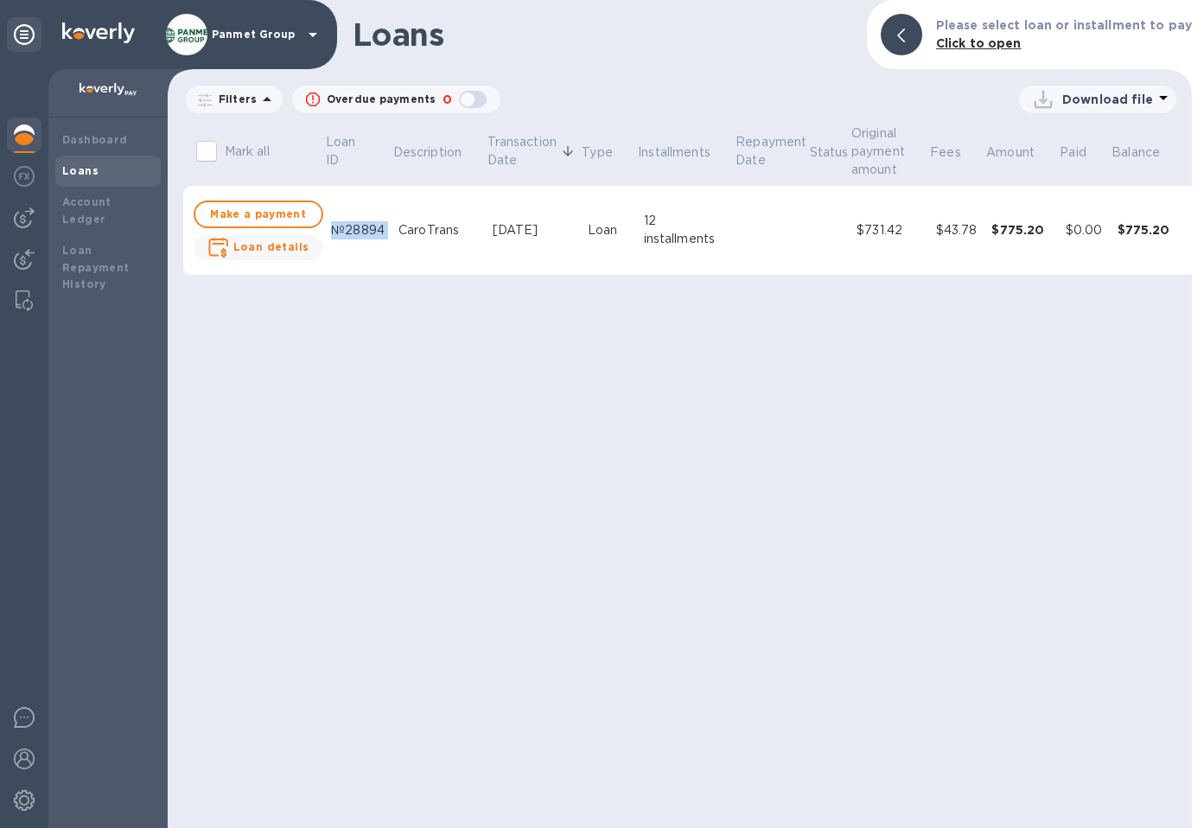
drag, startPoint x: 383, startPoint y: 230, endPoint x: 320, endPoint y: 232, distance: 63.1
click at [320, 232] on tr "Make a payment Loan details №28894 CaroTrans [DATE] Loan 12 installments $731.4…" at bounding box center [699, 231] width 1032 height 90
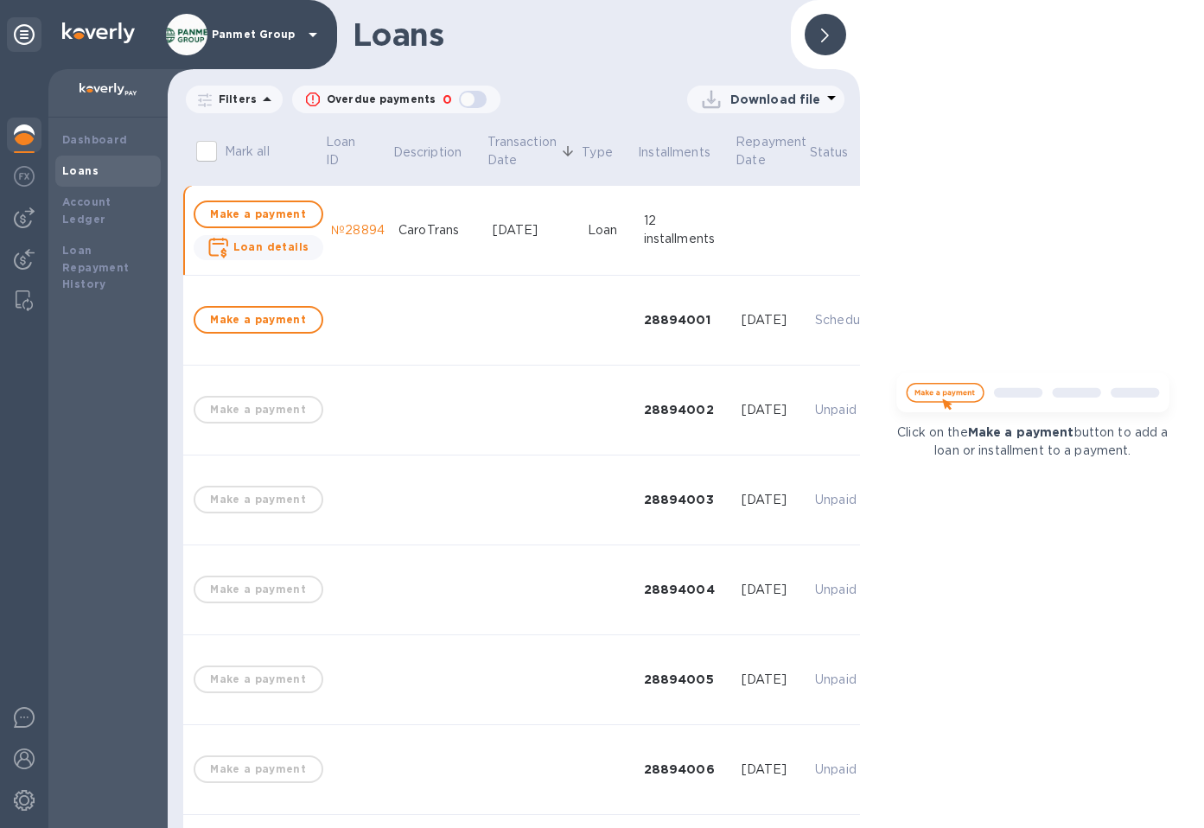
click at [825, 32] on icon at bounding box center [825, 36] width 8 height 14
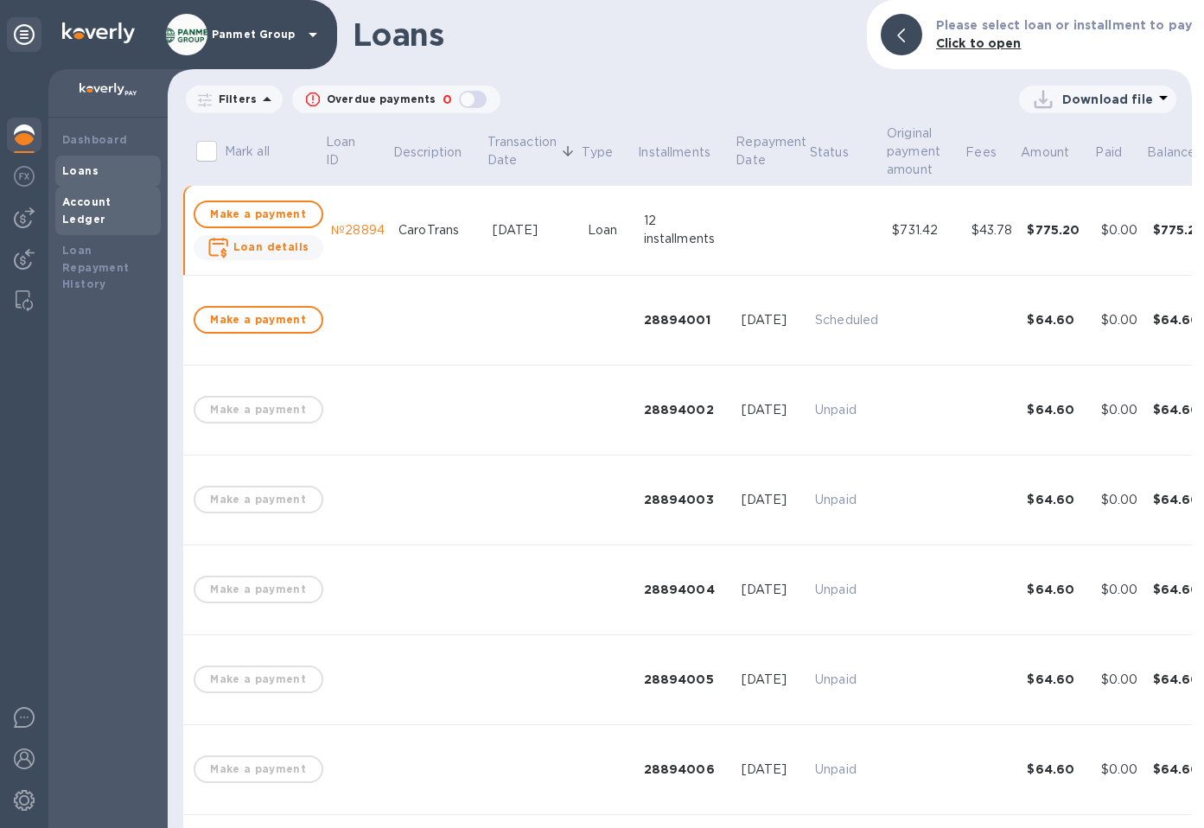
click at [100, 194] on div "Account Ledger" at bounding box center [108, 211] width 92 height 35
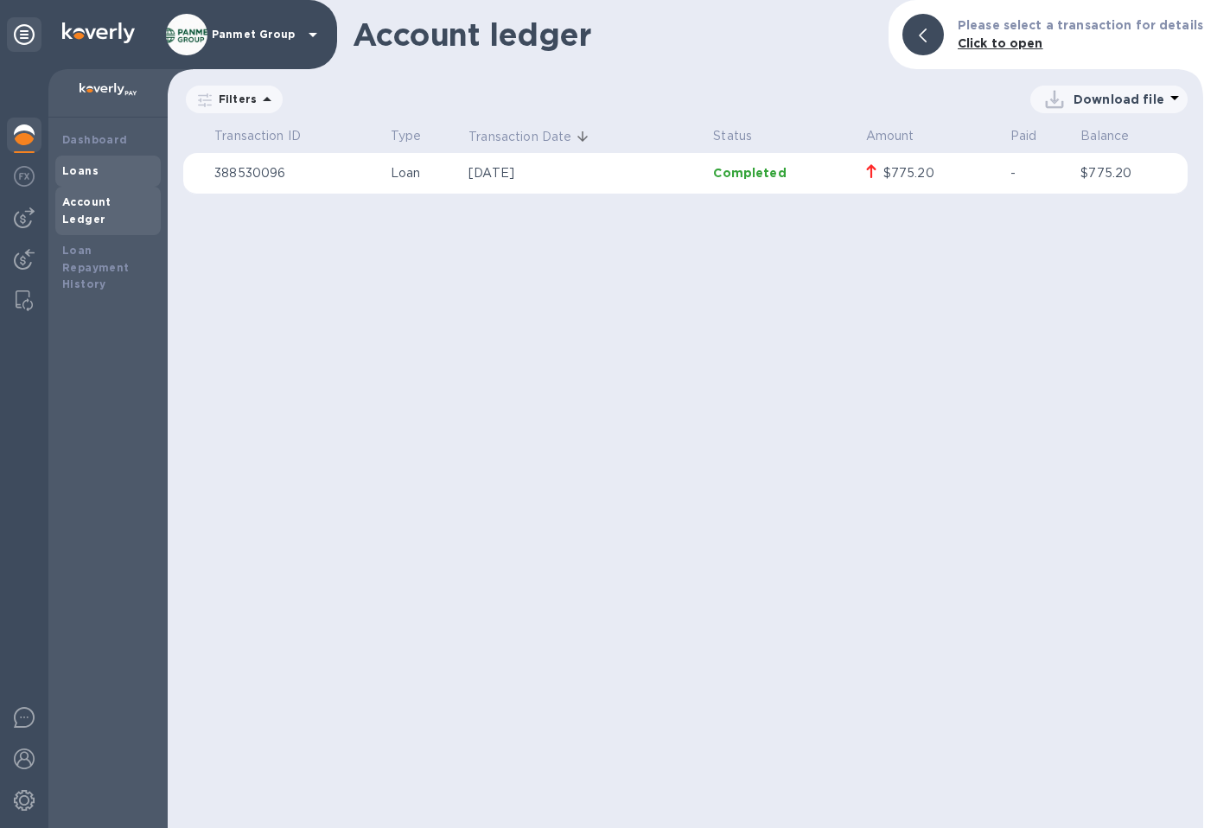
click at [94, 169] on b "Loans" at bounding box center [80, 170] width 36 height 13
